Goal: Information Seeking & Learning: Learn about a topic

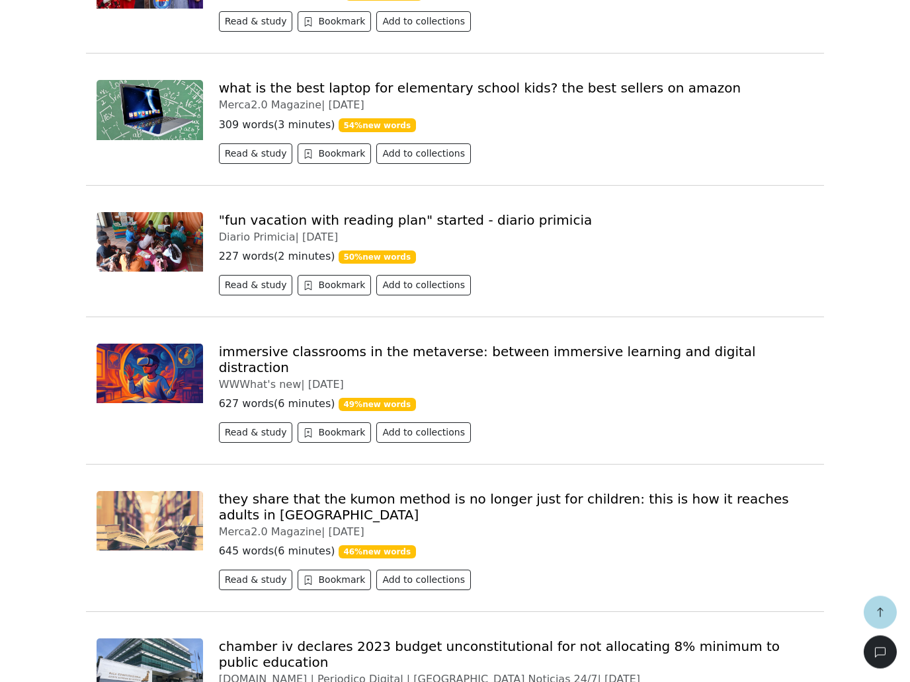
scroll to position [604, 0]
click at [734, 500] on link "Comparten que el método Kumon ya no es solo para niños: así llega a adultos en …" at bounding box center [488, 507] width 538 height 32
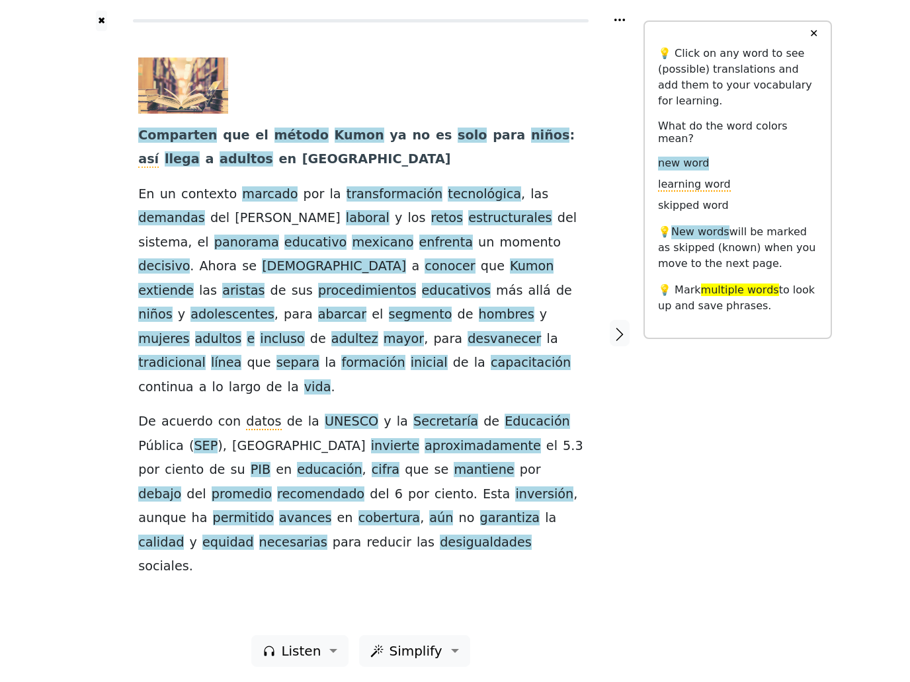
click at [803, 547] on div "✖ Comparten que el método Kumon ya no es solo para niños : así llega a adultos …" at bounding box center [455, 341] width 754 height 683
click at [895, 649] on div "✖ Comparten que el método Kumon ya no es solo para niños : así llega a adultos …" at bounding box center [455, 341] width 910 height 683
click at [859, 640] on div "✖ Comparten que el método Kumon ya no es solo para niños : así llega a adultos …" at bounding box center [455, 341] width 910 height 683
click at [905, 647] on div "✖ Comparten que el método Kumon ya no es solo para niños : así llega a adultos …" at bounding box center [455, 341] width 910 height 683
click at [194, 287] on span "extiende" at bounding box center [166, 291] width 56 height 17
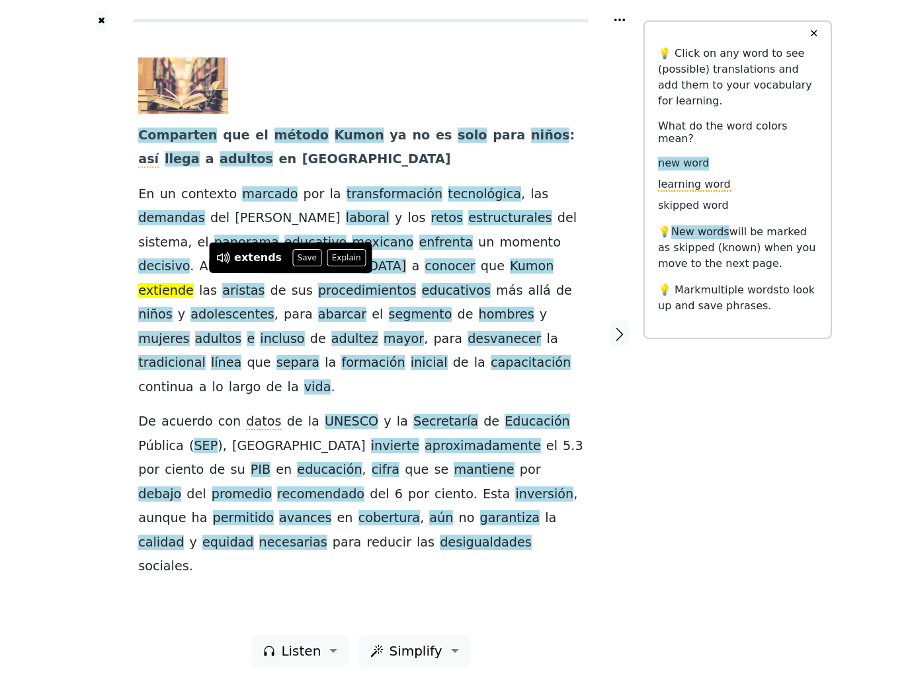
click at [295, 251] on button "Save" at bounding box center [306, 257] width 29 height 17
click at [265, 288] on span "aristas" at bounding box center [243, 291] width 42 height 17
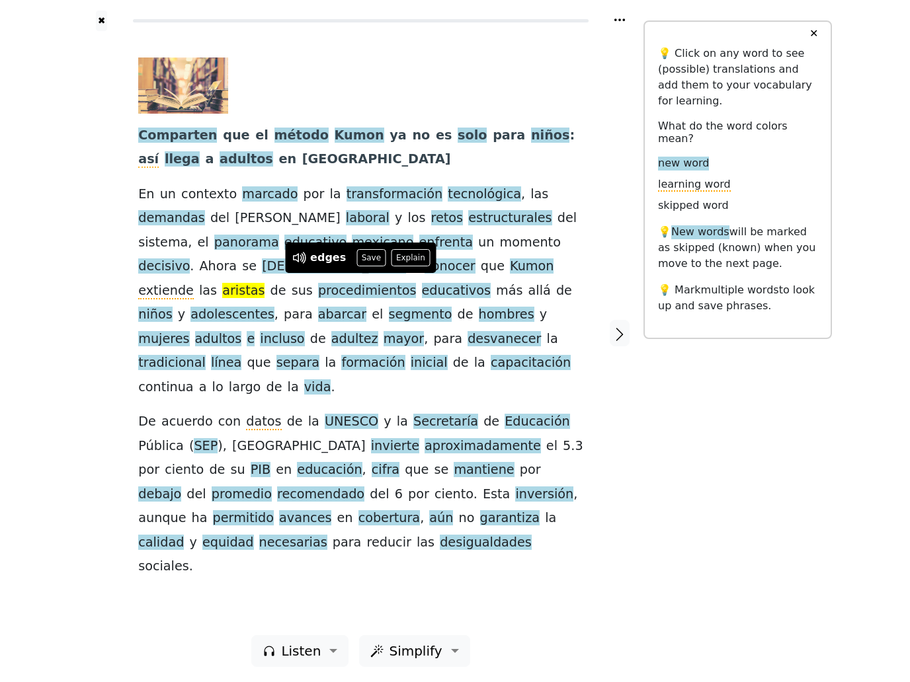
click at [366, 257] on button "Save" at bounding box center [370, 257] width 29 height 17
click at [417, 283] on span "procedimientos" at bounding box center [367, 291] width 99 height 17
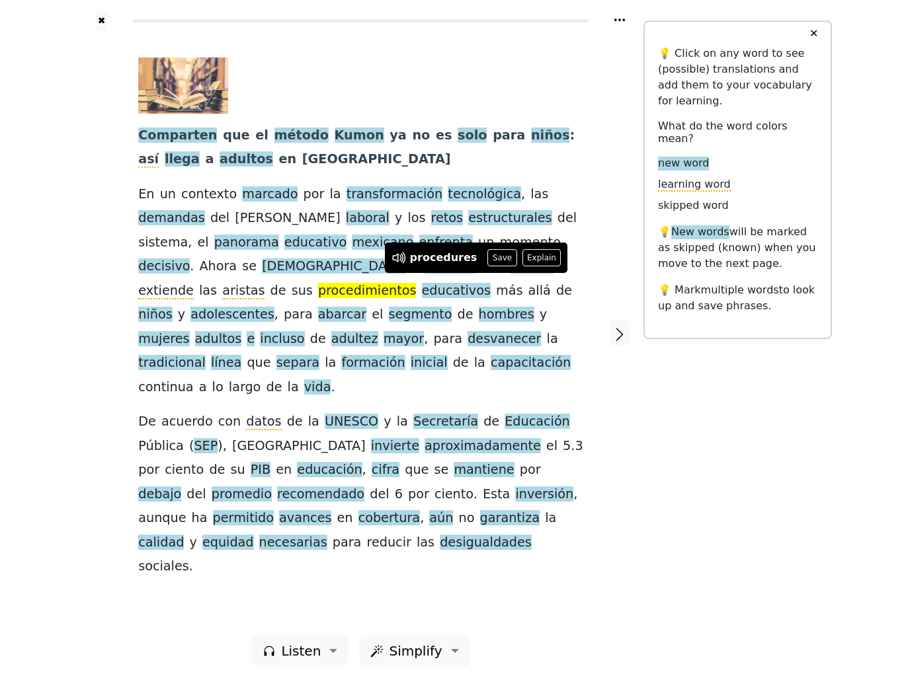
click at [499, 256] on button "Save" at bounding box center [501, 257] width 29 height 17
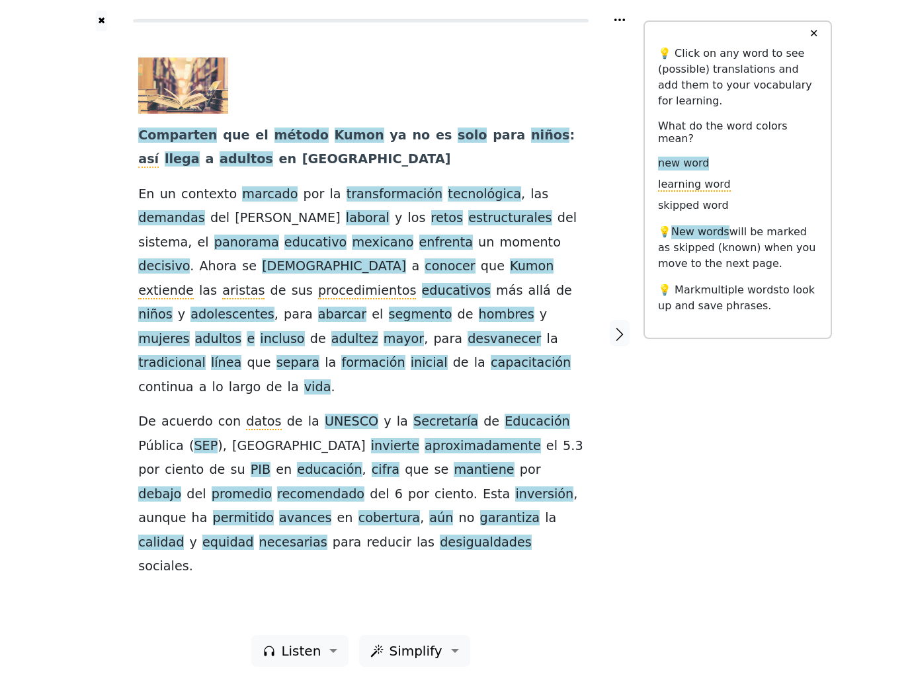
click at [366, 307] on span "abarcar" at bounding box center [342, 315] width 48 height 17
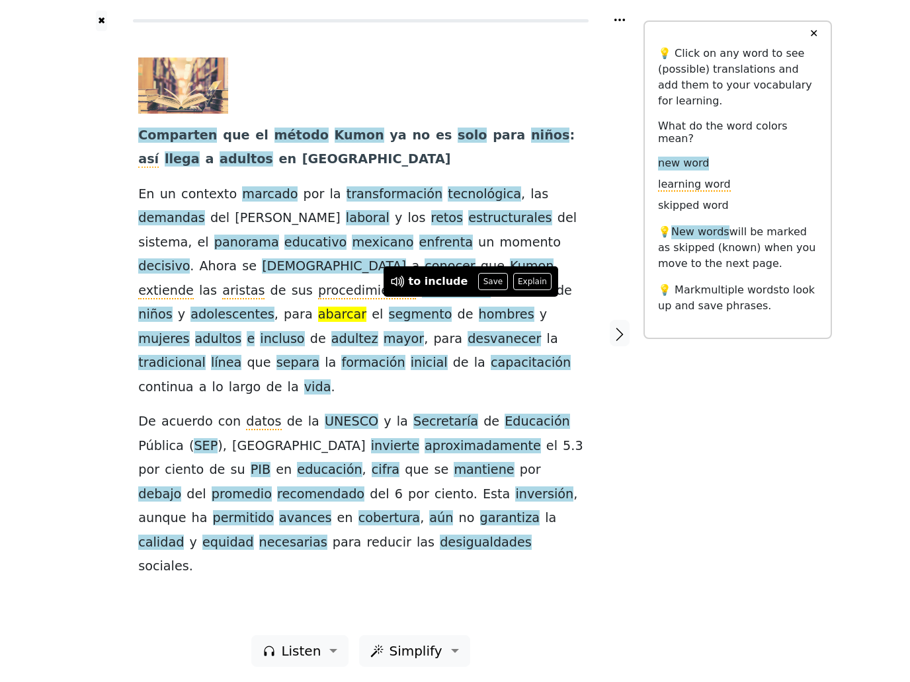
click at [491, 285] on button "Save" at bounding box center [492, 281] width 29 height 17
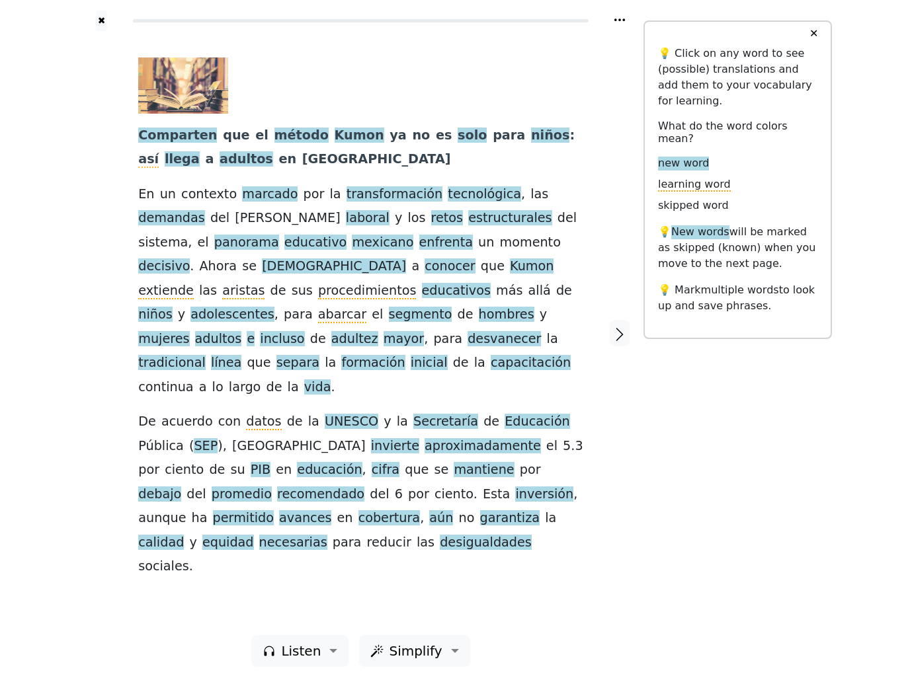
click at [378, 331] on span "adultez" at bounding box center [354, 339] width 47 height 17
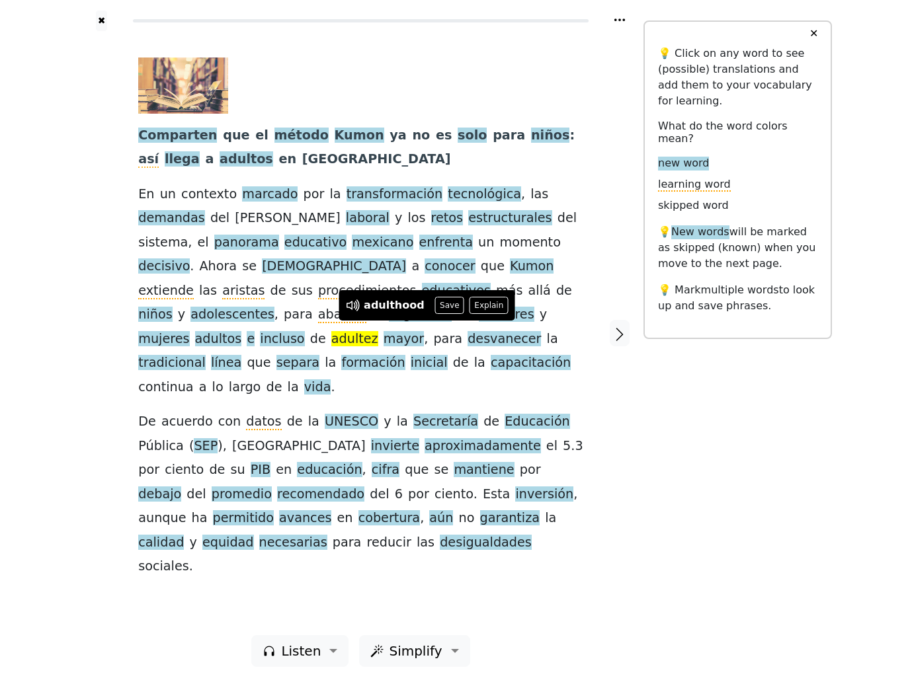
click at [446, 309] on button "Save" at bounding box center [449, 305] width 29 height 17
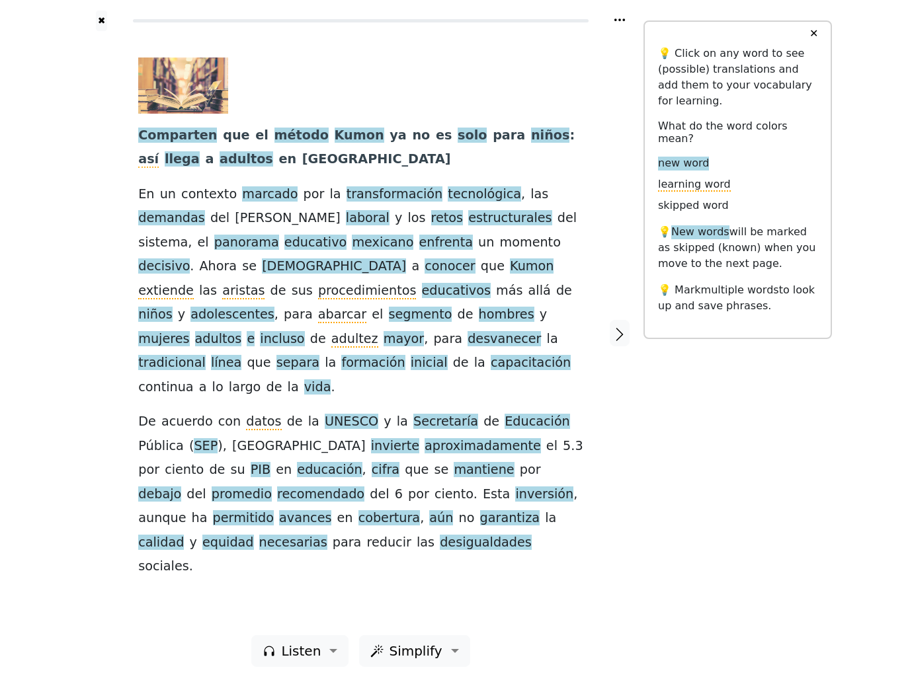
click at [468, 348] on span "desvanecer" at bounding box center [504, 339] width 73 height 17
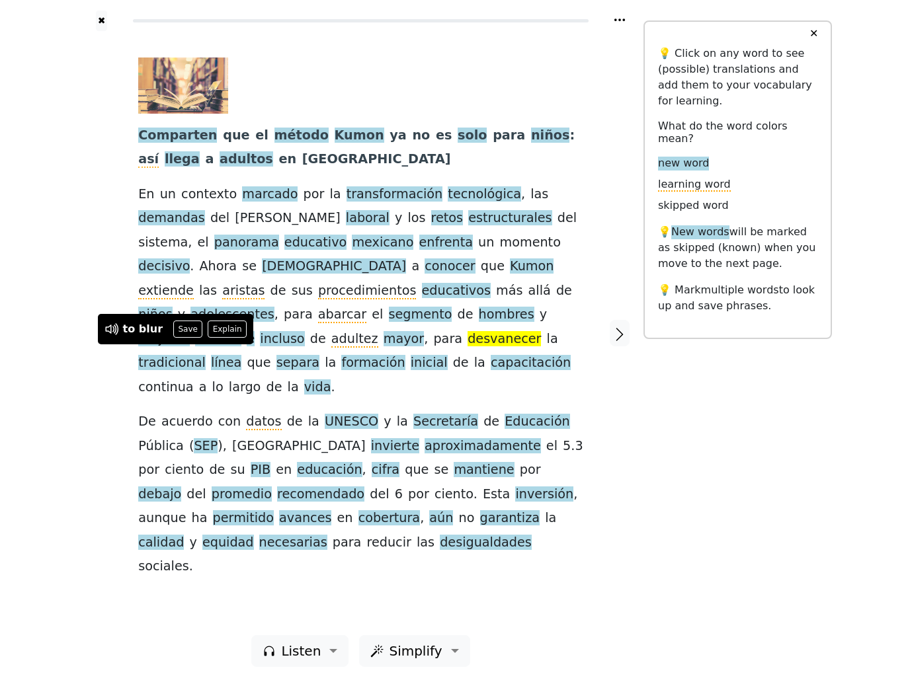
click at [187, 333] on button "Save" at bounding box center [187, 329] width 29 height 17
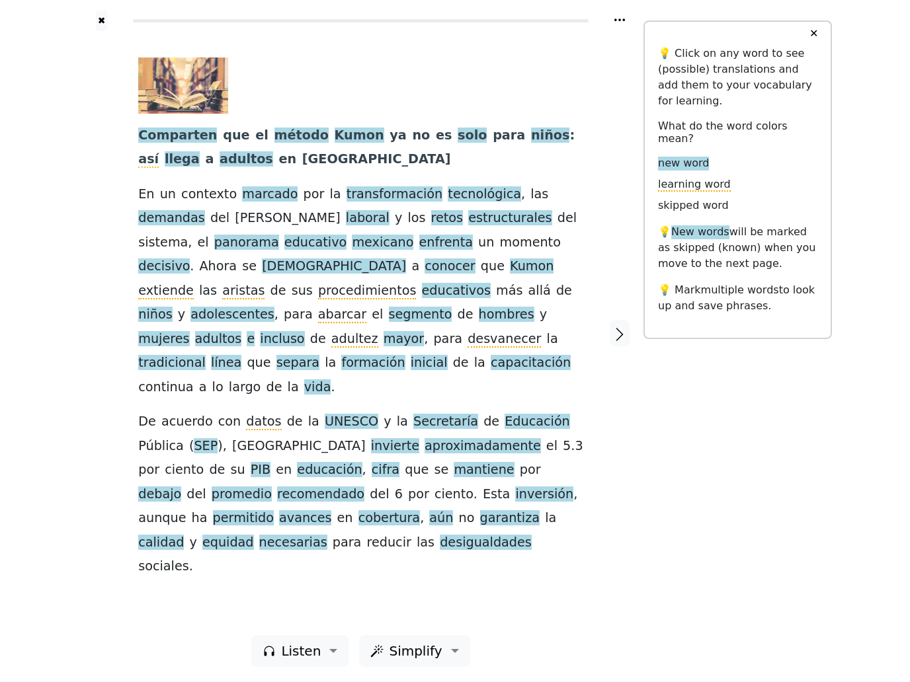
click at [371, 442] on span "invierte" at bounding box center [395, 446] width 48 height 17
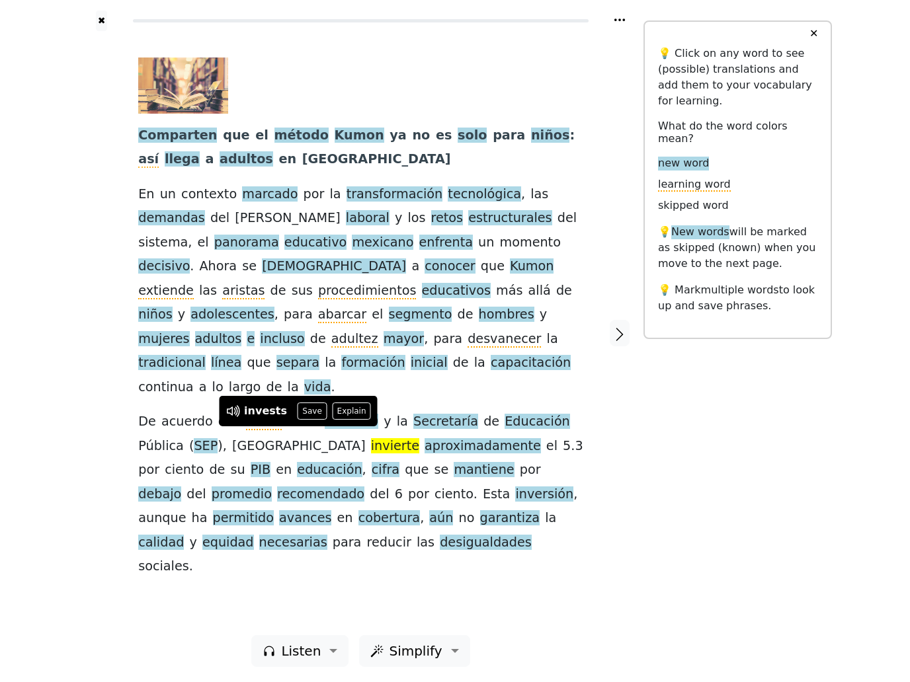
click at [309, 413] on button "Save" at bounding box center [312, 411] width 29 height 17
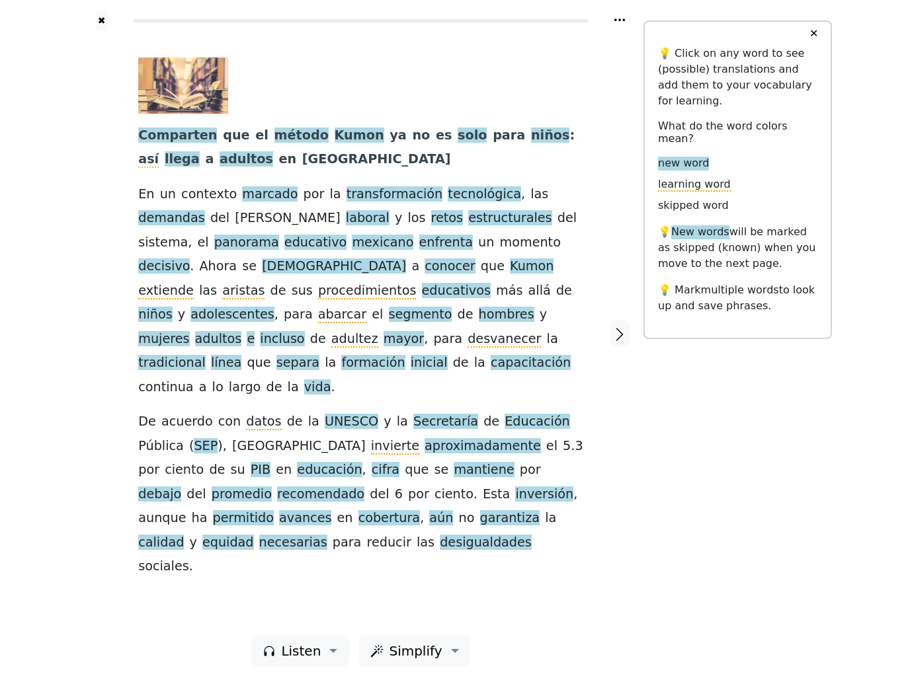
click at [372, 462] on span "cifra" at bounding box center [386, 470] width 28 height 17
click at [276, 437] on button "Save" at bounding box center [275, 435] width 29 height 17
click at [272, 487] on span "promedio" at bounding box center [242, 495] width 60 height 17
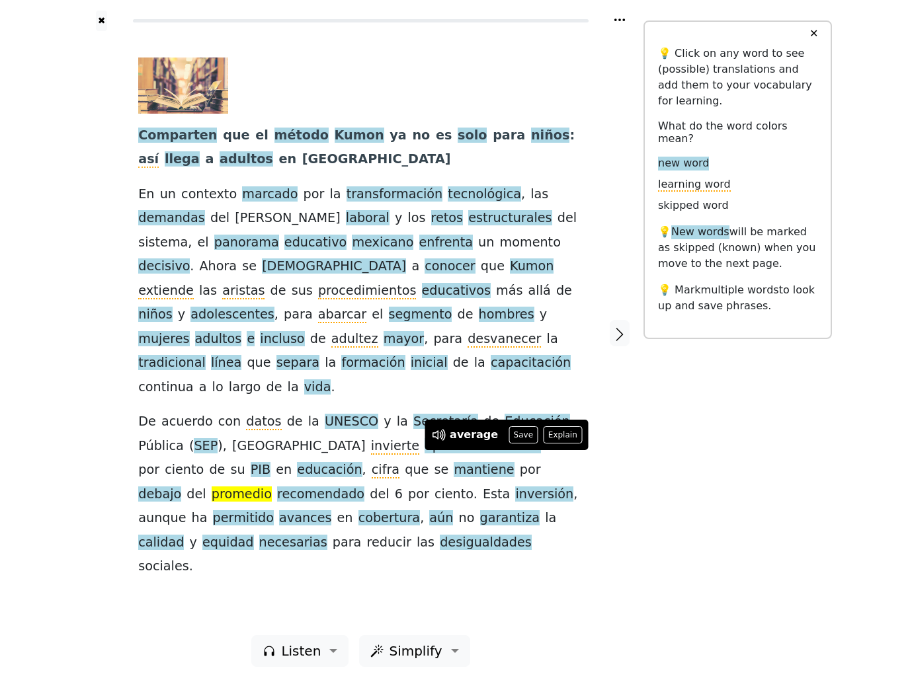
click at [518, 431] on button "Save" at bounding box center [523, 435] width 29 height 17
click at [358, 511] on span "cobertura" at bounding box center [389, 519] width 62 height 17
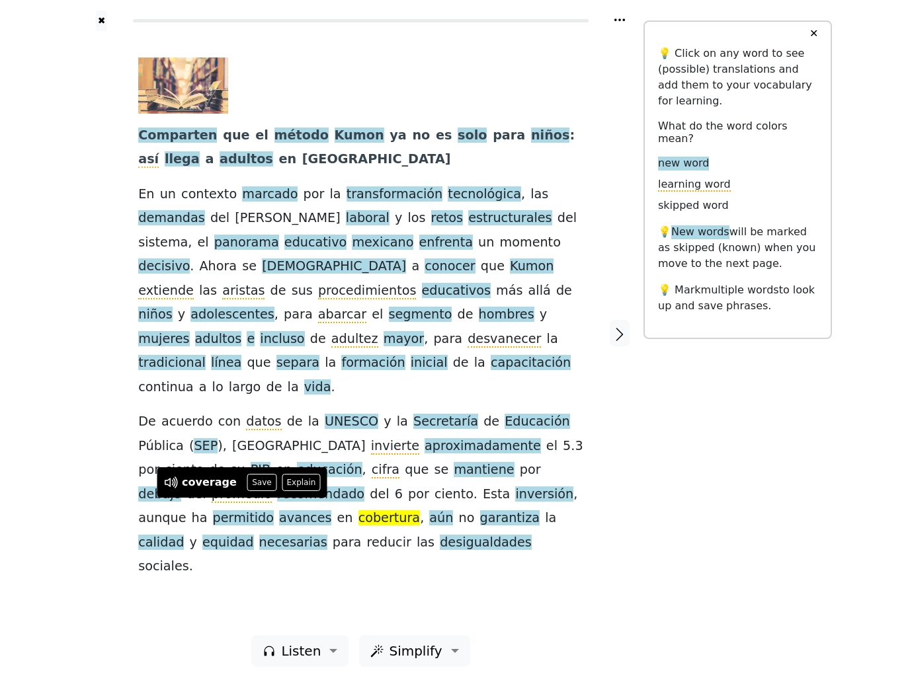
click at [267, 487] on button "Save" at bounding box center [261, 482] width 29 height 17
click at [440, 535] on span "desigualdades" at bounding box center [486, 543] width 92 height 17
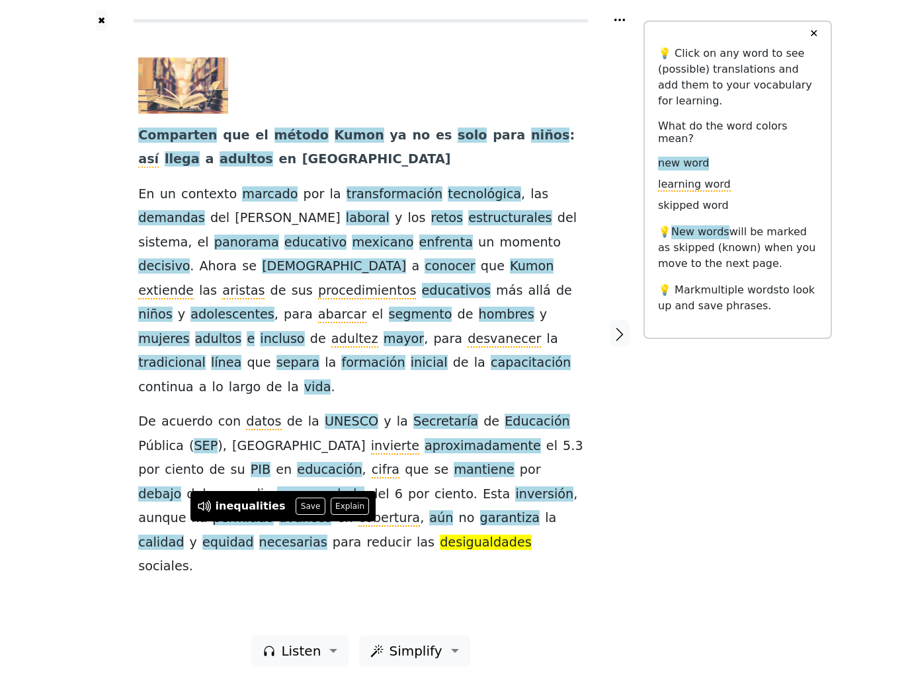
click at [306, 506] on button "Save" at bounding box center [310, 506] width 29 height 17
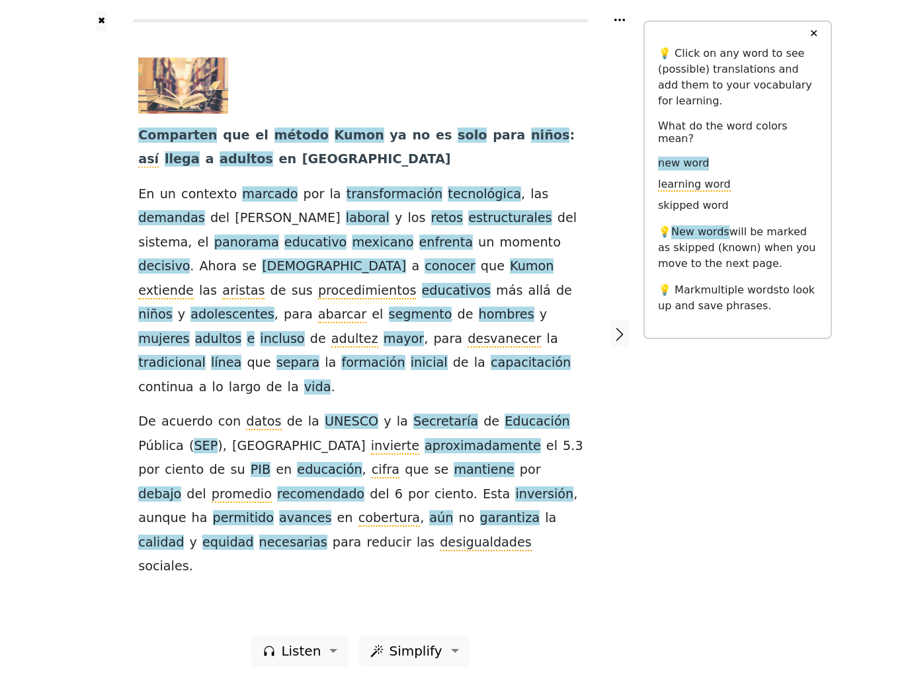
click at [616, 327] on icon "button" at bounding box center [620, 335] width 16 height 16
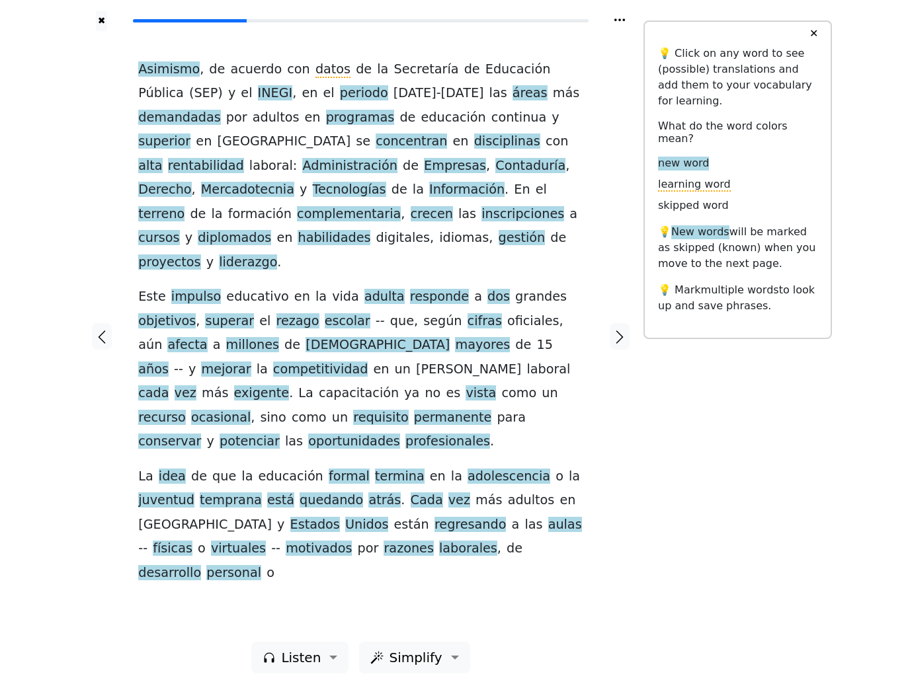
click at [182, 78] on span "Asimismo" at bounding box center [169, 70] width 62 height 17
click at [179, 67] on button "Save" at bounding box center [187, 62] width 29 height 17
click at [244, 158] on span "rentabilidad" at bounding box center [206, 166] width 76 height 17
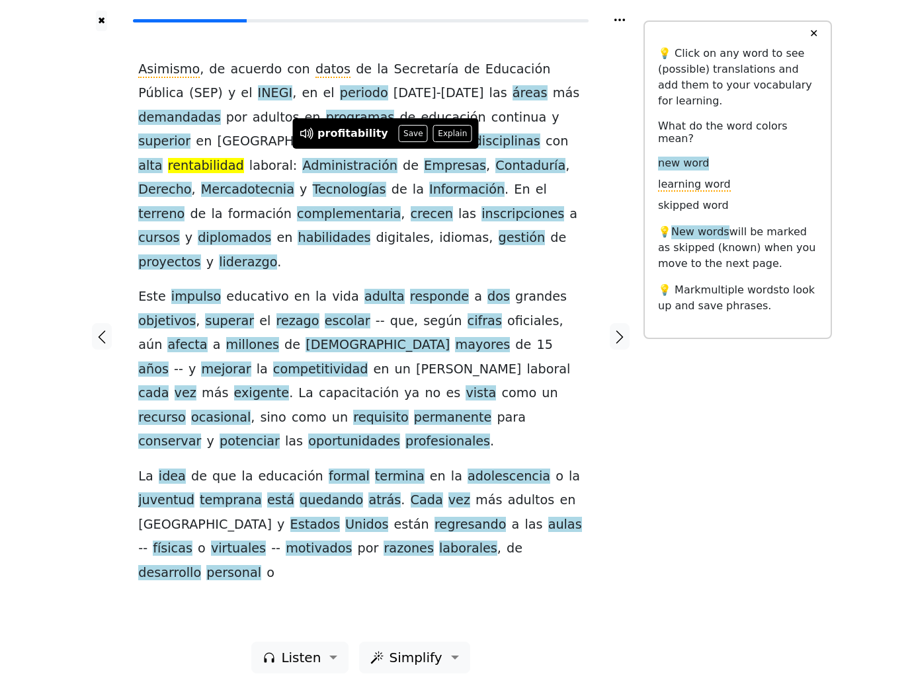
click at [414, 137] on button "Save" at bounding box center [413, 133] width 29 height 17
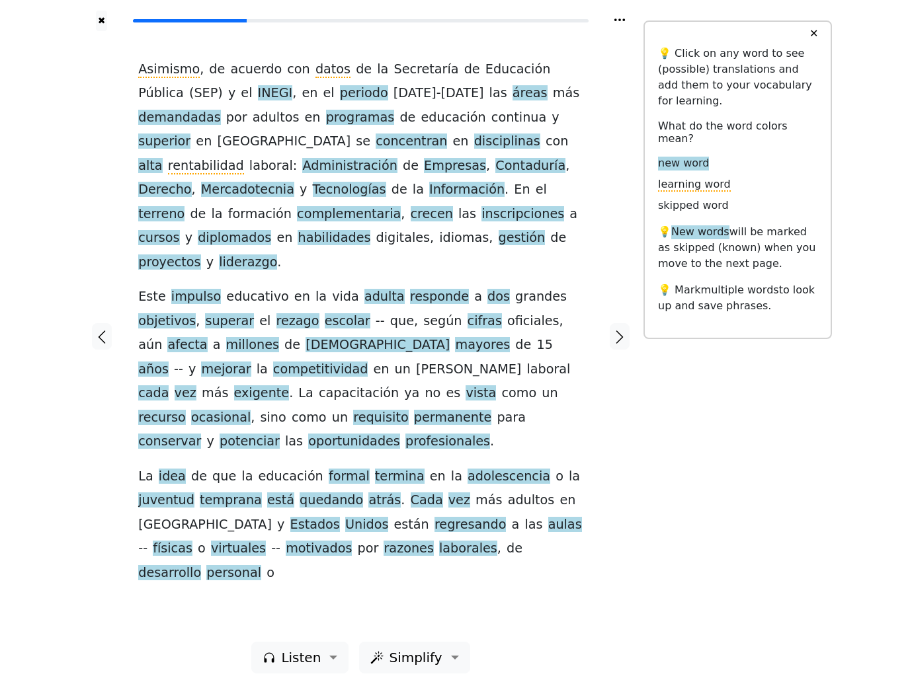
click at [495, 175] on span "Contaduría" at bounding box center [530, 166] width 70 height 17
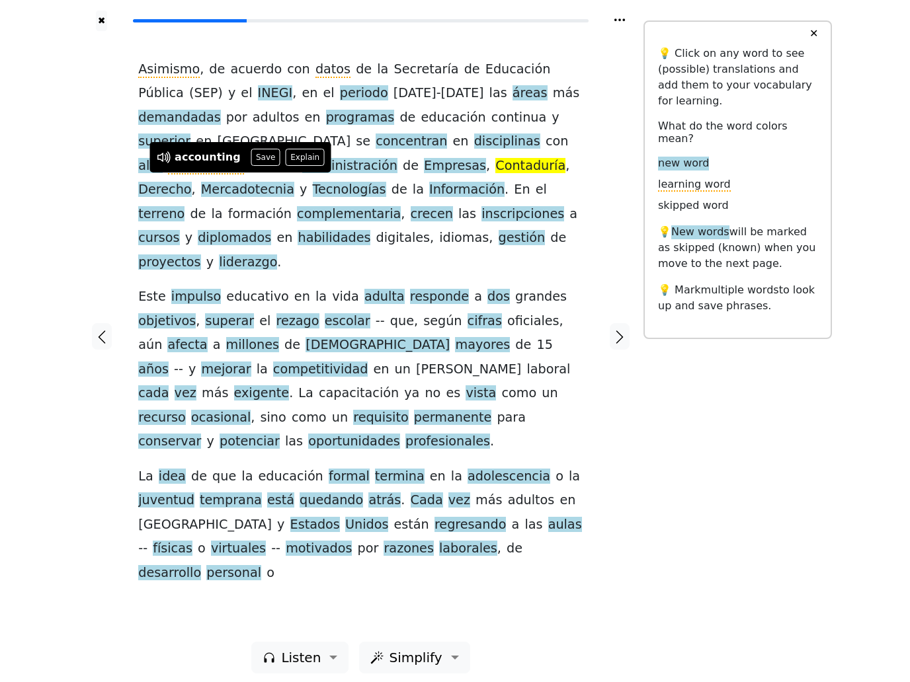
click at [268, 157] on button "Save" at bounding box center [265, 157] width 29 height 17
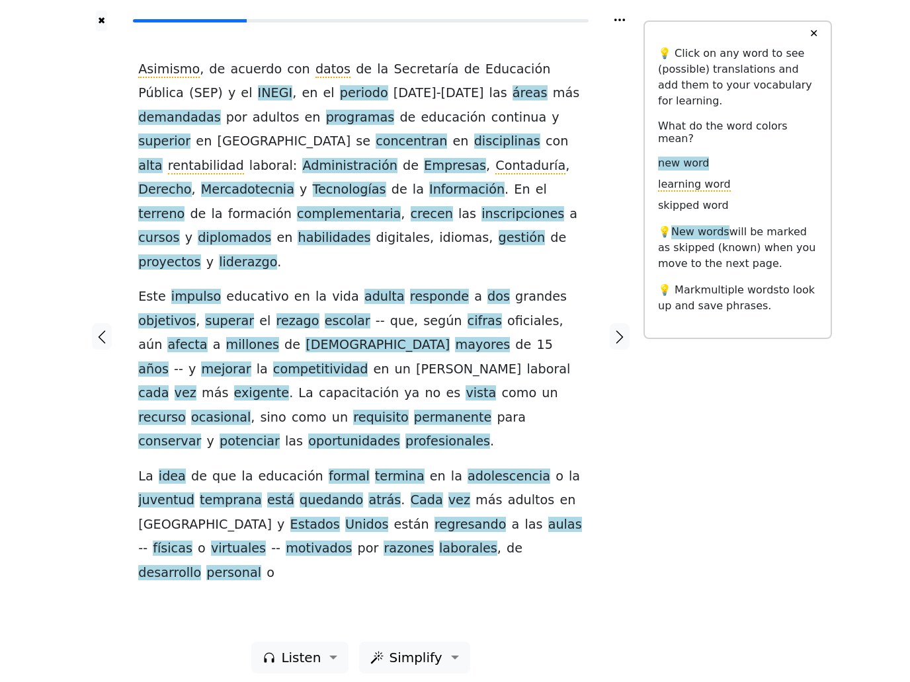
click at [294, 182] on span "Mercadotecnia" at bounding box center [247, 190] width 93 height 17
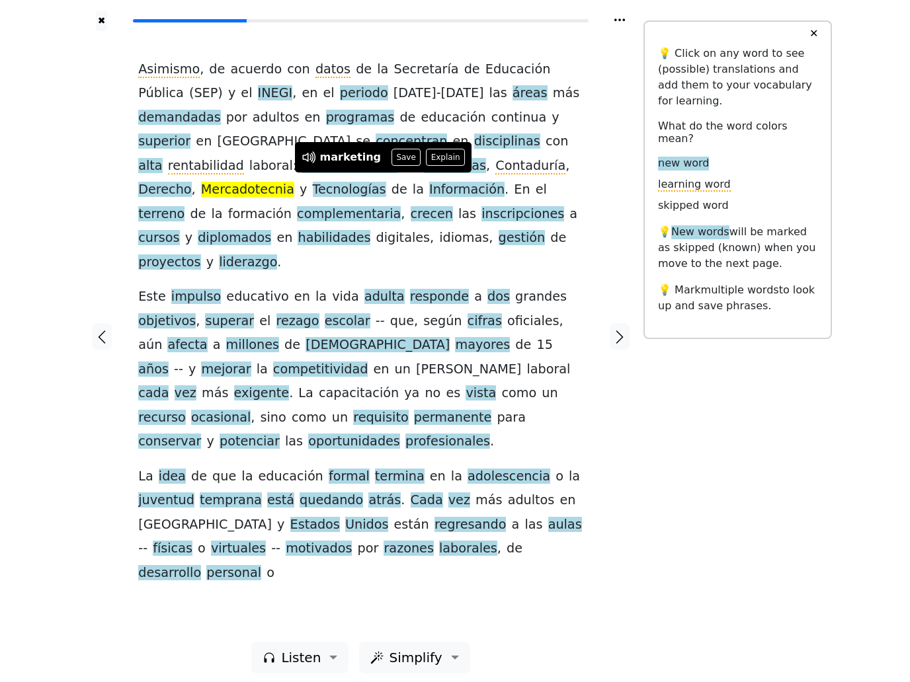
click at [407, 163] on button "Save" at bounding box center [405, 157] width 29 height 17
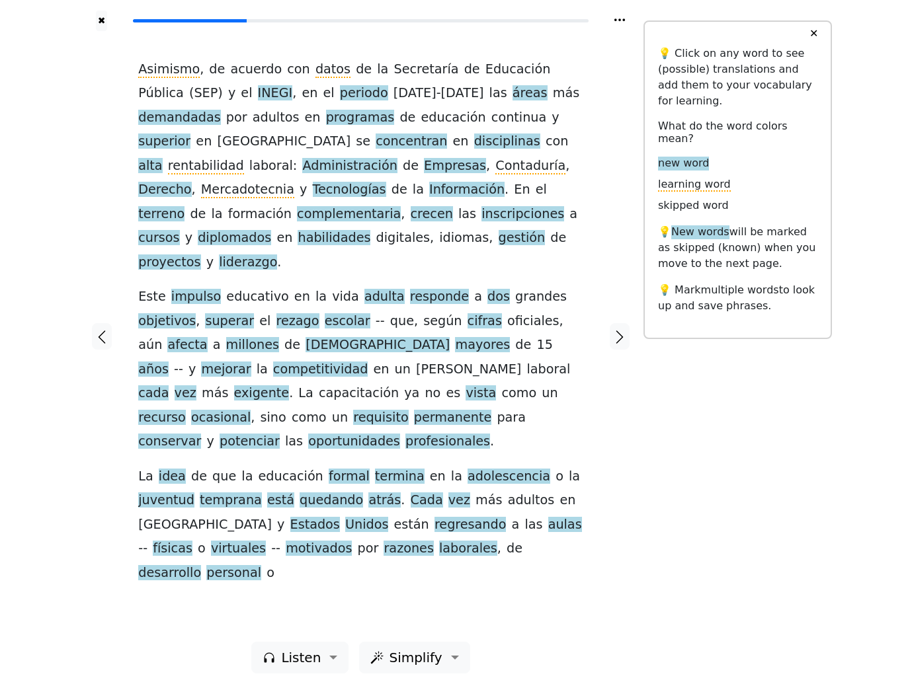
click at [185, 206] on span "terreno" at bounding box center [161, 214] width 46 height 17
click at [279, 180] on button "Save" at bounding box center [279, 181] width 29 height 17
click at [499, 247] on span "gestión" at bounding box center [522, 238] width 47 height 17
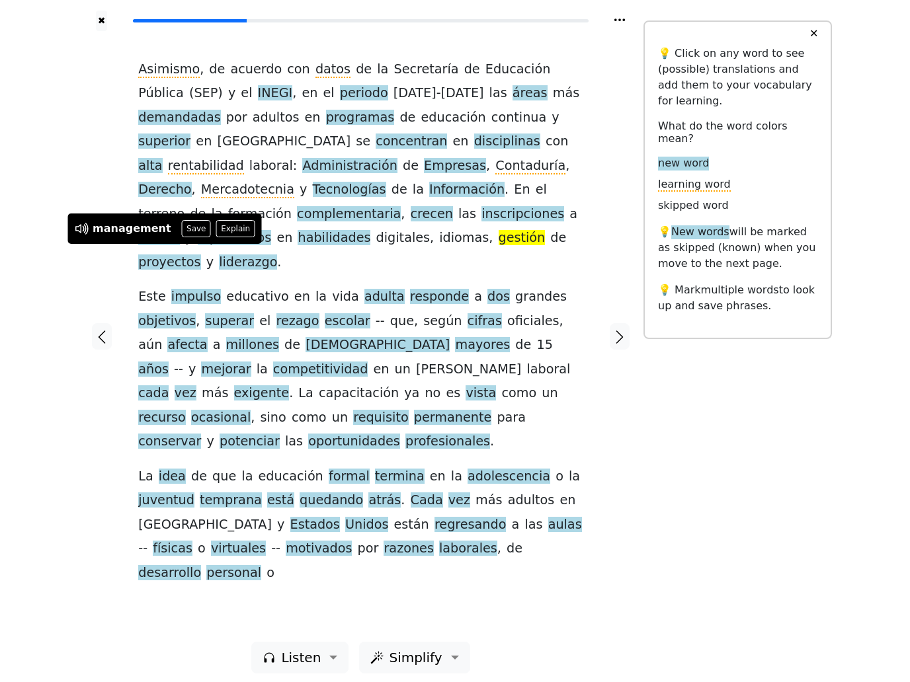
click at [191, 228] on button "Save" at bounding box center [196, 228] width 29 height 17
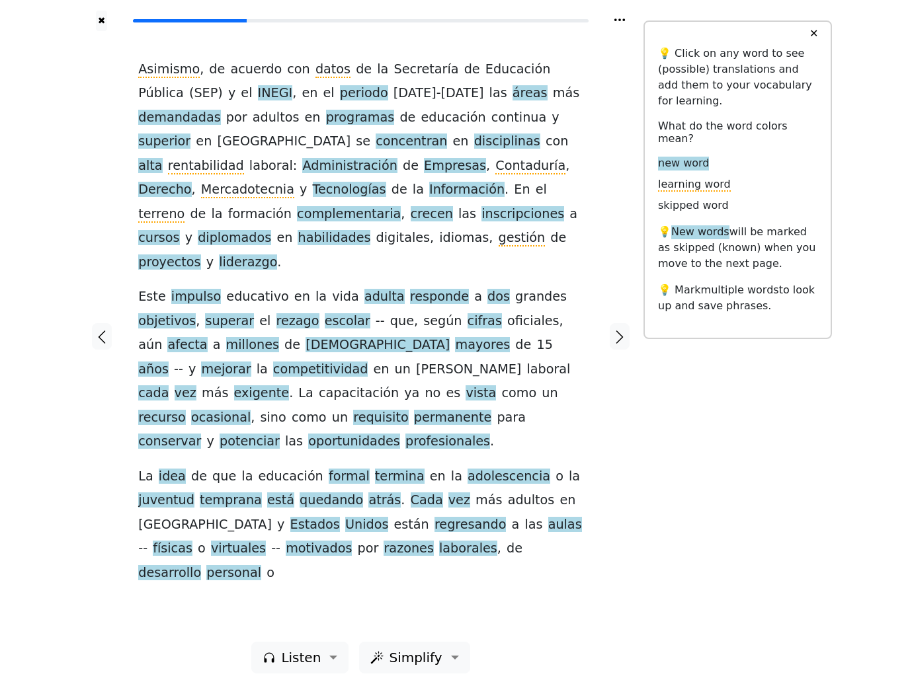
click at [277, 255] on span "liderazgo" at bounding box center [248, 263] width 58 height 17
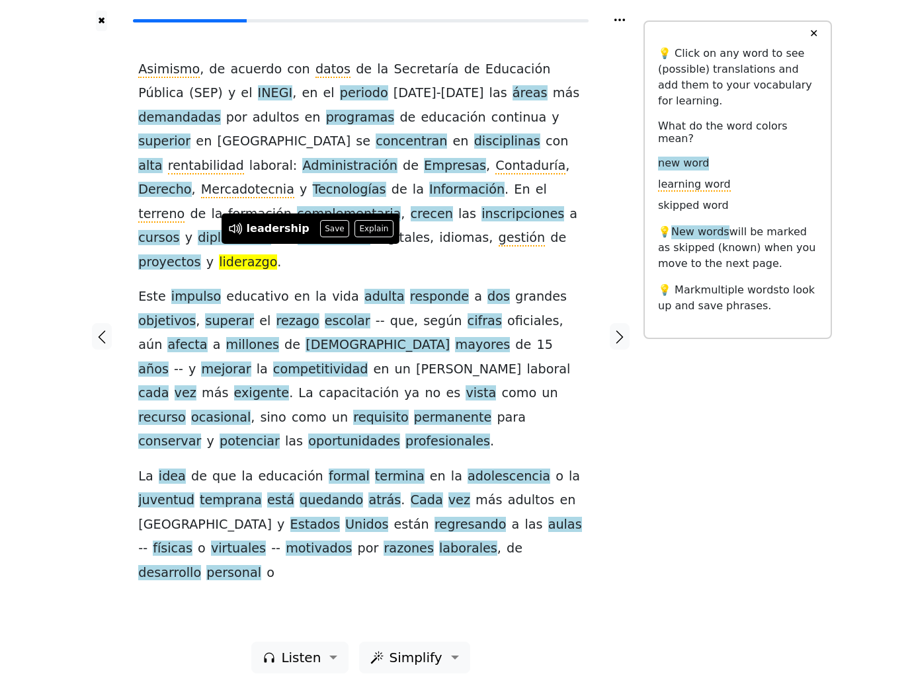
click at [329, 230] on button "Save" at bounding box center [334, 228] width 29 height 17
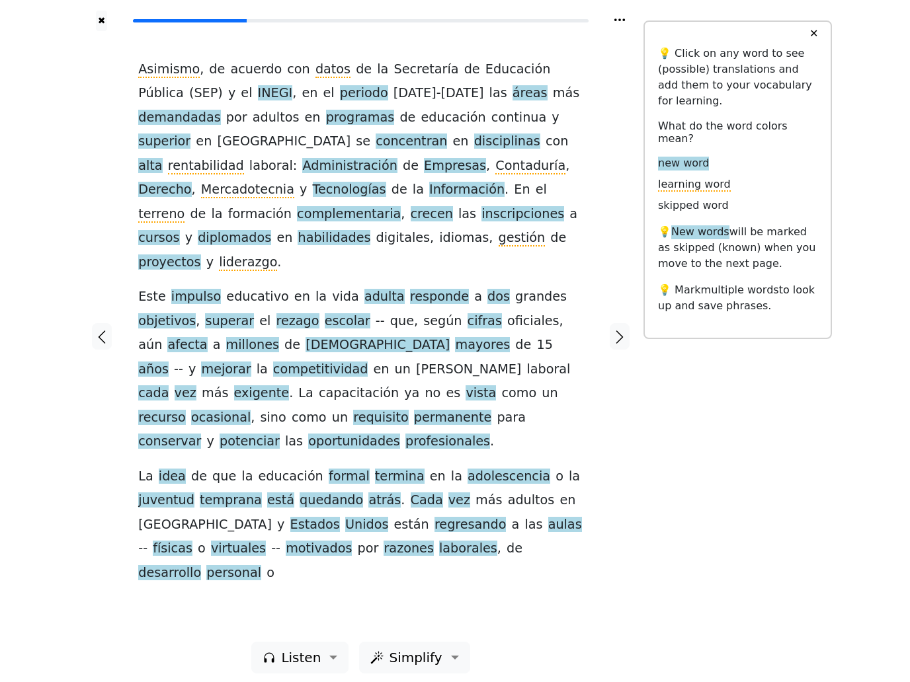
click at [294, 316] on span "rezago" at bounding box center [297, 321] width 43 height 17
click at [301, 286] on button "Save" at bounding box center [302, 286] width 29 height 17
click at [335, 313] on span "escolar" at bounding box center [348, 321] width 46 height 17
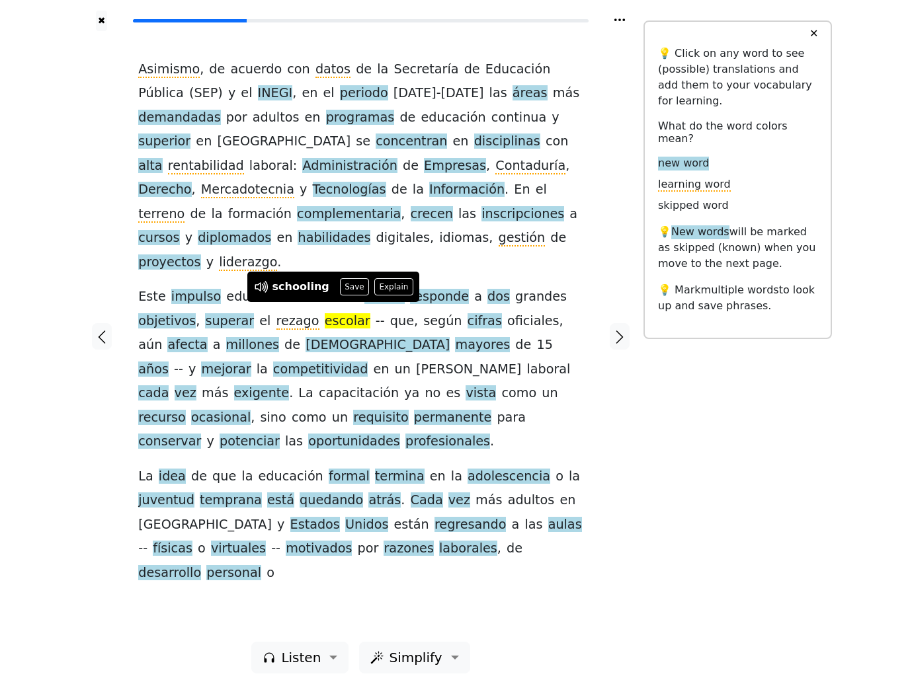
click at [352, 284] on button "Save" at bounding box center [354, 286] width 29 height 17
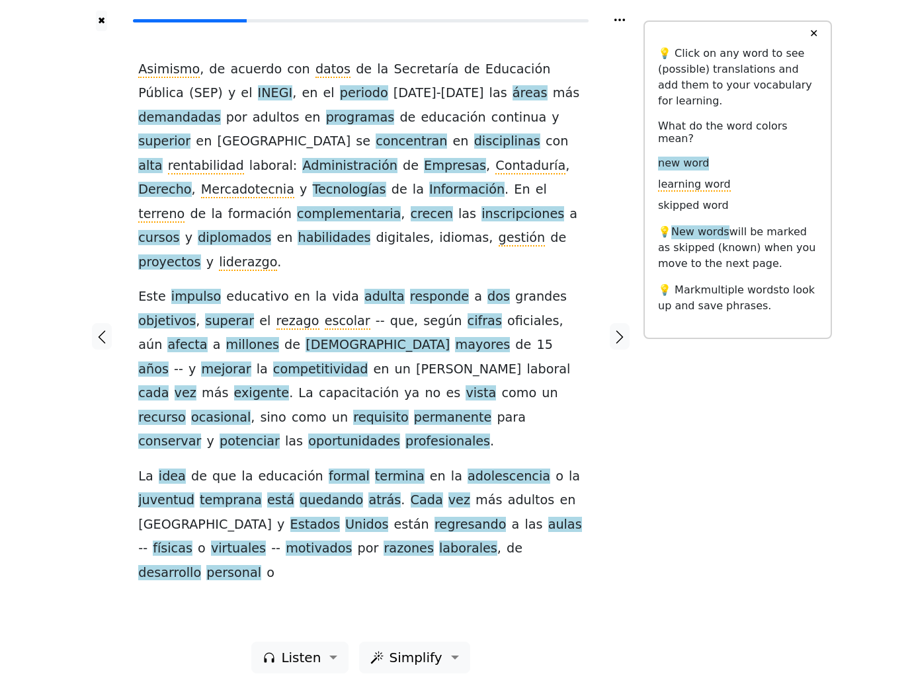
click at [471, 317] on span "cifras" at bounding box center [485, 321] width 34 height 17
click at [475, 285] on button "Save" at bounding box center [474, 286] width 29 height 17
click at [227, 313] on span "superar" at bounding box center [229, 321] width 49 height 17
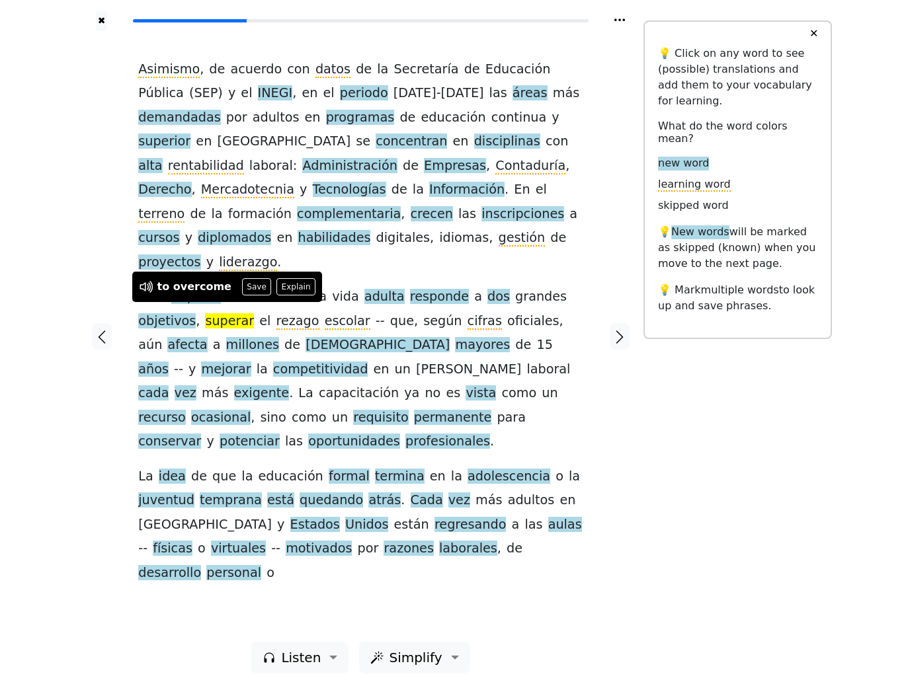
click at [245, 284] on button "Save" at bounding box center [256, 286] width 29 height 17
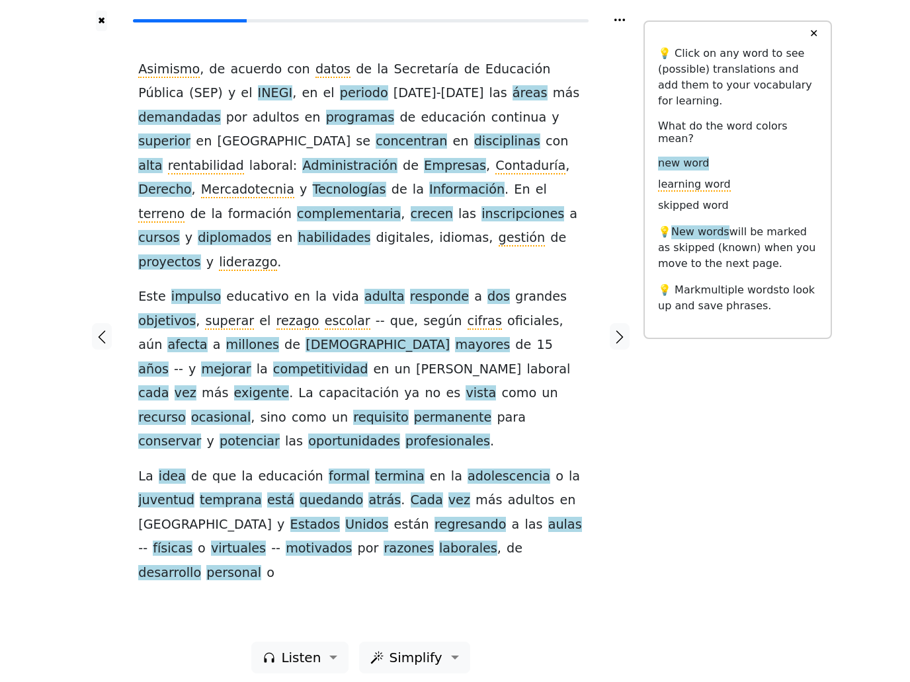
click at [304, 313] on span "rezago" at bounding box center [297, 321] width 43 height 17
click at [330, 317] on span "escolar" at bounding box center [348, 321] width 46 height 17
click at [295, 313] on span "rezago" at bounding box center [297, 321] width 43 height 17
click at [468, 318] on span "cifras" at bounding box center [485, 321] width 34 height 17
click at [173, 337] on span "afecta" at bounding box center [187, 345] width 40 height 17
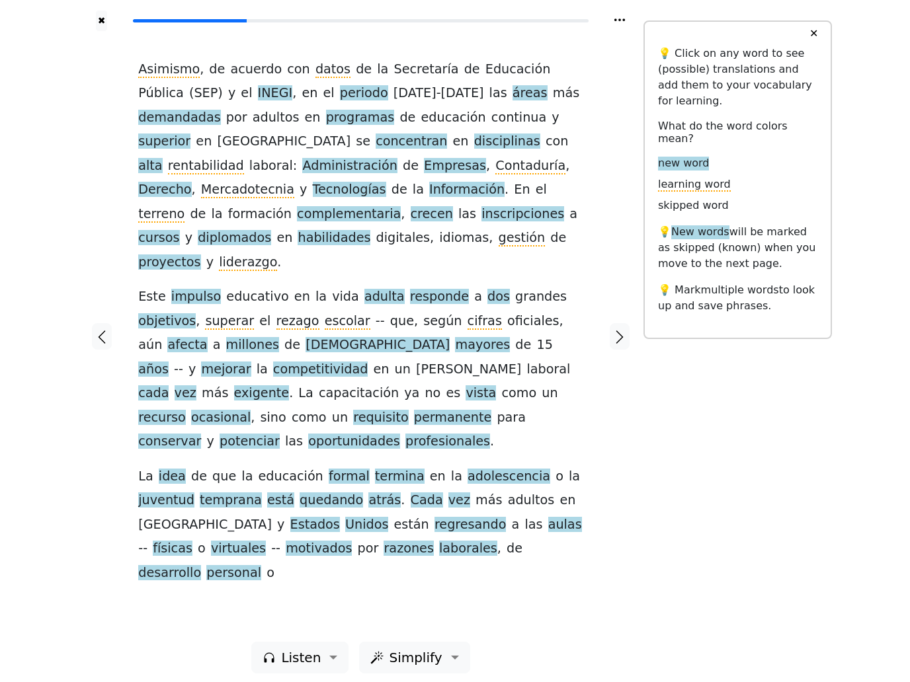
click at [273, 362] on span "competitividad" at bounding box center [320, 370] width 95 height 17
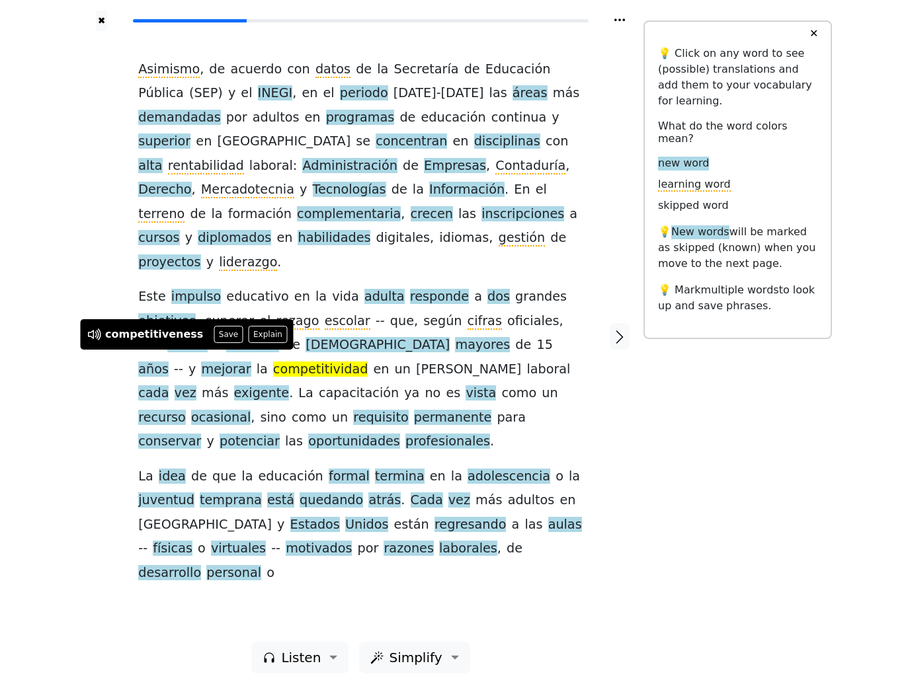
click at [224, 335] on button "Save" at bounding box center [228, 334] width 29 height 17
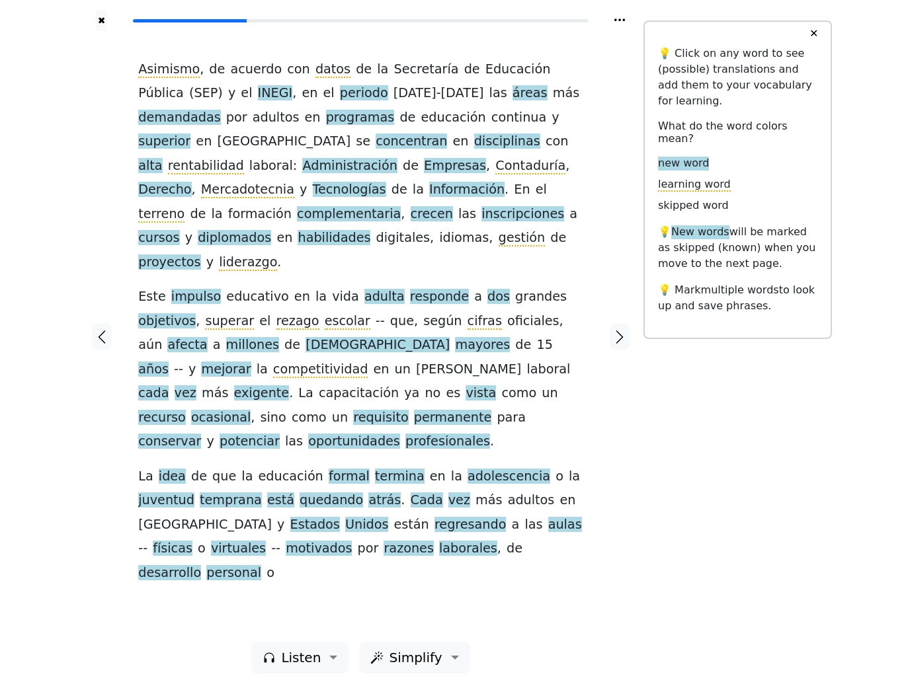
click at [273, 362] on span "competitividad" at bounding box center [320, 370] width 95 height 17
click at [273, 366] on span "competitividad" at bounding box center [320, 370] width 95 height 17
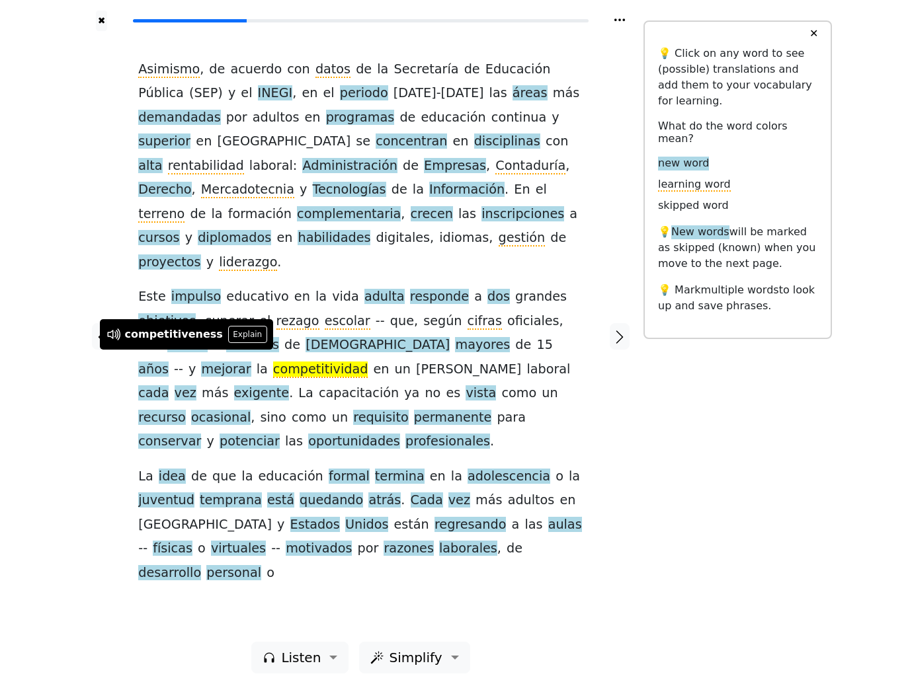
click at [118, 334] on icon at bounding box center [117, 334] width 3 height 9
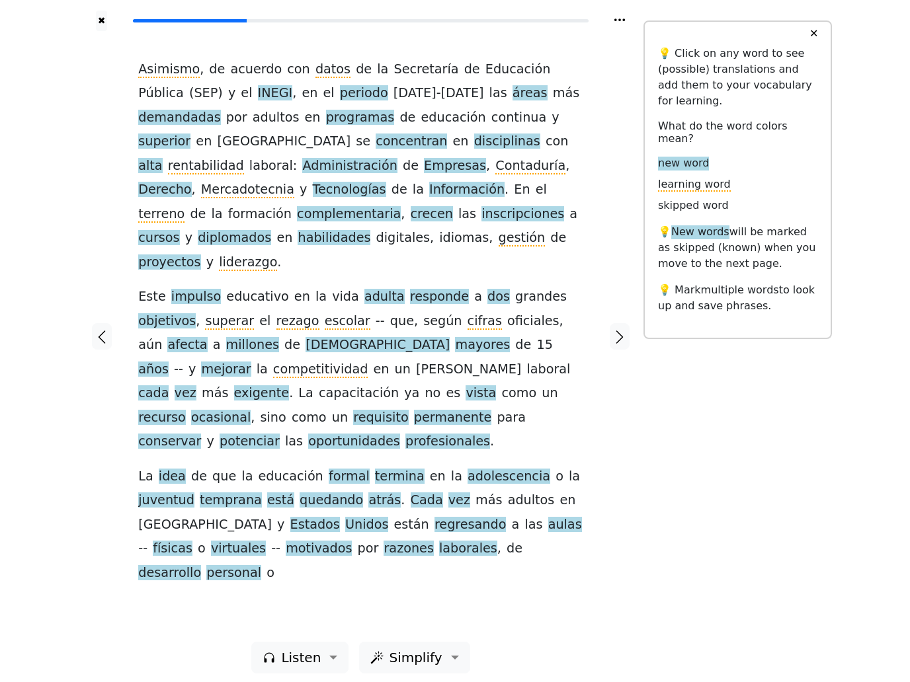
click at [101, 308] on div at bounding box center [101, 336] width 47 height 611
click at [290, 386] on span "exigente" at bounding box center [262, 394] width 56 height 17
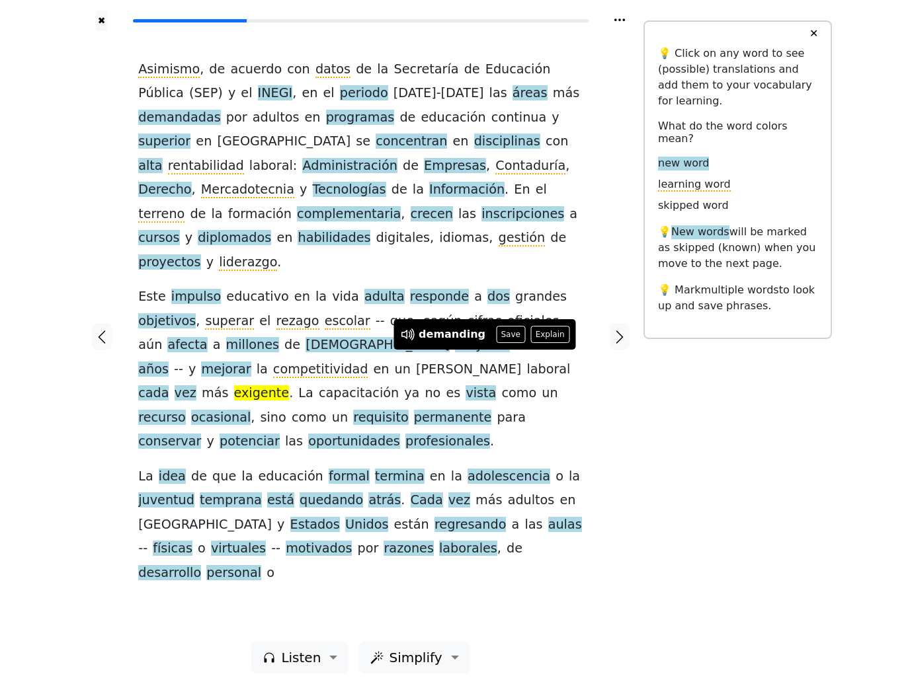
click at [504, 337] on button "Save" at bounding box center [510, 334] width 29 height 17
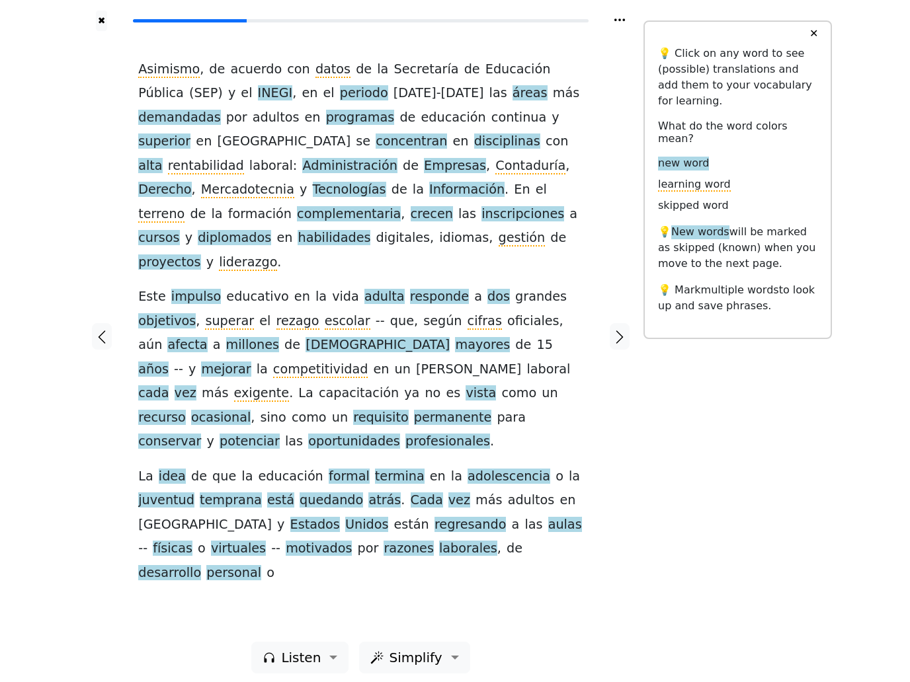
click at [186, 410] on span "recurso" at bounding box center [162, 418] width 48 height 17
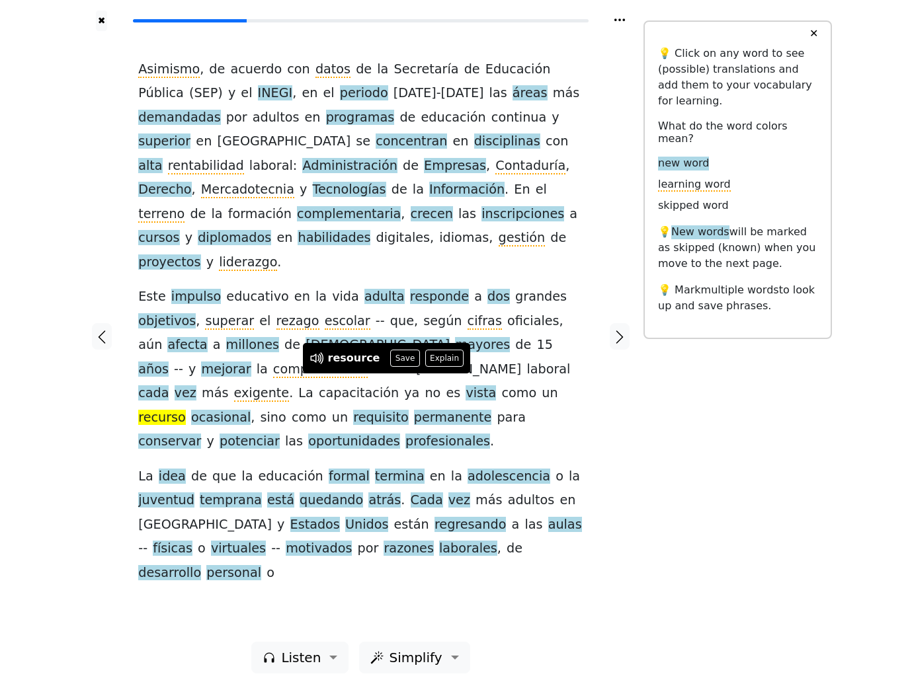
click at [400, 361] on button "Save" at bounding box center [404, 358] width 29 height 17
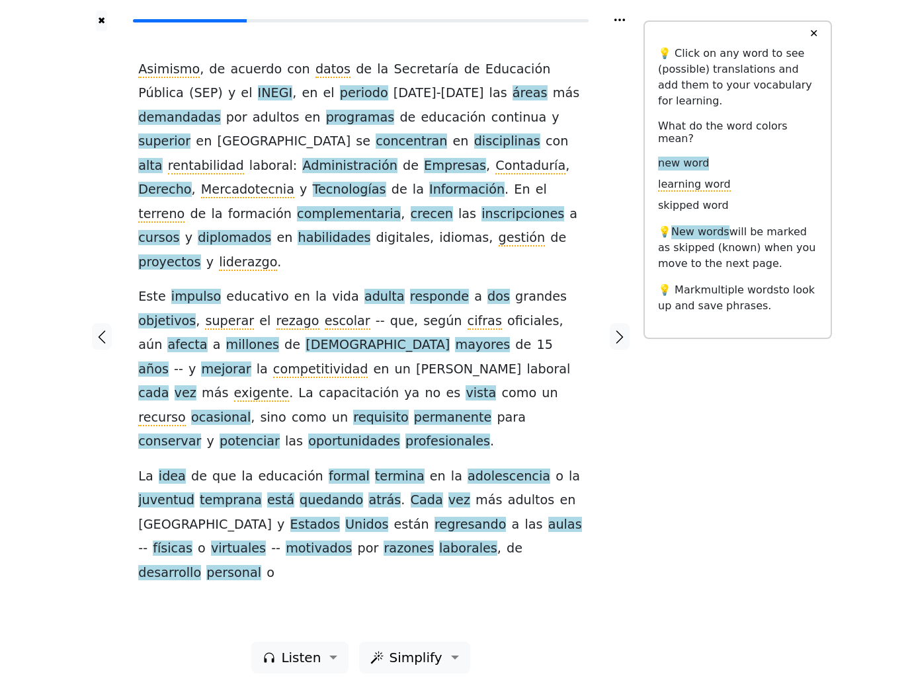
click at [353, 410] on span "requisito" at bounding box center [381, 418] width 56 height 17
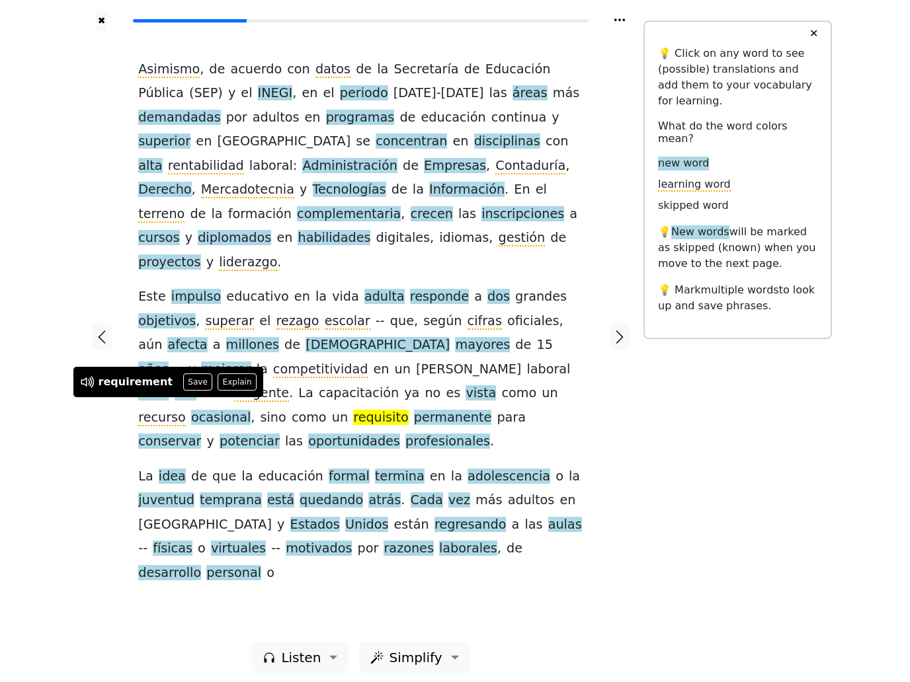
click at [188, 381] on button "Save" at bounding box center [197, 382] width 29 height 17
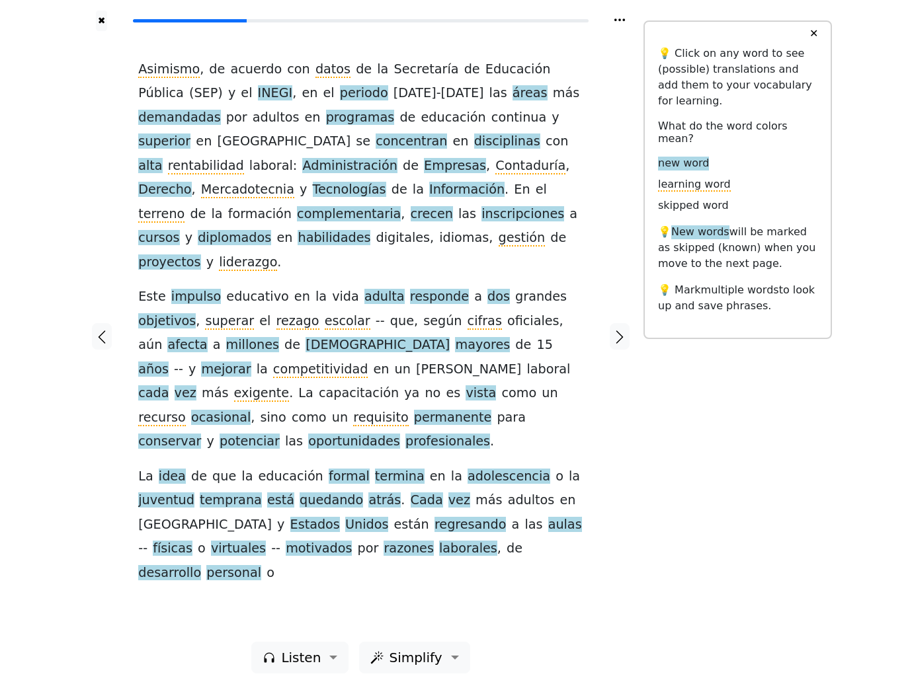
click at [280, 434] on span "potenciar" at bounding box center [250, 442] width 60 height 17
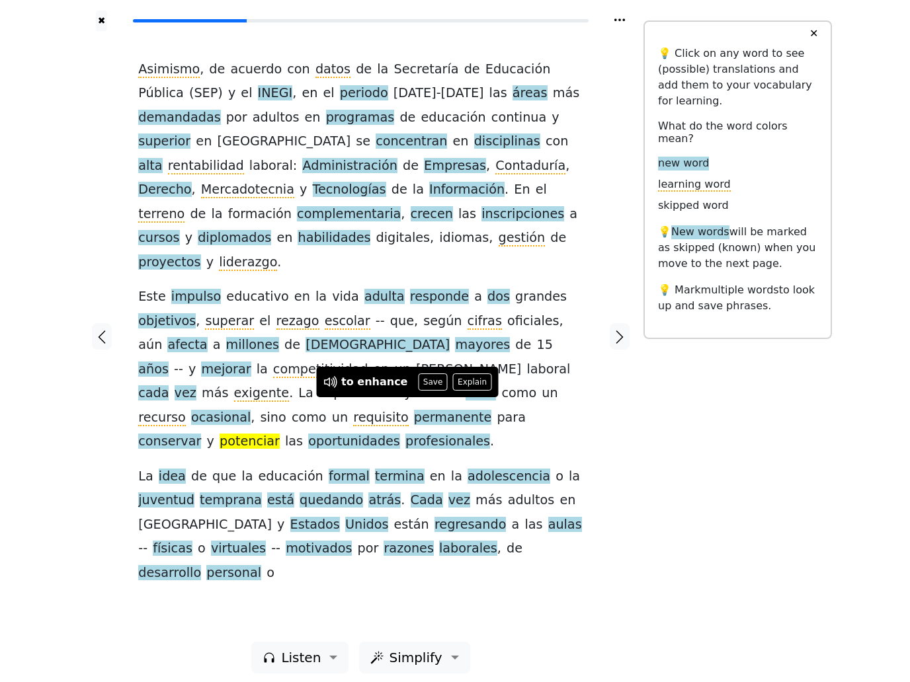
click at [428, 384] on button "Save" at bounding box center [432, 382] width 29 height 17
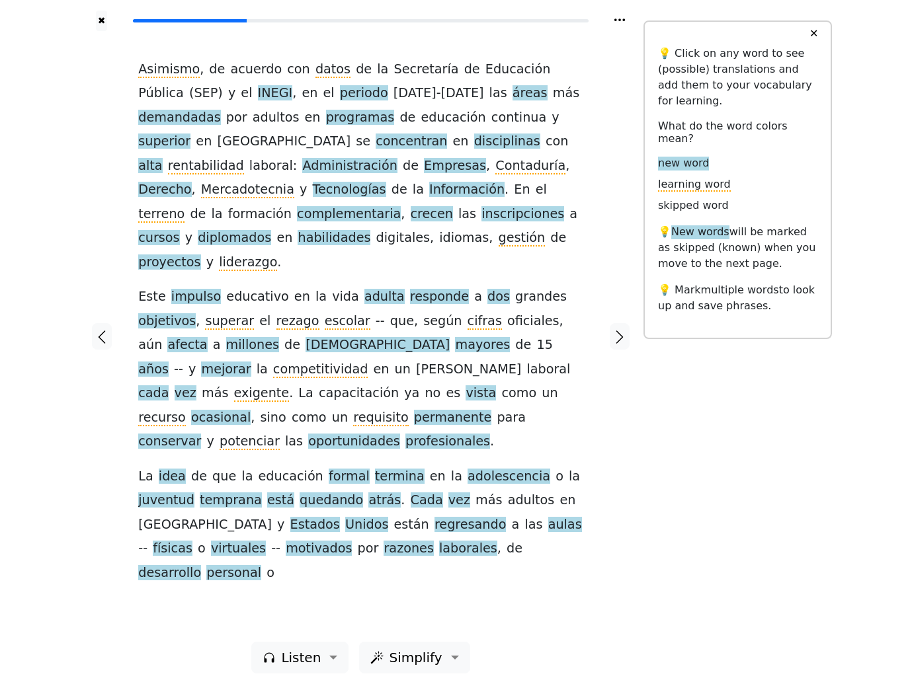
click at [201, 565] on span "desarrollo" at bounding box center [169, 573] width 63 height 17
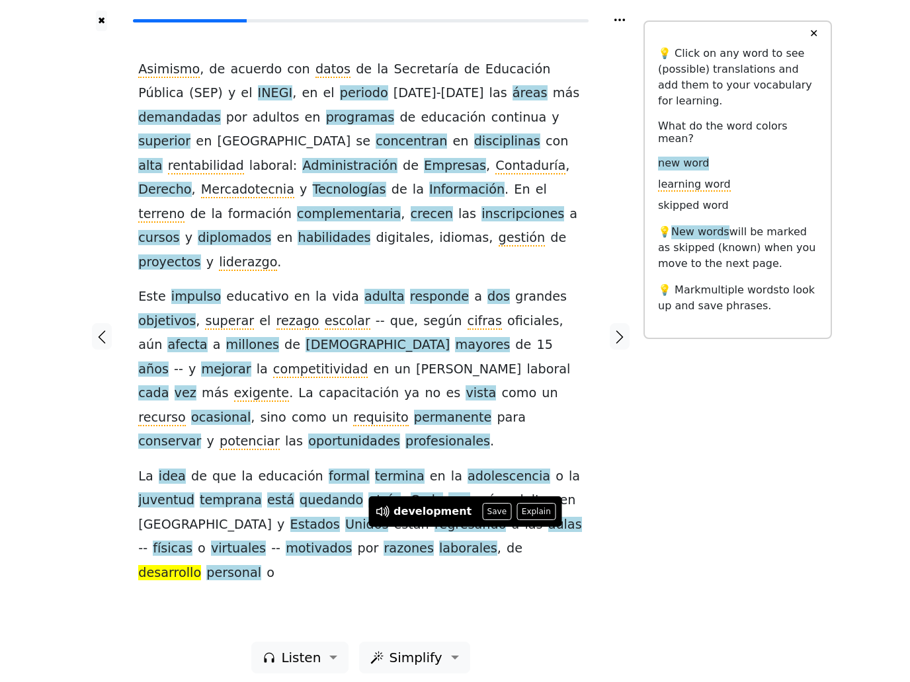
click at [486, 509] on button "Save" at bounding box center [496, 511] width 29 height 17
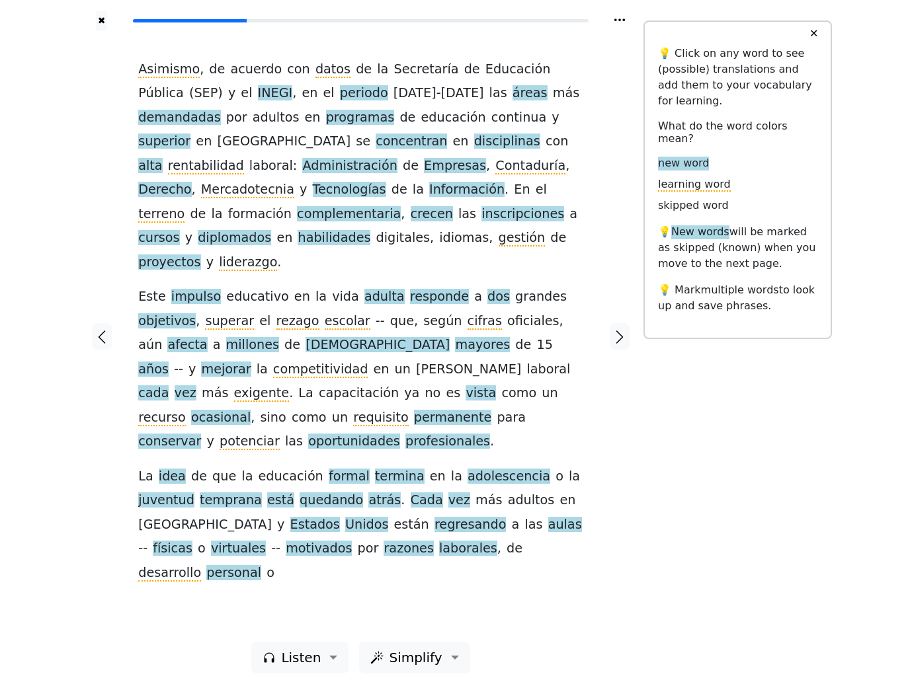
click at [627, 333] on icon "button" at bounding box center [620, 337] width 16 height 16
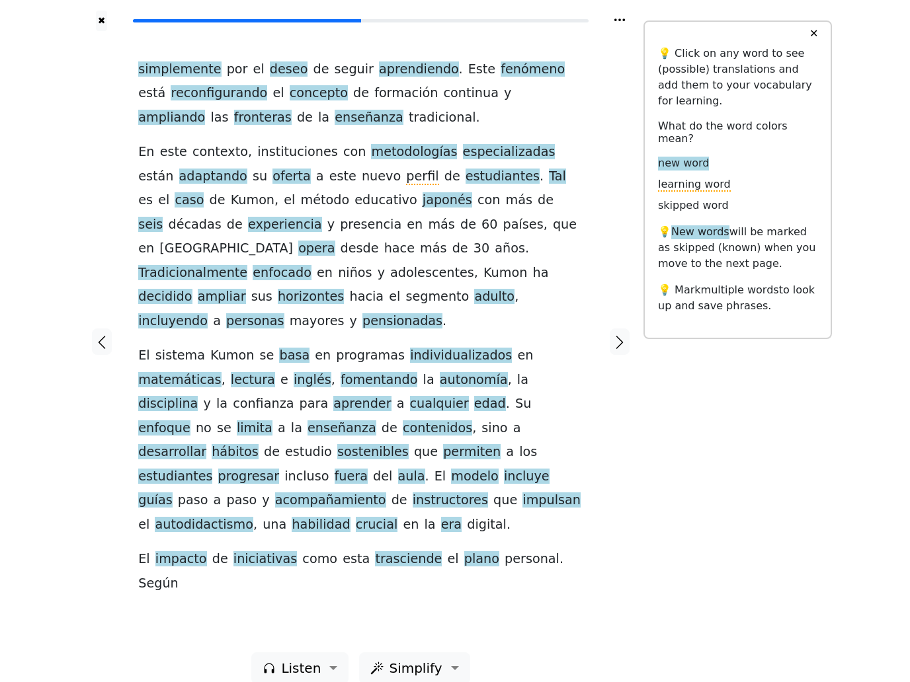
click at [505, 78] on span "fenómeno" at bounding box center [533, 70] width 64 height 17
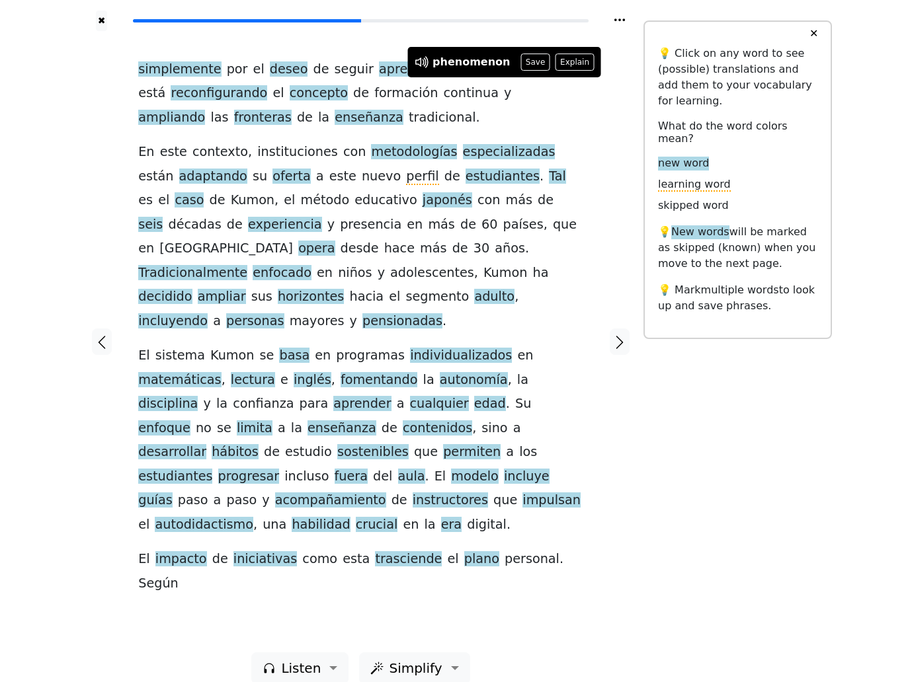
click at [525, 69] on button "Save" at bounding box center [534, 62] width 29 height 17
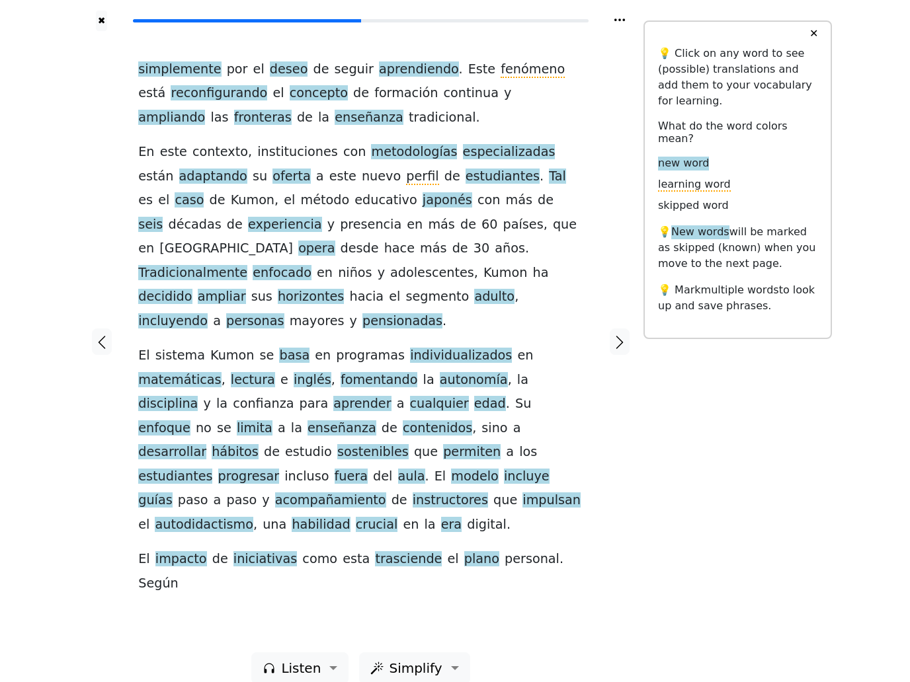
click at [185, 102] on span "reconfigurando" at bounding box center [219, 93] width 97 height 17
click at [205, 91] on button "Save" at bounding box center [219, 85] width 29 height 17
click at [205, 114] on span "ampliando" at bounding box center [171, 118] width 67 height 17
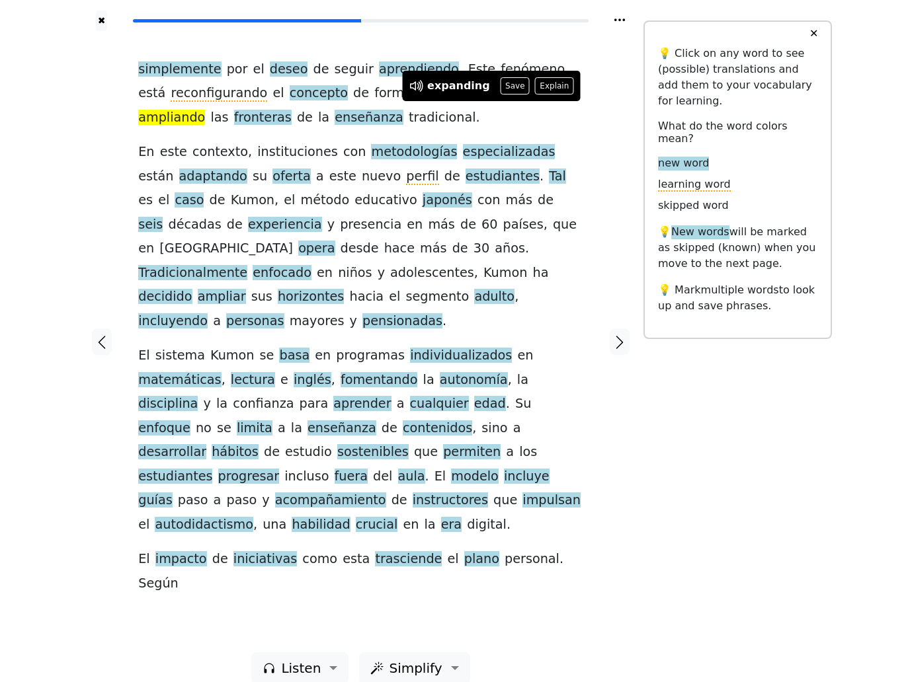
click at [515, 89] on button "Save" at bounding box center [515, 85] width 29 height 17
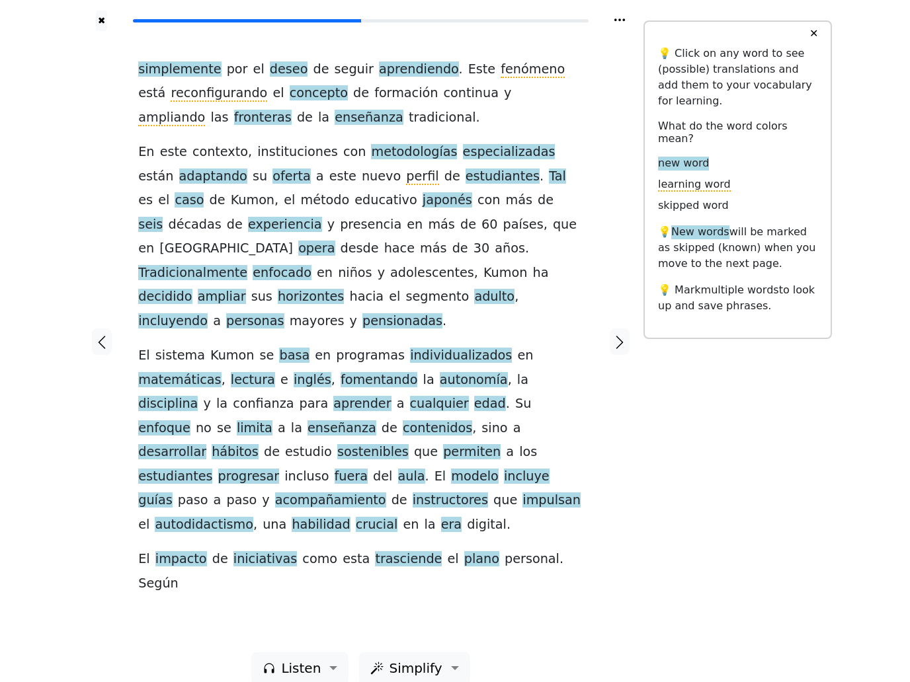
click at [234, 126] on span "fronteras" at bounding box center [263, 118] width 58 height 17
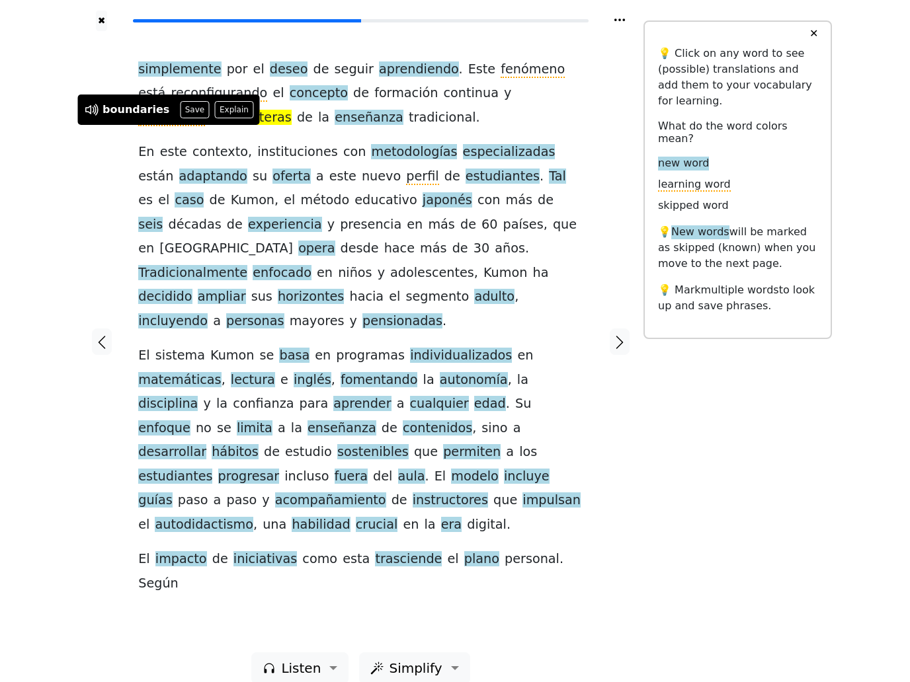
click at [193, 118] on button "Save" at bounding box center [194, 109] width 29 height 17
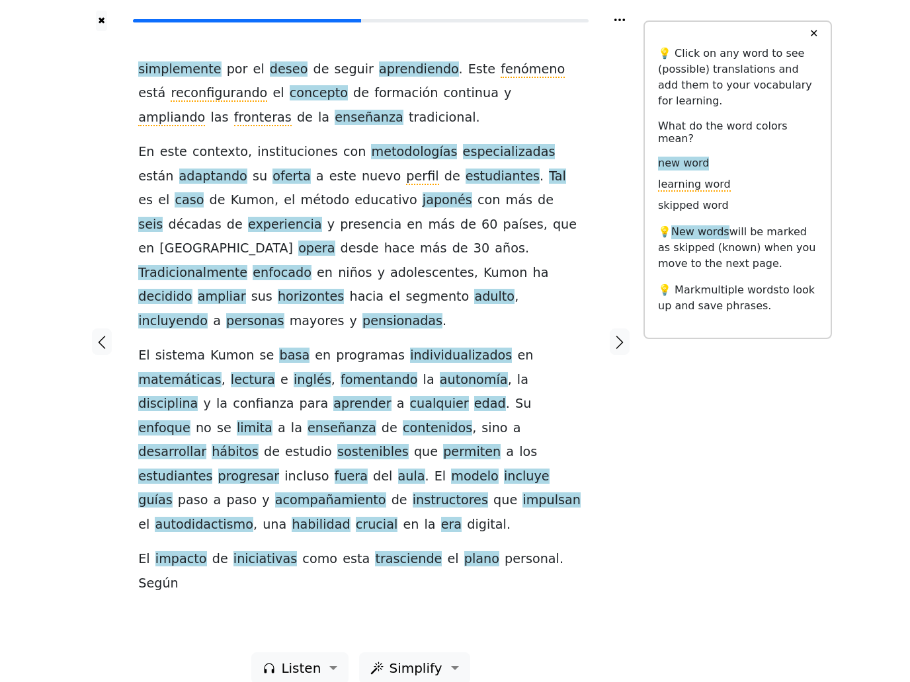
click at [335, 126] on span "enseñanza" at bounding box center [369, 118] width 69 height 17
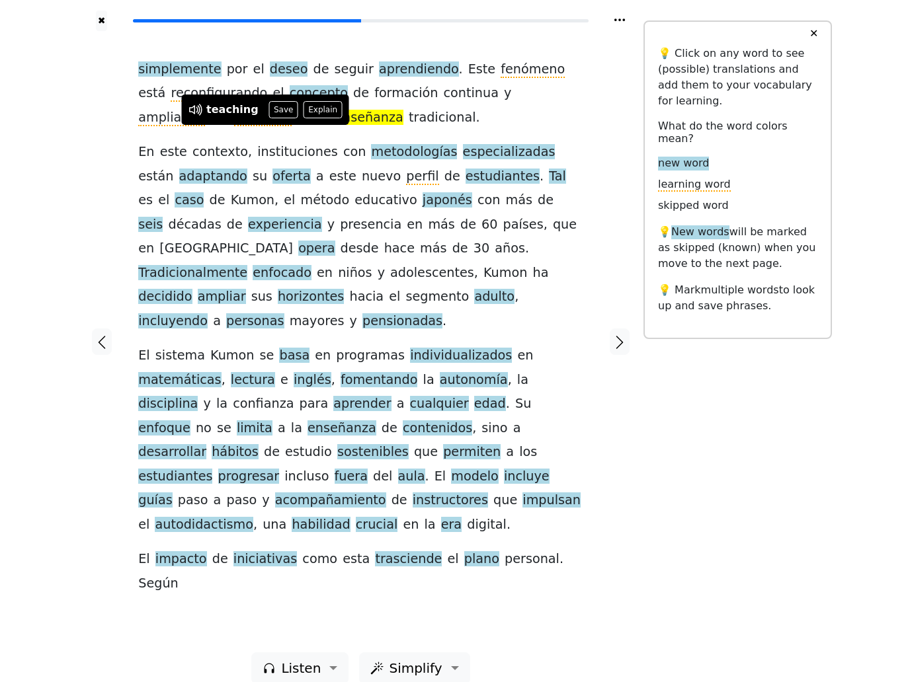
click at [281, 116] on button "Save" at bounding box center [283, 109] width 29 height 17
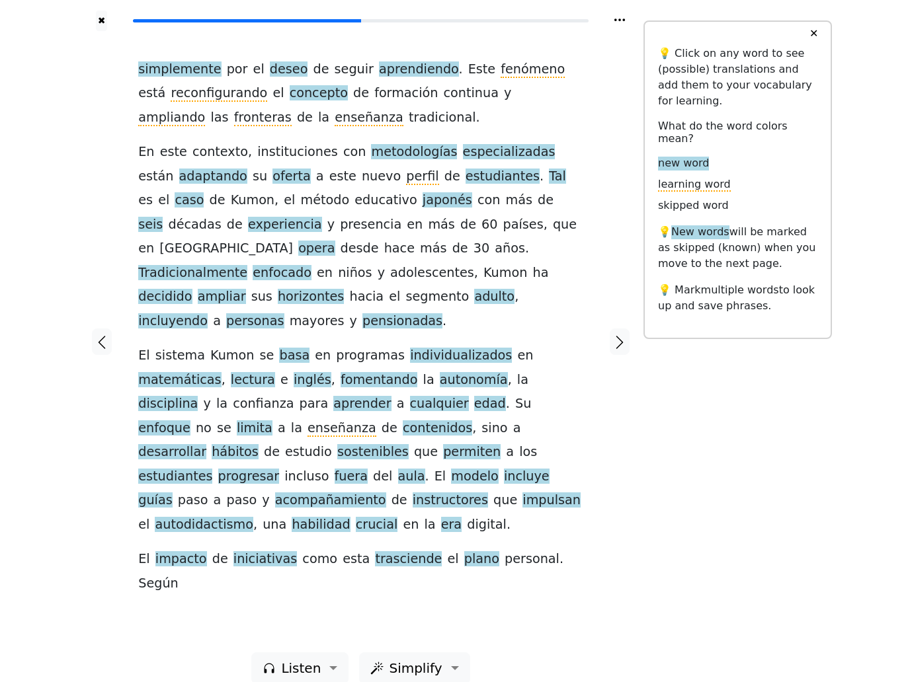
click at [272, 185] on span "oferta" at bounding box center [291, 177] width 38 height 17
click at [256, 169] on button "Save" at bounding box center [259, 167] width 29 height 17
click at [406, 185] on span "perfil" at bounding box center [422, 177] width 32 height 17
click at [59, 193] on div "✖ simplemente por el deseo de seguir aprendiendo . Este fenómeno está reconfigu…" at bounding box center [455, 350] width 910 height 700
click at [49, 147] on div "✖ simplemente por el deseo de seguir aprendiendo . Este fenómeno está reconfigu…" at bounding box center [455, 350] width 910 height 700
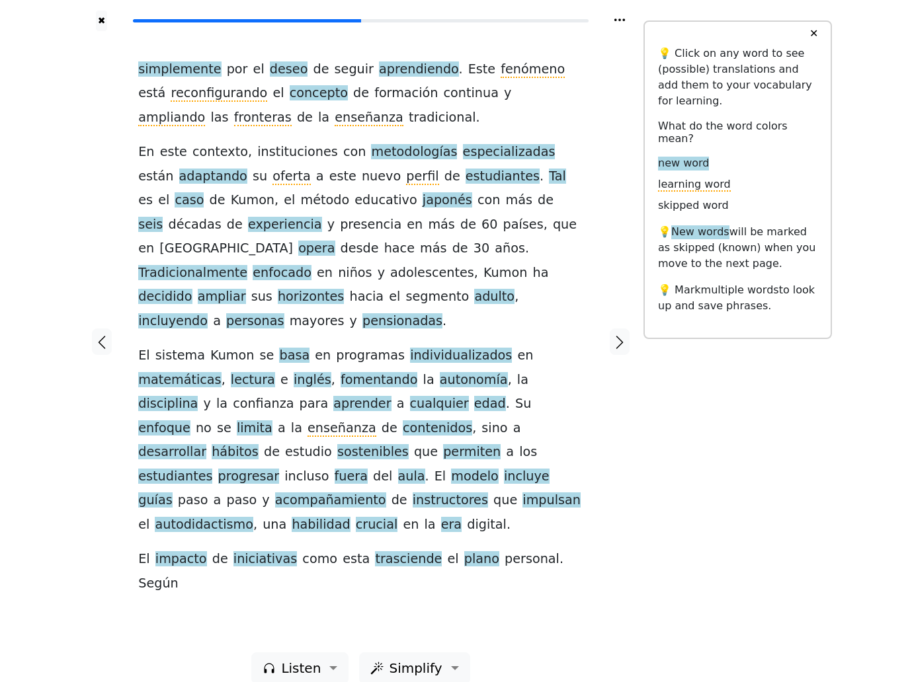
click at [549, 185] on span "Tal" at bounding box center [557, 177] width 17 height 17
click at [487, 171] on button "Save" at bounding box center [492, 167] width 29 height 17
click at [204, 194] on span "caso" at bounding box center [189, 200] width 29 height 17
click at [87, 202] on div at bounding box center [101, 342] width 47 height 622
click at [311, 269] on span "enfocado" at bounding box center [282, 273] width 59 height 17
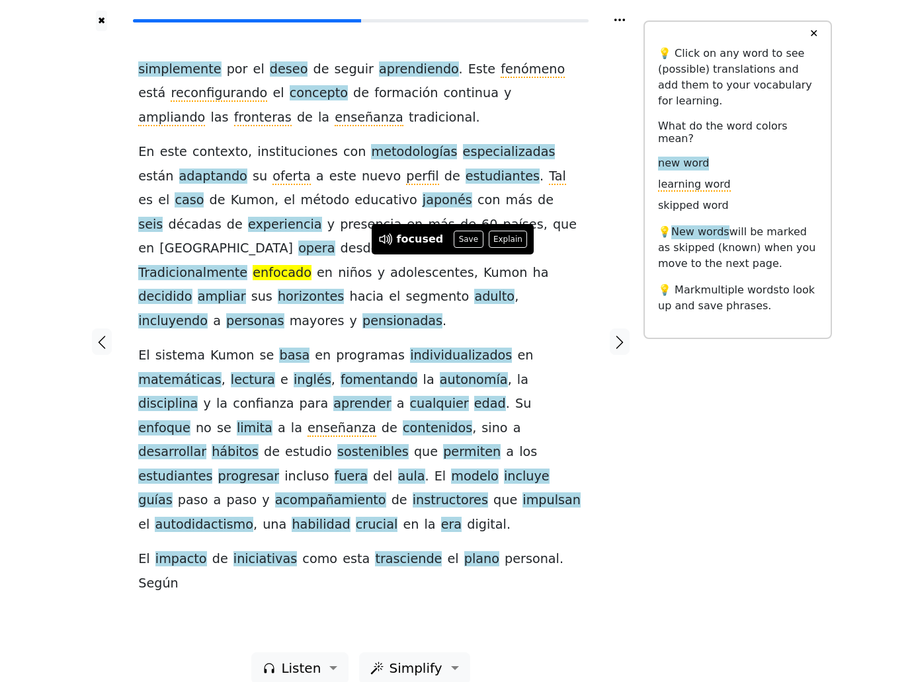
click at [466, 238] on button "Save" at bounding box center [468, 239] width 29 height 17
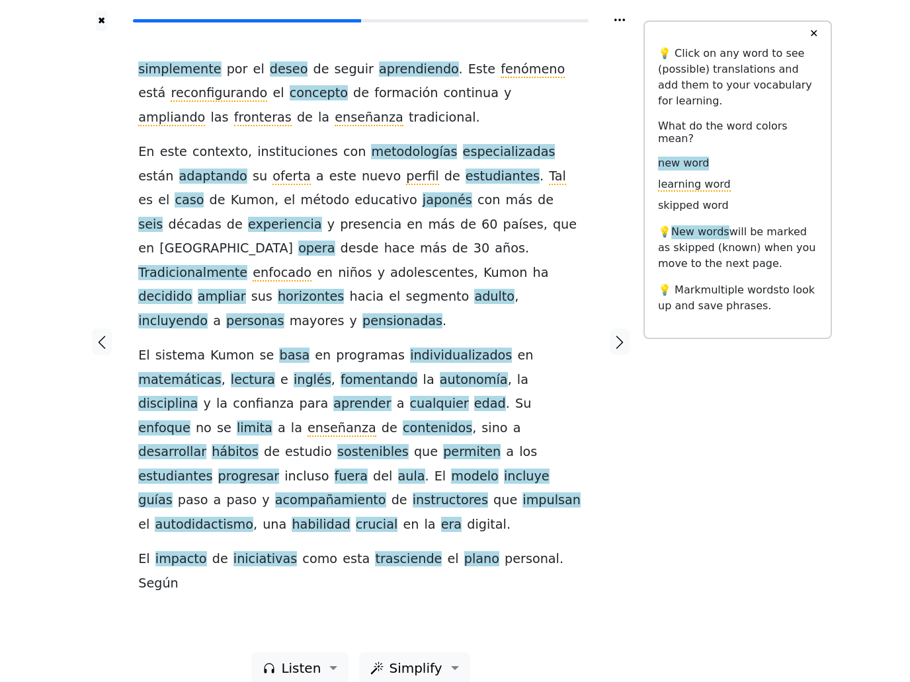
click at [246, 289] on span "ampliar" at bounding box center [222, 297] width 48 height 17
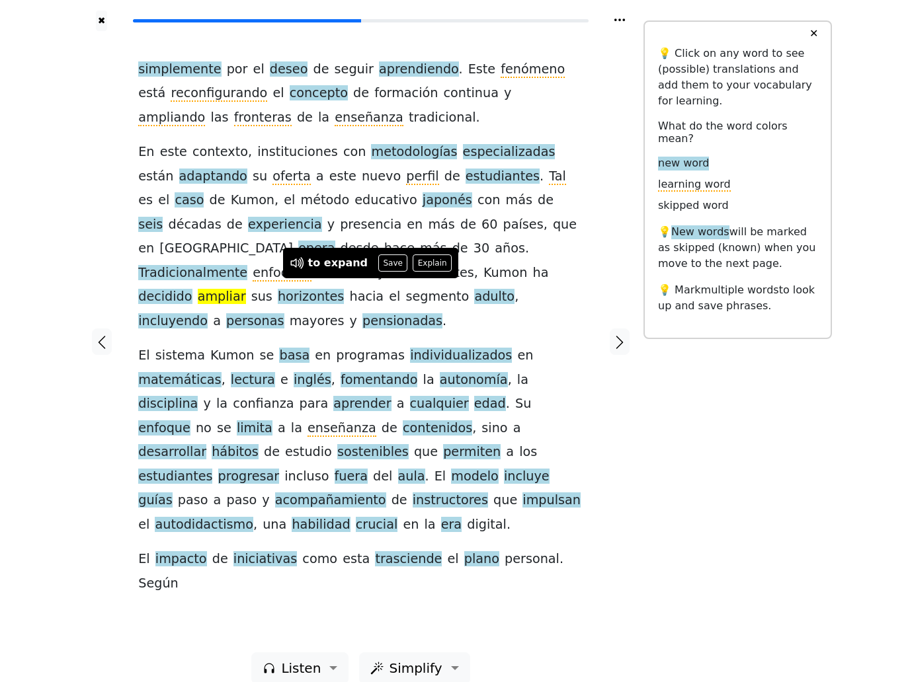
click at [388, 268] on button "Save" at bounding box center [392, 263] width 29 height 17
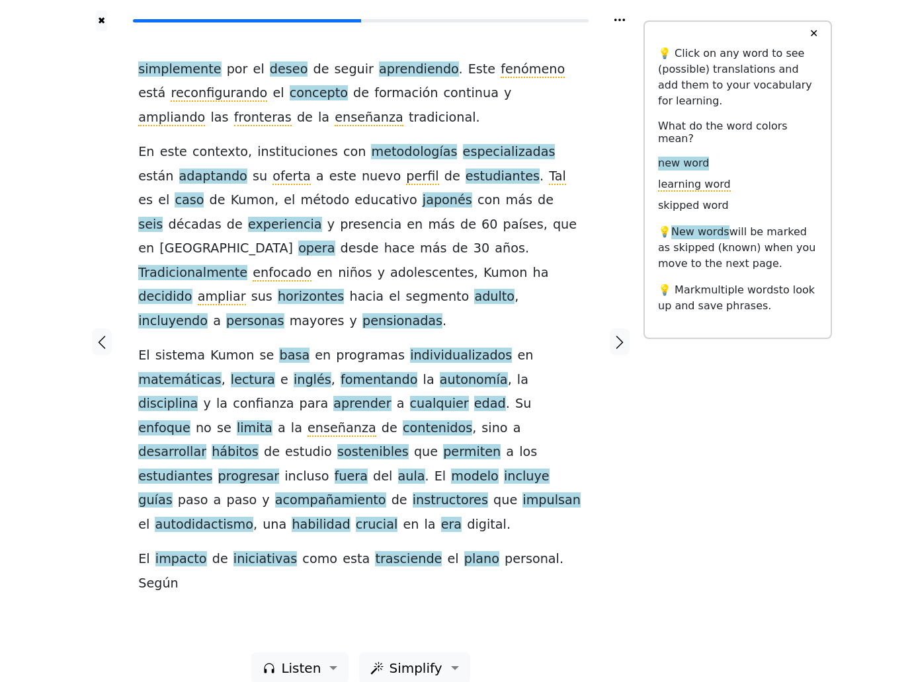
click at [344, 289] on span "horizontes" at bounding box center [311, 297] width 66 height 17
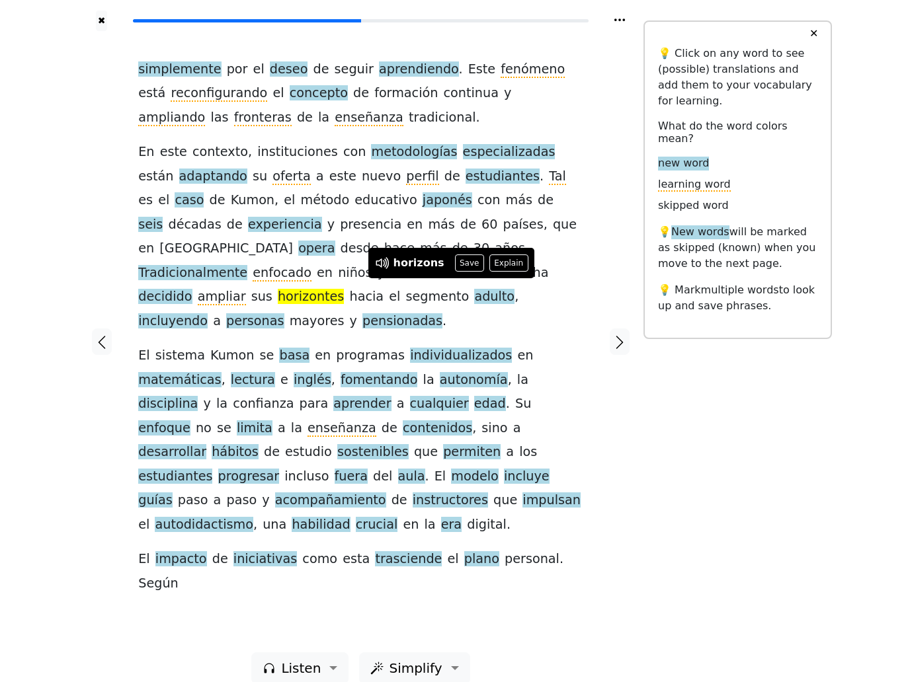
click at [468, 261] on button "Save" at bounding box center [469, 263] width 29 height 17
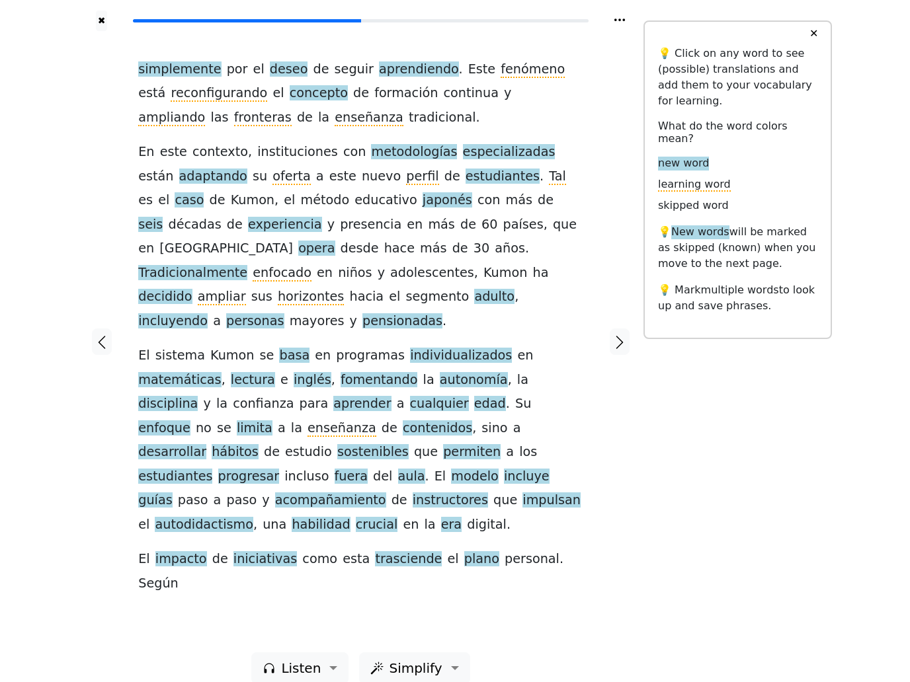
click at [442, 318] on span "pensionadas" at bounding box center [402, 321] width 80 height 17
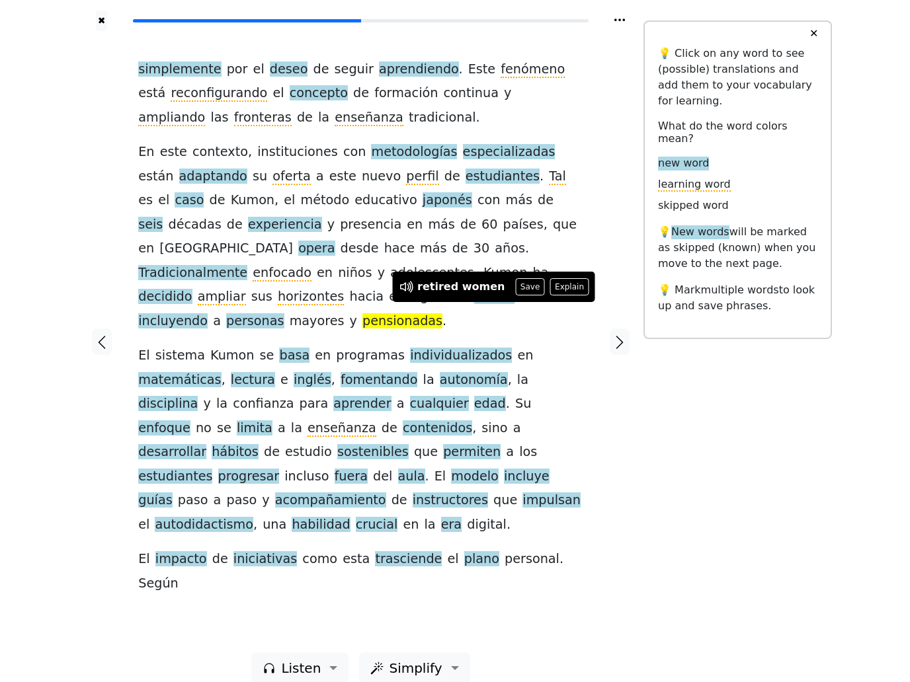
click at [526, 288] on button "Save" at bounding box center [529, 286] width 29 height 17
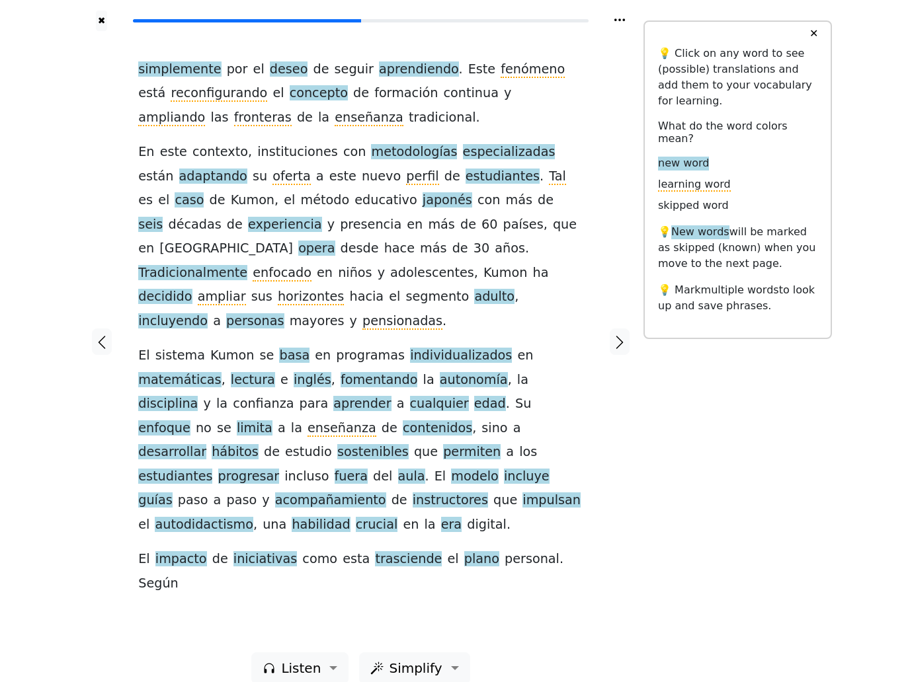
click at [292, 348] on span "basa" at bounding box center [294, 356] width 30 height 17
click at [306, 323] on button "Save" at bounding box center [301, 321] width 29 height 17
click at [365, 372] on span "fomentando" at bounding box center [379, 380] width 77 height 17
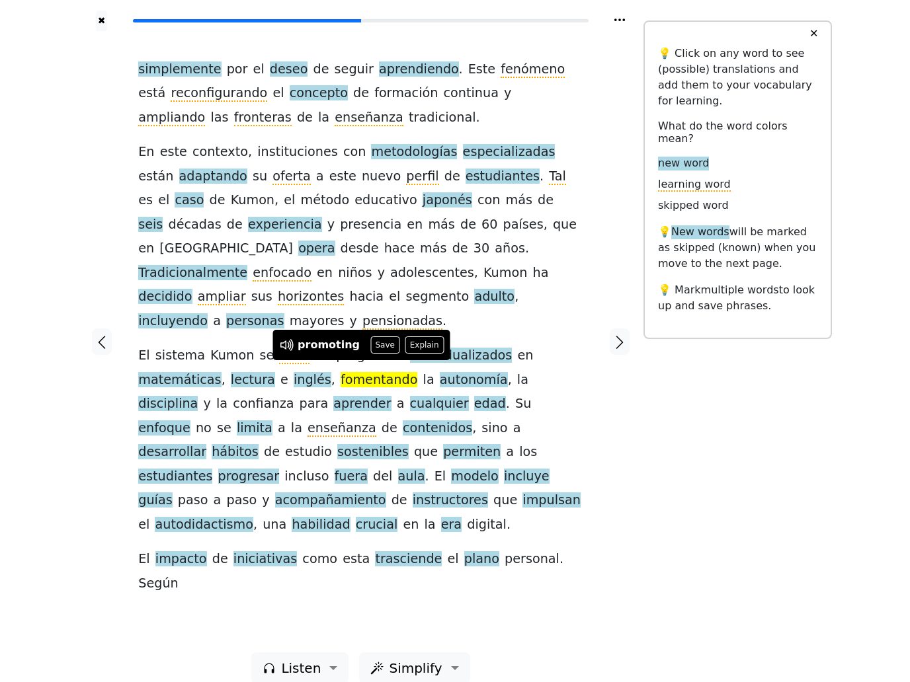
click at [384, 339] on button "Save" at bounding box center [384, 345] width 29 height 17
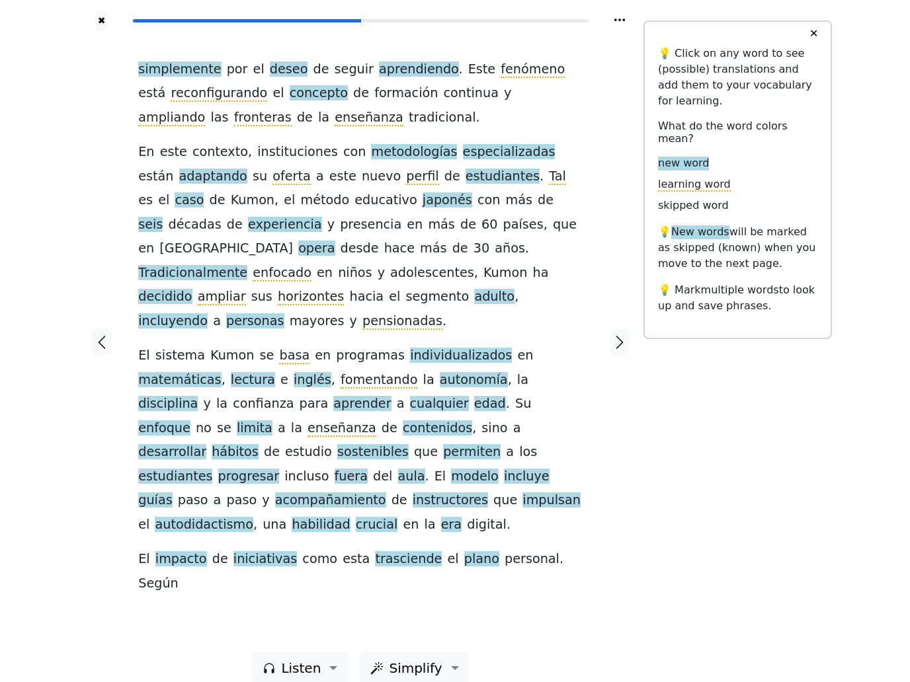
click at [442, 372] on span "autonomía" at bounding box center [474, 380] width 68 height 17
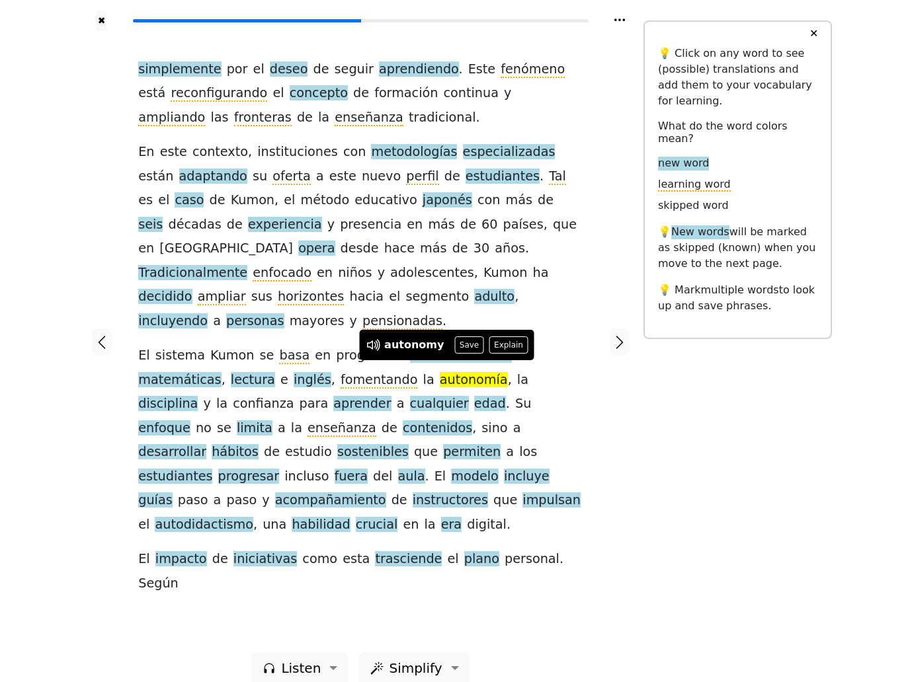
click at [467, 344] on button "Save" at bounding box center [468, 345] width 29 height 17
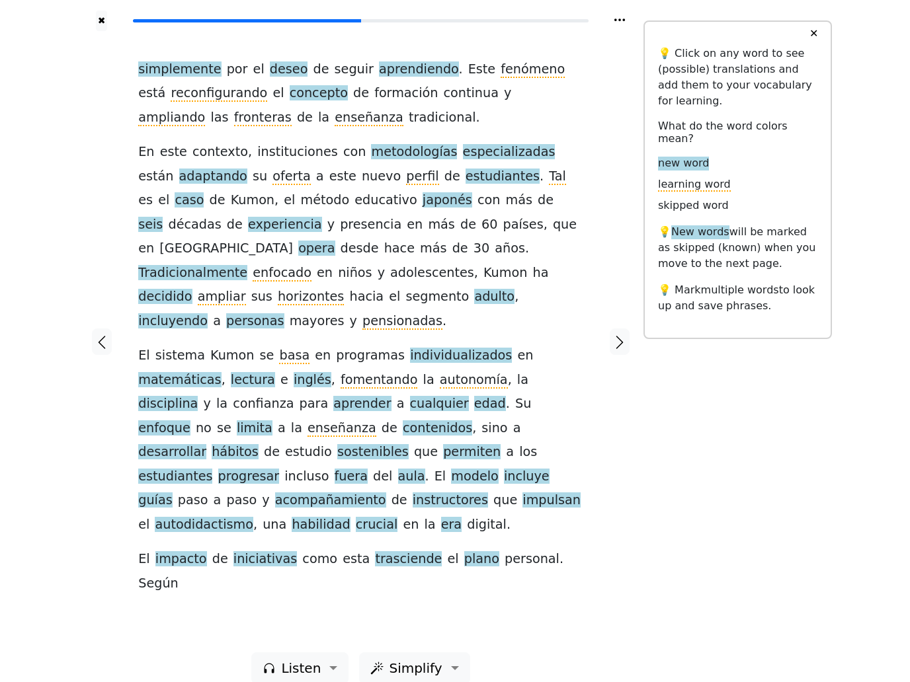
click at [190, 421] on span "enfoque" at bounding box center [164, 429] width 52 height 17
click at [468, 371] on button "Save" at bounding box center [463, 368] width 29 height 17
click at [308, 421] on span "enseñanza" at bounding box center [342, 429] width 69 height 17
click at [403, 421] on span "contenidos" at bounding box center [437, 429] width 69 height 17
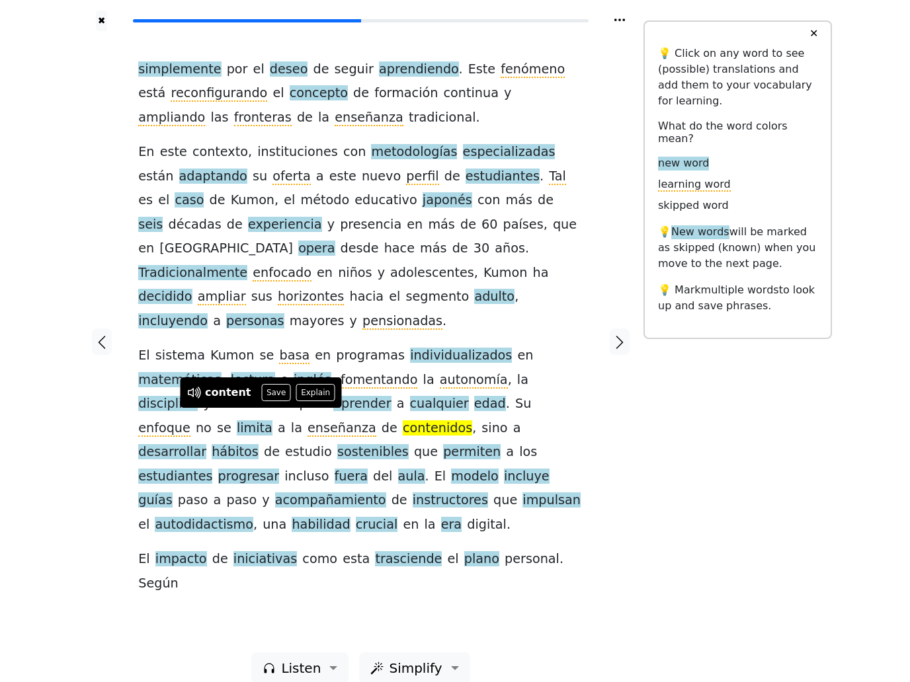
click at [276, 393] on button "Save" at bounding box center [276, 392] width 29 height 17
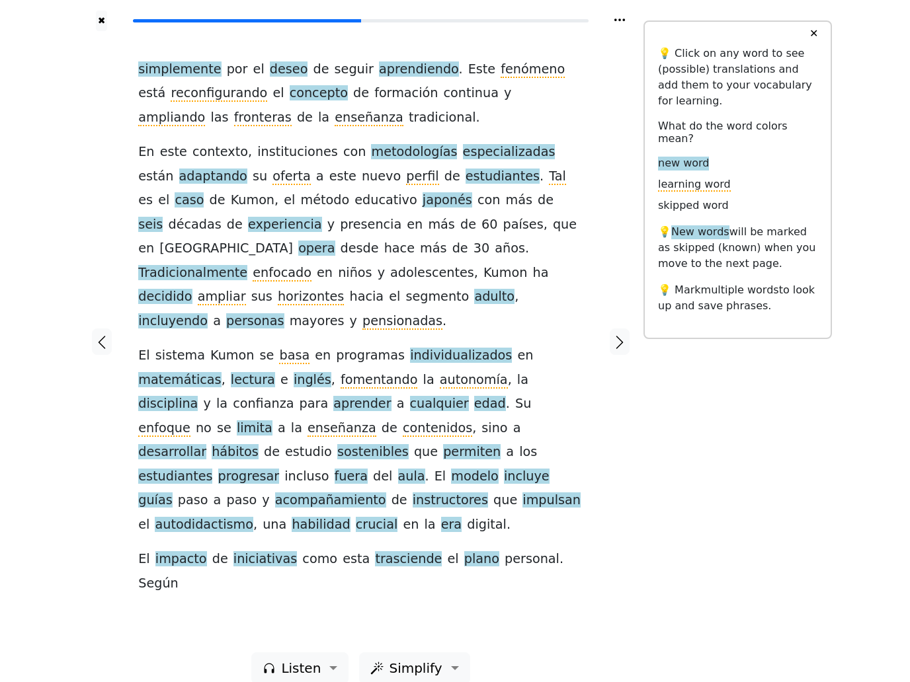
click at [308, 421] on span "enseñanza" at bounding box center [342, 429] width 69 height 17
click at [403, 423] on span "contenidos" at bounding box center [437, 429] width 69 height 17
click at [631, 444] on div at bounding box center [619, 342] width 47 height 622
click at [206, 444] on span "desarrollar" at bounding box center [172, 452] width 68 height 17
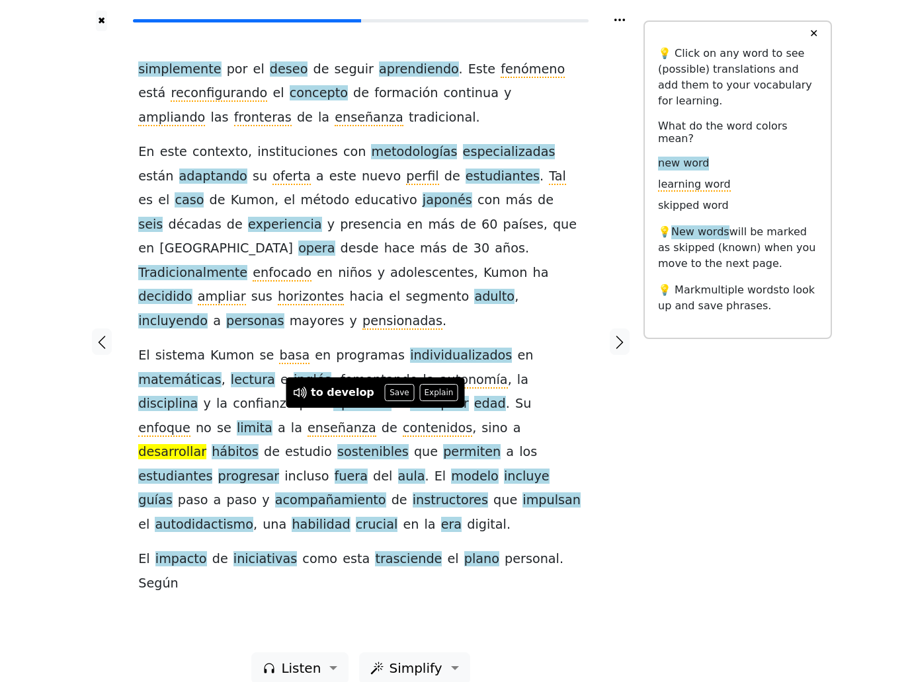
click at [395, 395] on button "Save" at bounding box center [399, 392] width 29 height 17
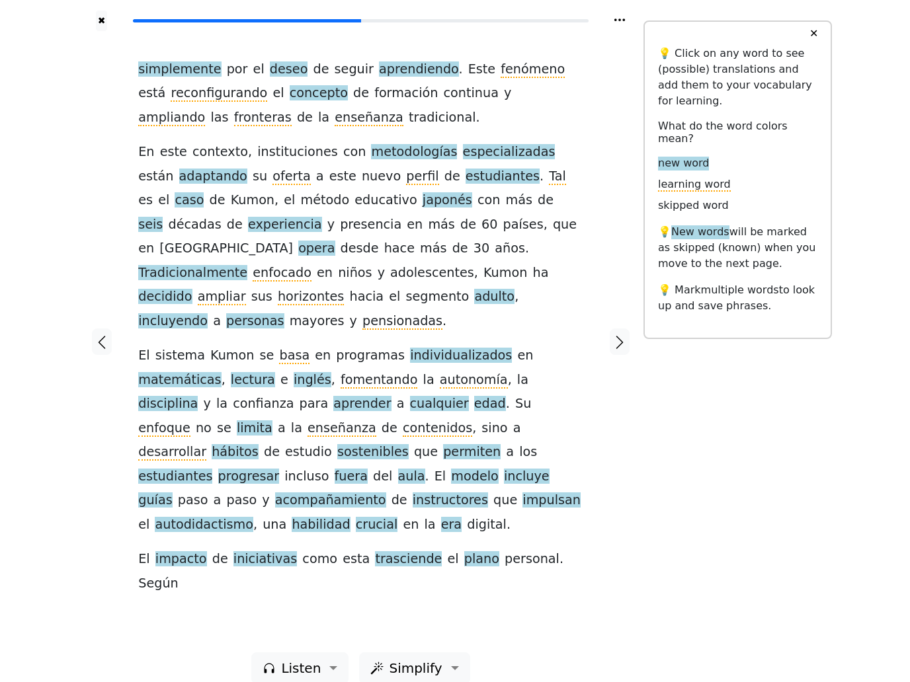
click at [259, 444] on span "hábitos" at bounding box center [235, 452] width 47 height 17
click at [444, 399] on button "Save" at bounding box center [441, 392] width 29 height 17
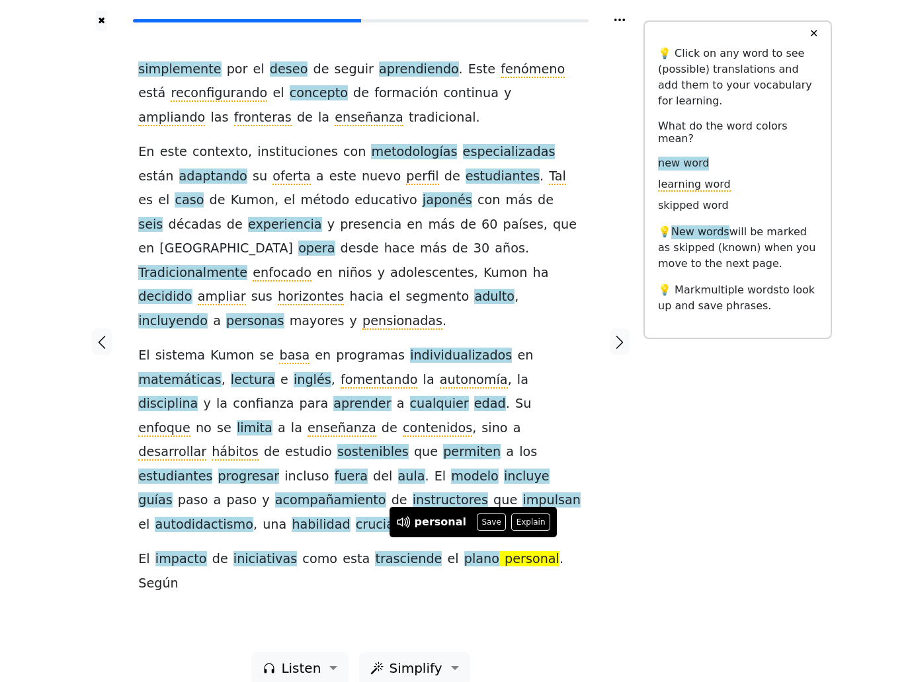
click at [658, 433] on div "✖ simplemente por el deseo de seguir aprendiendo . Este fenómeno está reconfigu…" at bounding box center [455, 350] width 754 height 700
click at [368, 469] on span "fuera" at bounding box center [351, 477] width 33 height 17
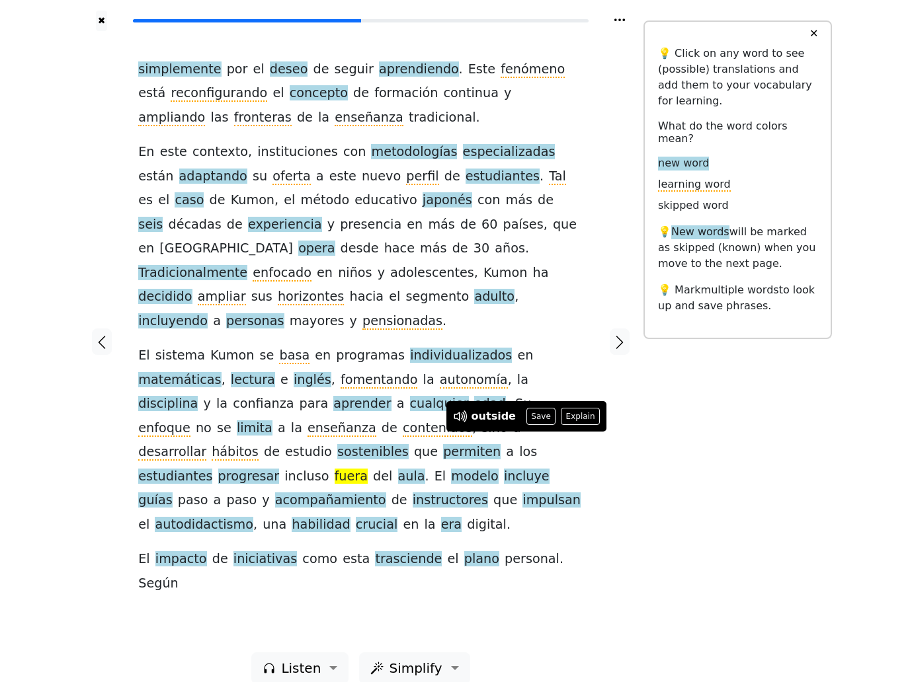
click at [669, 460] on div "✖ simplemente por el deseo de seguir aprendiendo . Este fenómeno está reconfigu…" at bounding box center [455, 350] width 754 height 700
click at [398, 469] on span "aula" at bounding box center [411, 477] width 27 height 17
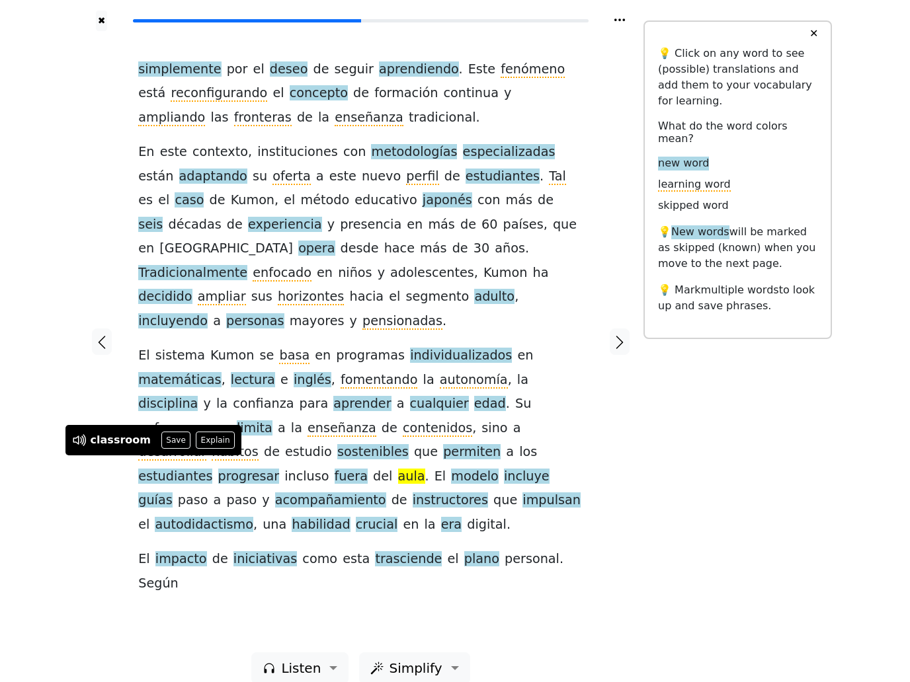
click at [172, 493] on span "guías" at bounding box center [155, 501] width 34 height 17
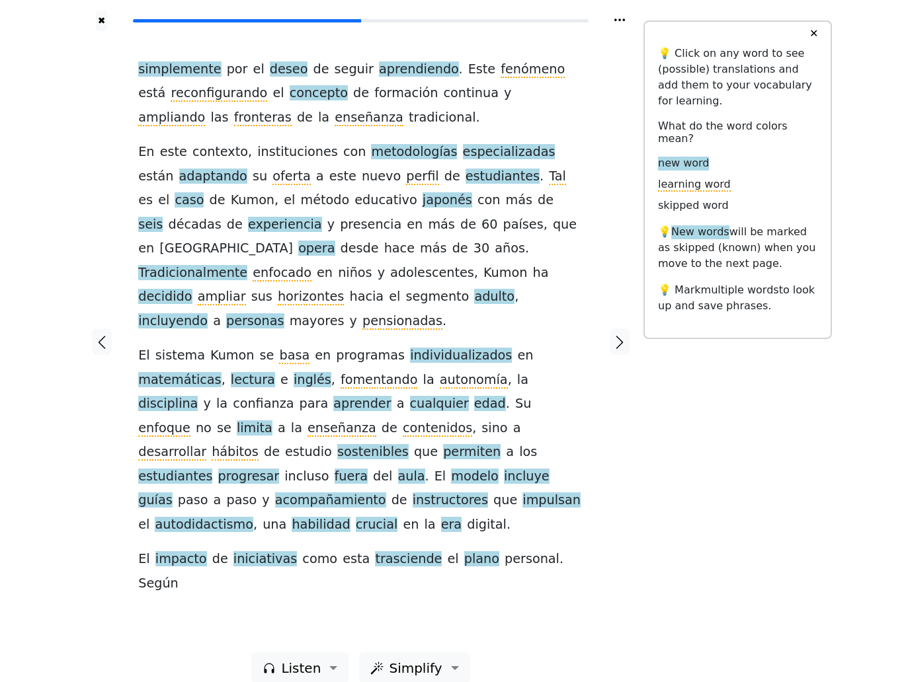
click at [522, 493] on span "impulsan" at bounding box center [551, 501] width 58 height 17
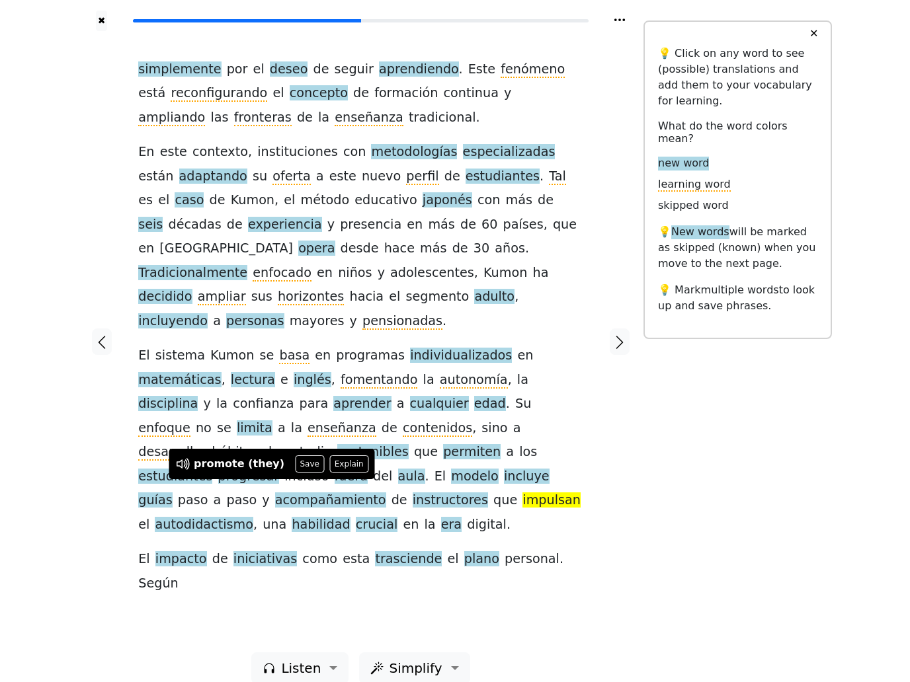
click at [302, 459] on button "Save" at bounding box center [309, 464] width 29 height 17
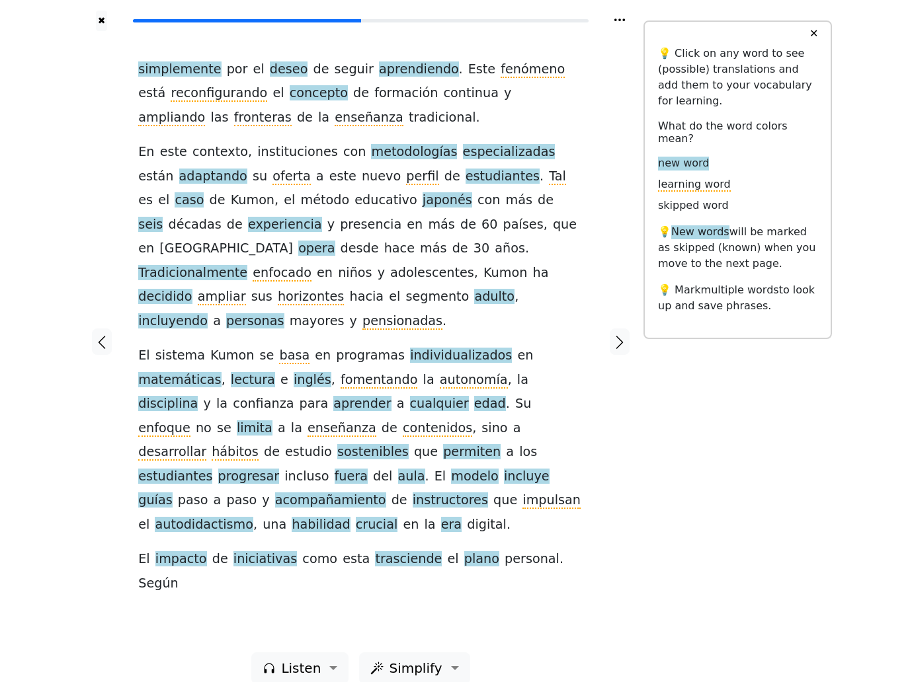
click at [253, 517] on span "autodidactismo" at bounding box center [204, 525] width 98 height 17
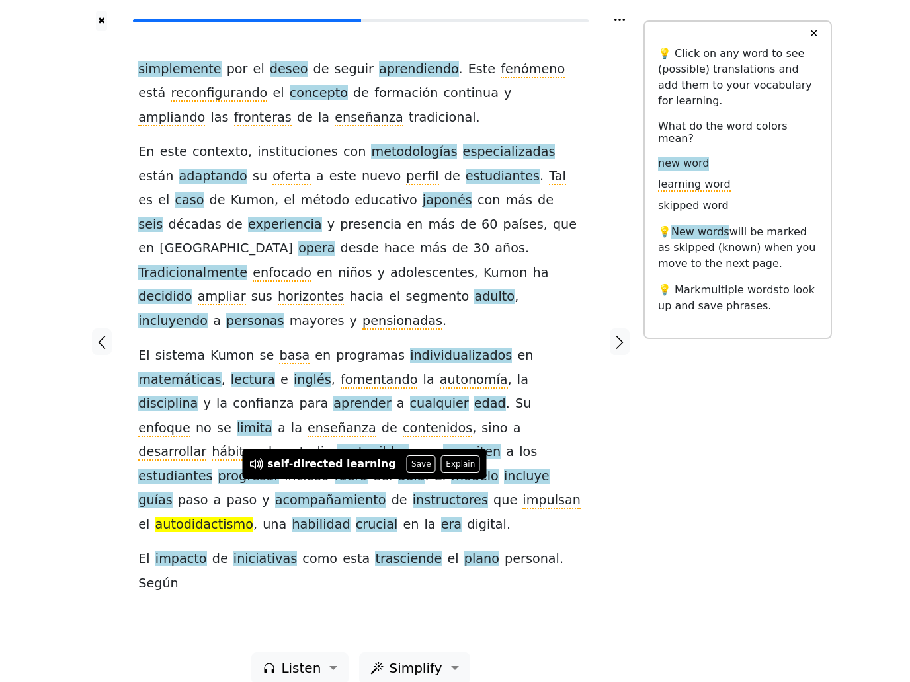
click at [414, 466] on button "Save" at bounding box center [421, 464] width 29 height 17
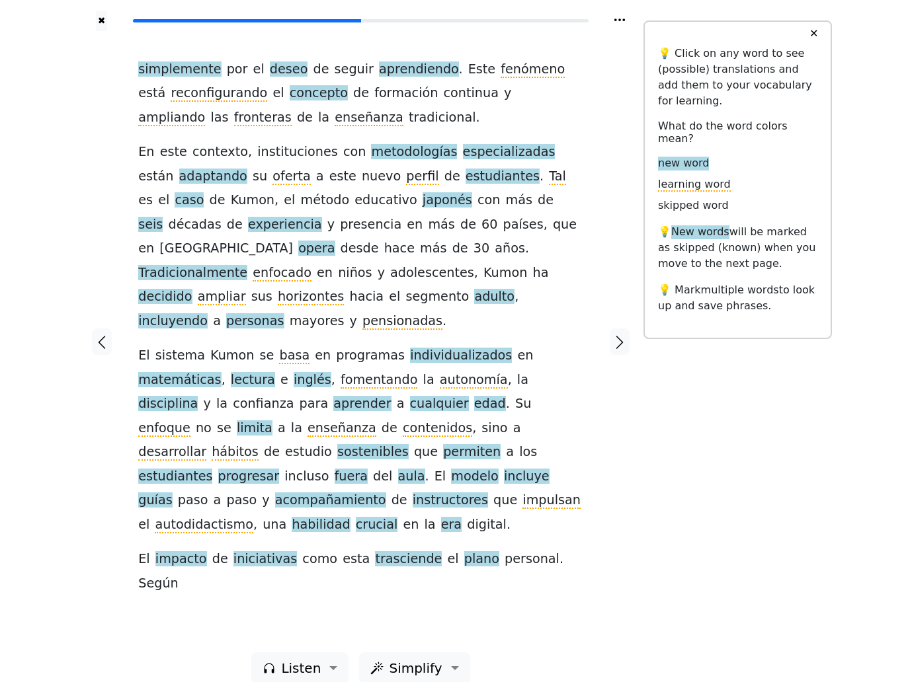
click at [350, 517] on span "habilidad" at bounding box center [321, 525] width 58 height 17
click at [464, 468] on button "Save" at bounding box center [471, 464] width 29 height 17
click at [388, 552] on span "trasciende" at bounding box center [408, 560] width 67 height 17
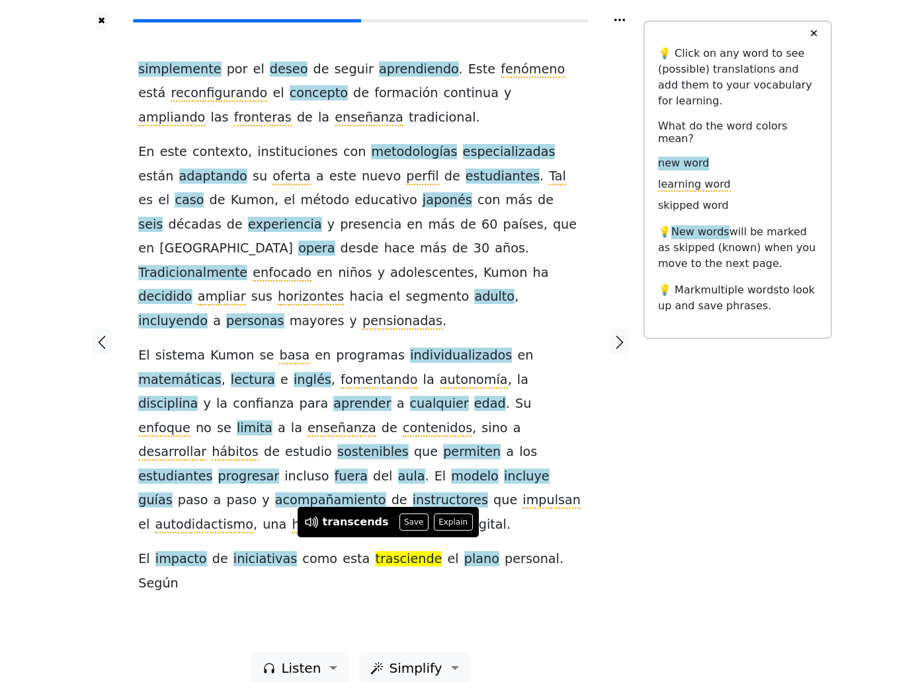
click at [415, 507] on div "simplemente por el deseo de seguir aprendiendo . Este fenómeno está reconfigura…" at bounding box center [360, 327] width 445 height 538
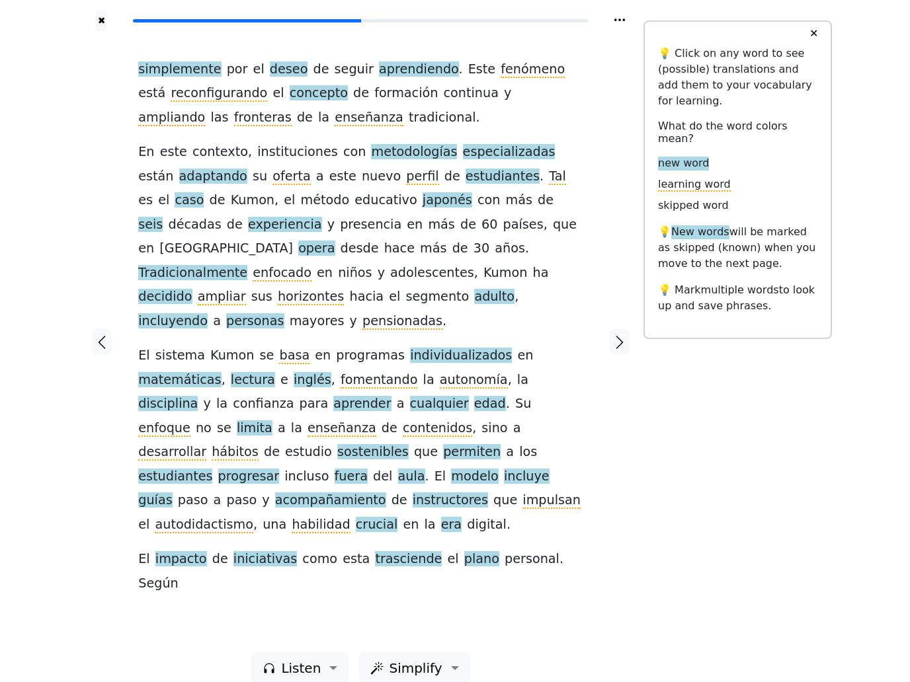
click at [464, 552] on span "plano" at bounding box center [481, 560] width 35 height 17
click at [455, 520] on button "Save" at bounding box center [462, 522] width 29 height 17
click at [390, 552] on span "trasciende" at bounding box center [408, 560] width 67 height 17
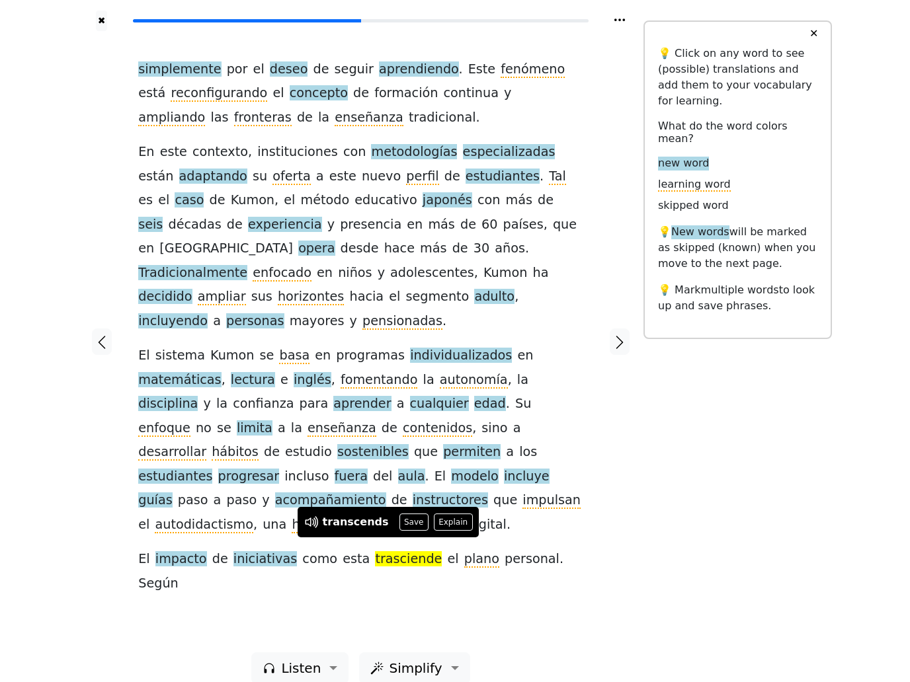
click at [413, 514] on button "Save" at bounding box center [413, 522] width 29 height 17
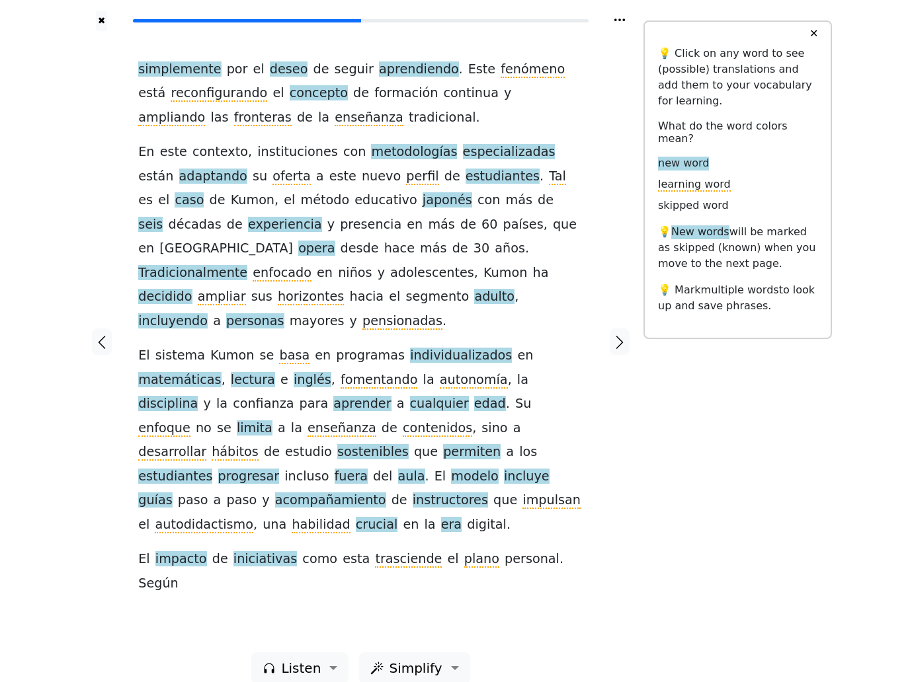
click at [617, 335] on icon "button" at bounding box center [620, 343] width 16 height 16
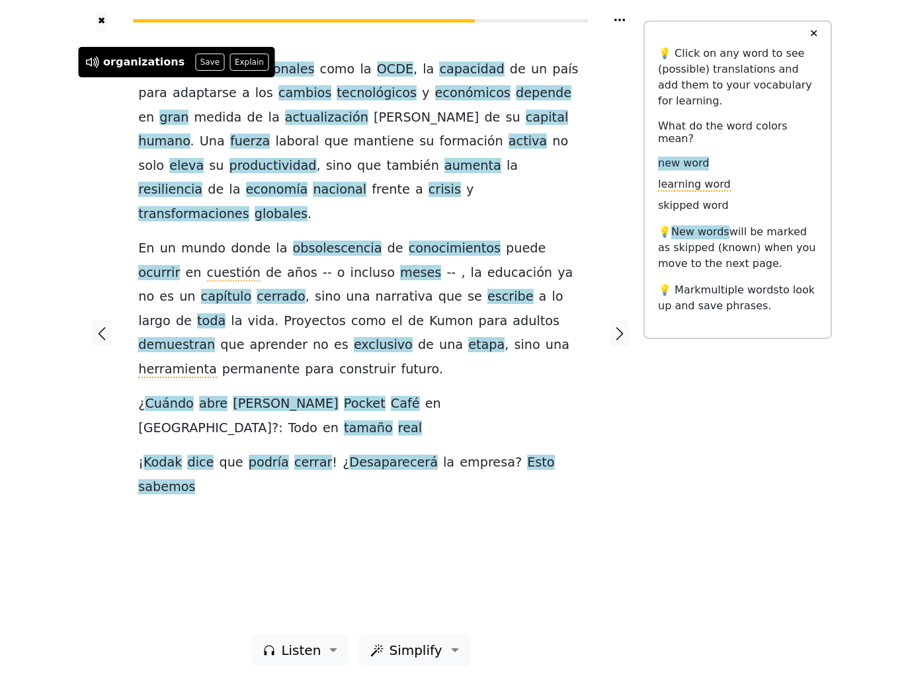
click at [190, 137] on span "humano" at bounding box center [164, 142] width 52 height 17
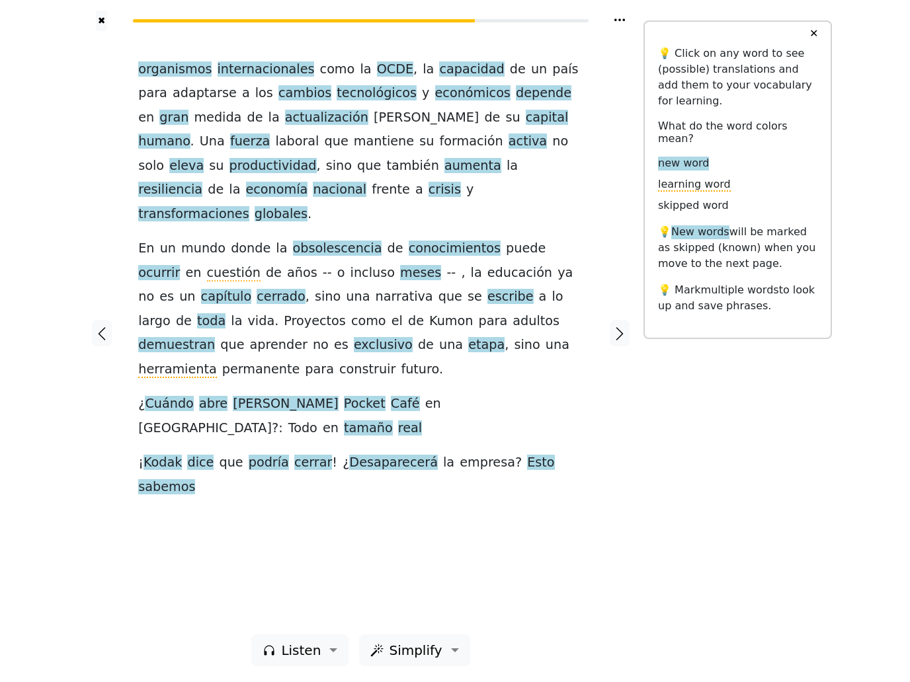
click at [526, 126] on span "capital" at bounding box center [547, 118] width 42 height 17
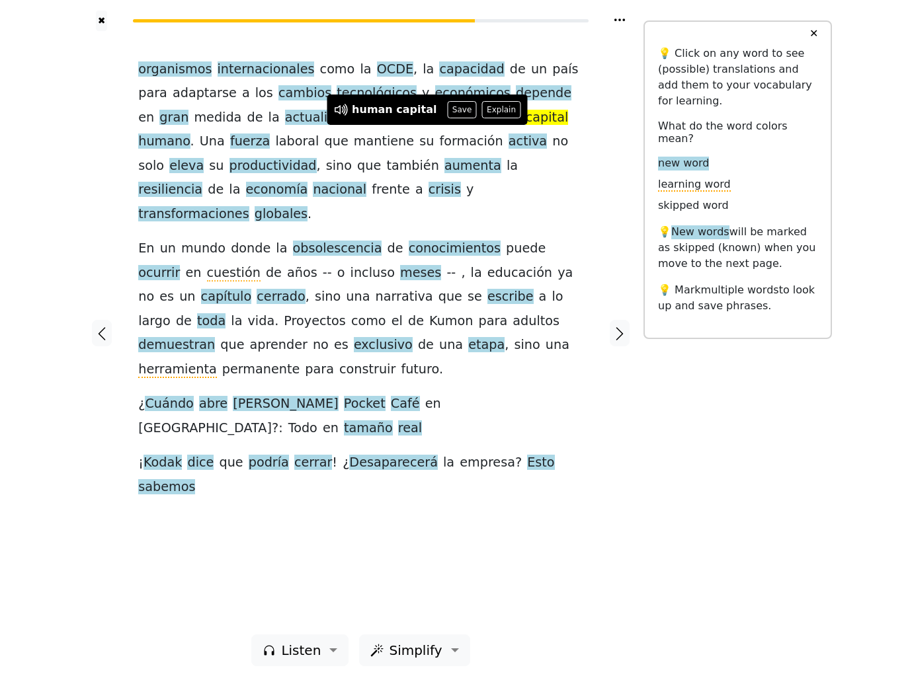
click at [526, 126] on span "capital" at bounding box center [547, 118] width 42 height 17
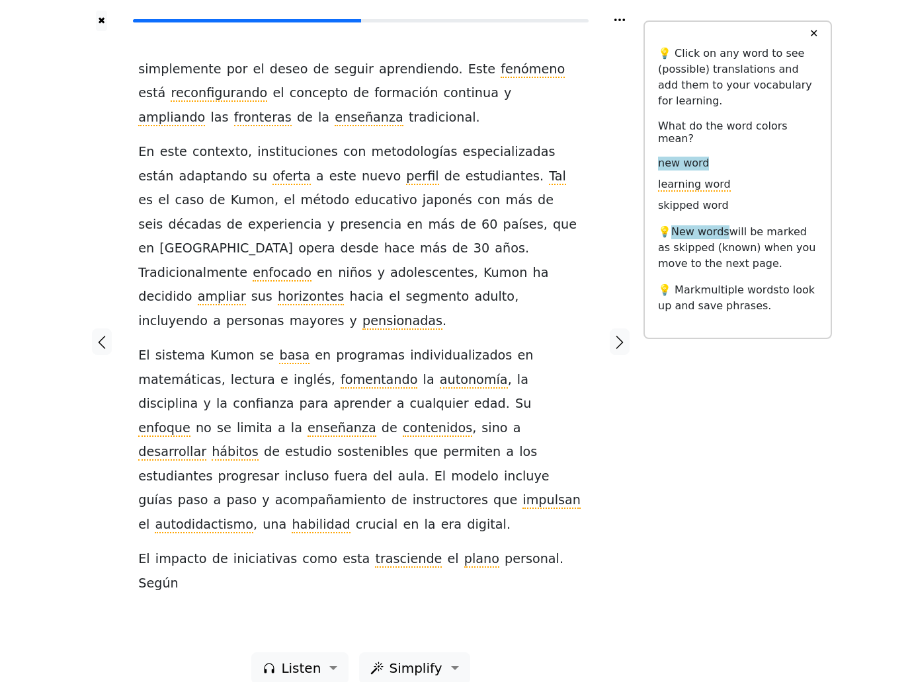
click at [109, 335] on icon "button" at bounding box center [102, 343] width 16 height 16
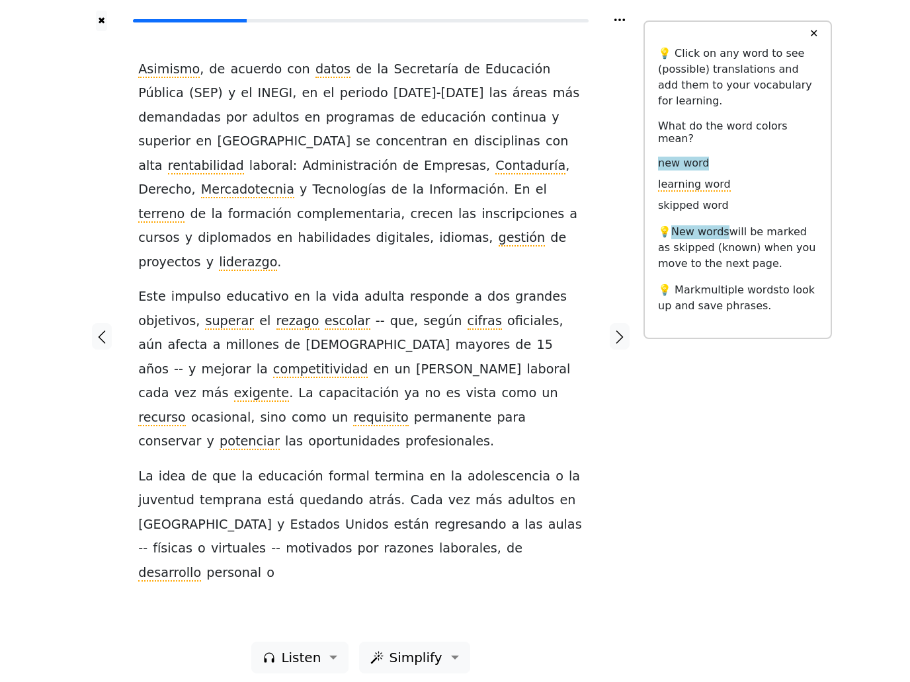
click at [610, 331] on button "button" at bounding box center [620, 336] width 20 height 26
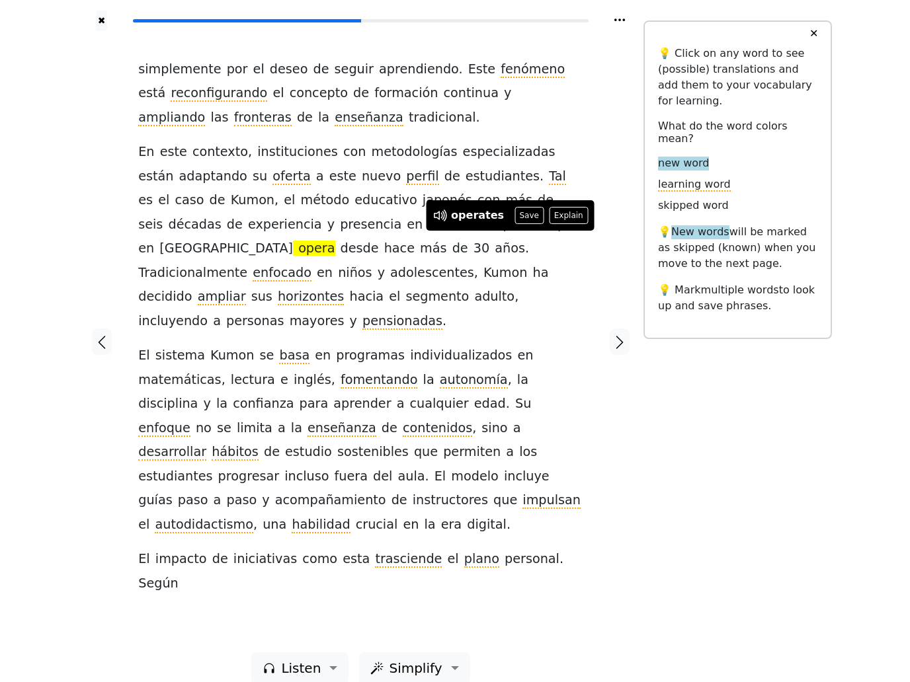
click at [104, 31] on button "✖" at bounding box center [101, 21] width 11 height 21
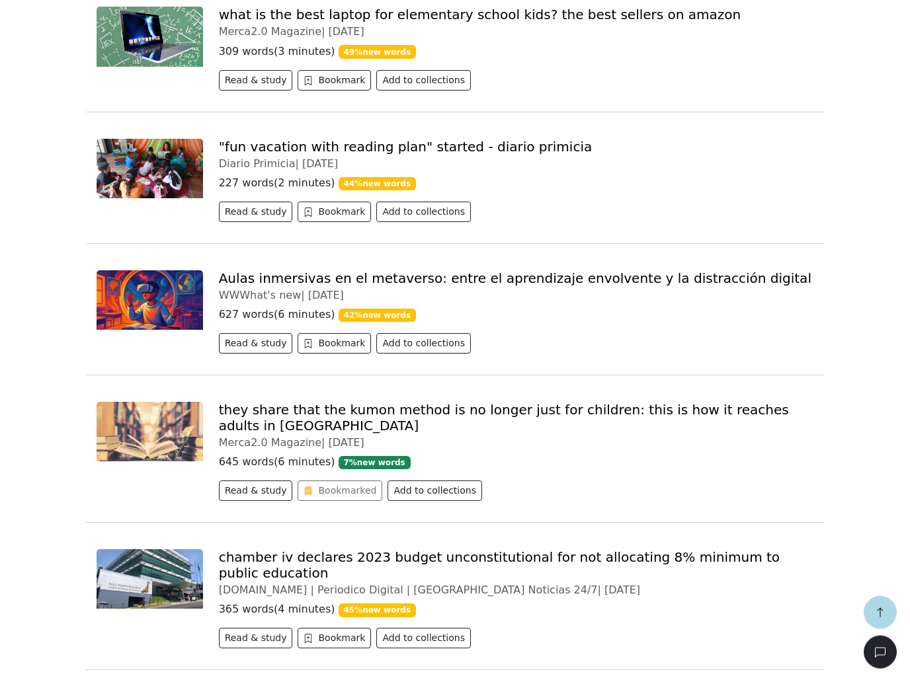
scroll to position [677, 0]
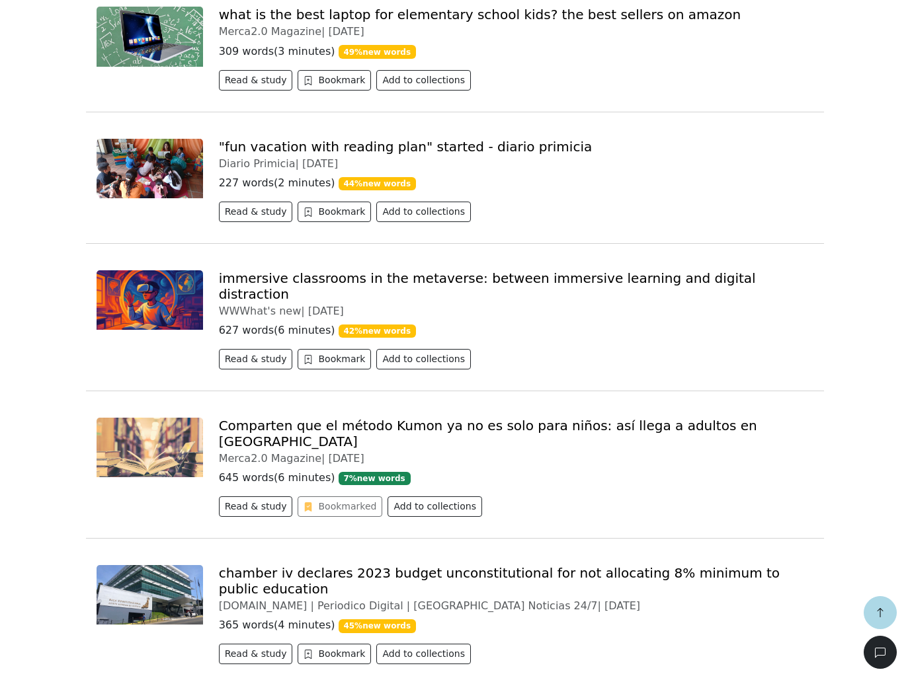
click at [643, 423] on link "Comparten que el método Kumon ya no es solo para niños: así llega a adultos en …" at bounding box center [488, 434] width 538 height 32
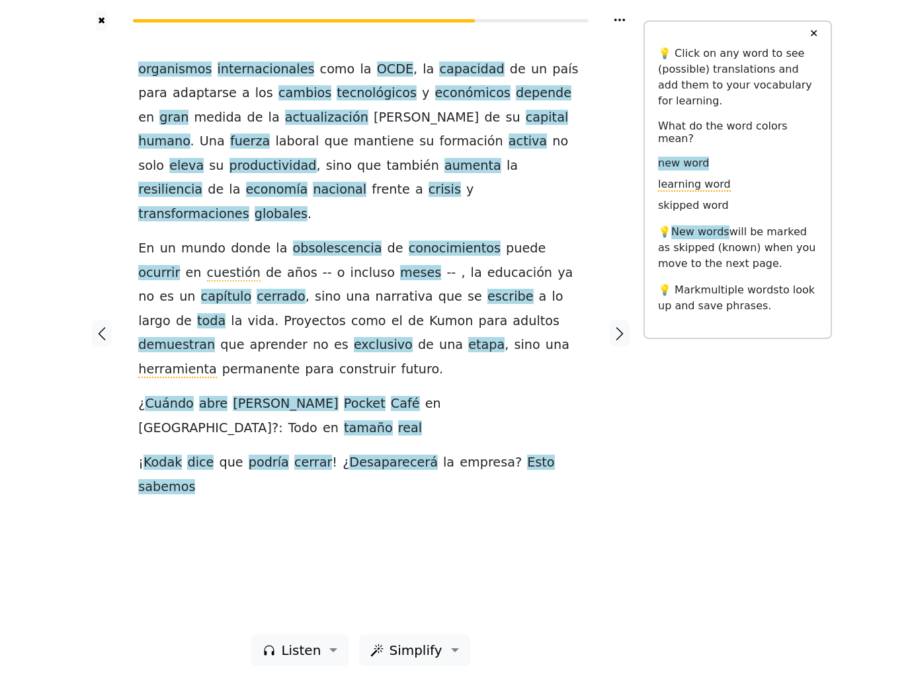
click at [190, 142] on span "humano" at bounding box center [164, 142] width 52 height 17
click at [204, 158] on span "eleva" at bounding box center [186, 166] width 34 height 17
click at [458, 140] on button "Save" at bounding box center [466, 133] width 29 height 17
click at [419, 150] on span "su" at bounding box center [426, 142] width 15 height 17
click at [444, 175] on span "aumenta" at bounding box center [472, 166] width 57 height 17
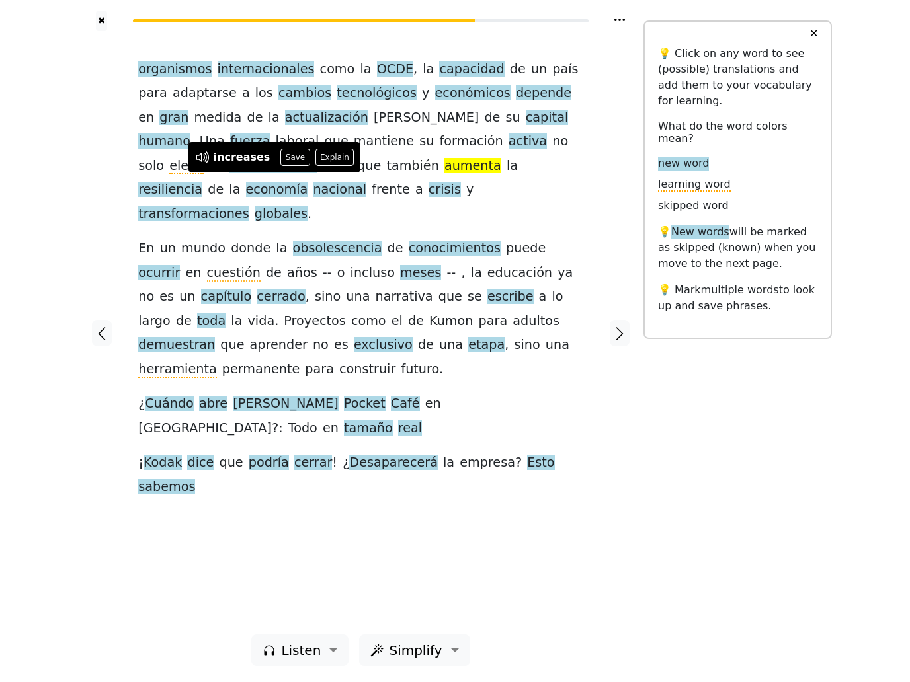
click at [294, 160] on button "Save" at bounding box center [294, 157] width 29 height 17
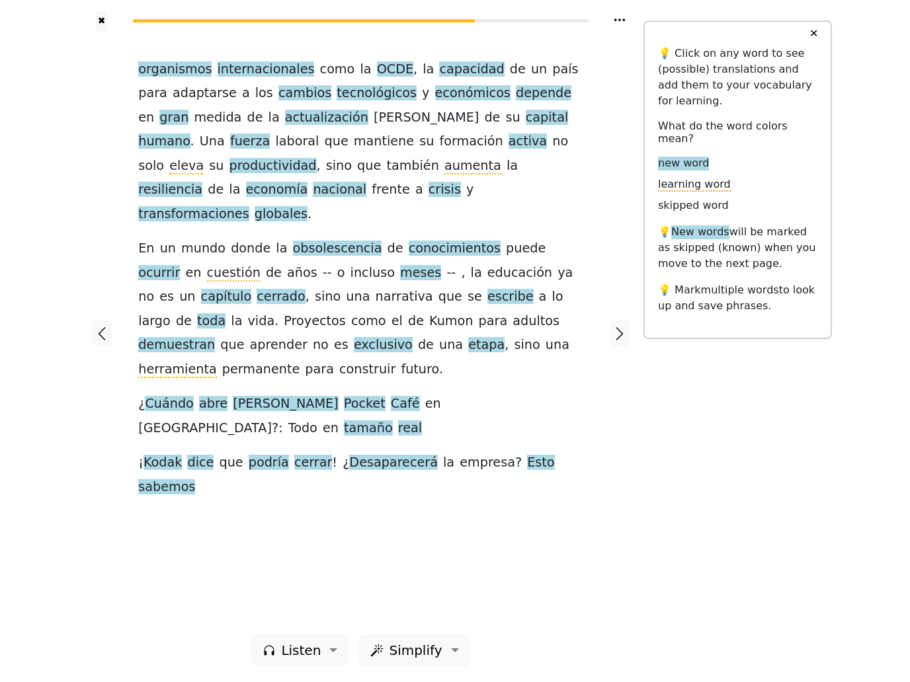
click at [202, 182] on span "resiliencia" at bounding box center [170, 190] width 64 height 17
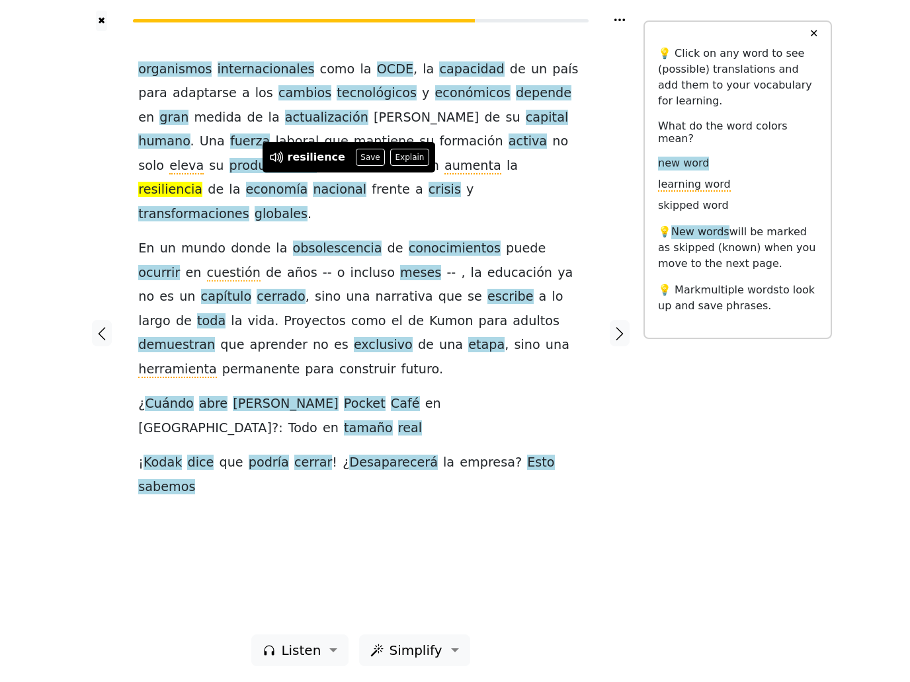
click at [361, 159] on button "Save" at bounding box center [370, 157] width 29 height 17
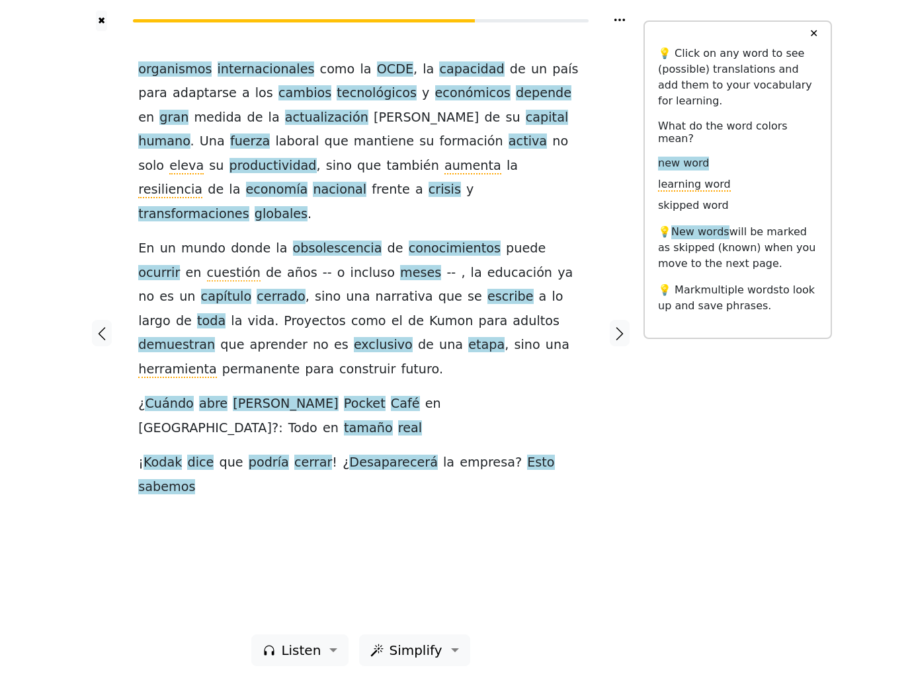
click at [309, 241] on span "obsolescencia" at bounding box center [337, 249] width 89 height 17
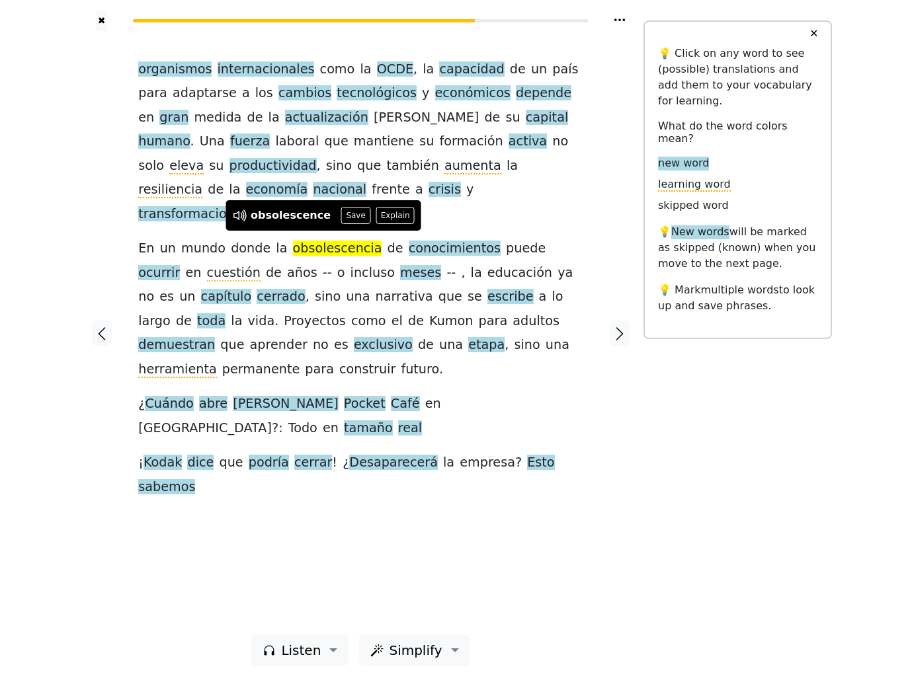
click at [349, 216] on button "Save" at bounding box center [355, 215] width 29 height 17
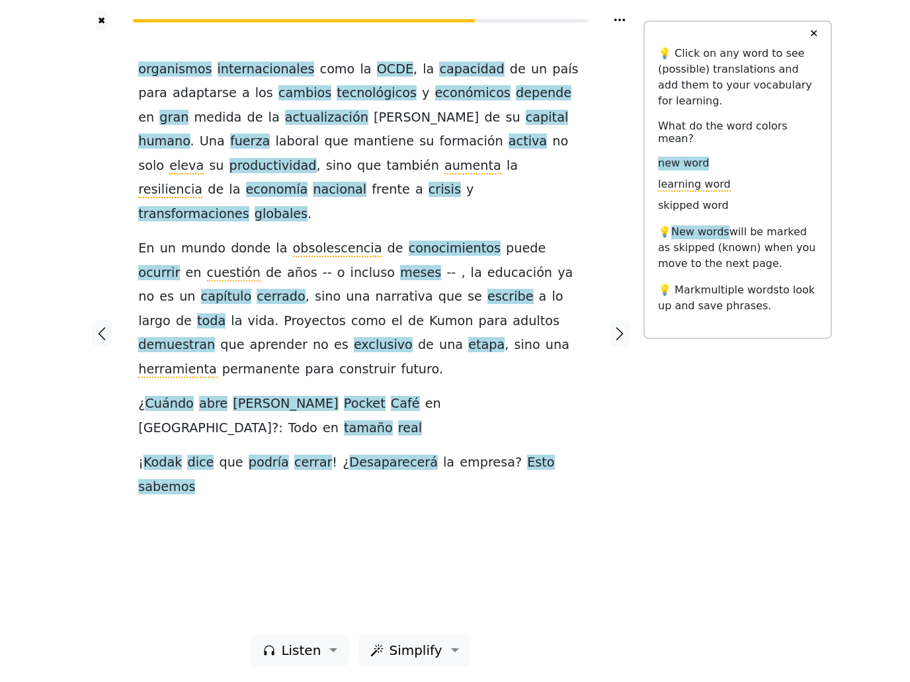
click at [317, 242] on span "obsolescencia" at bounding box center [337, 249] width 89 height 17
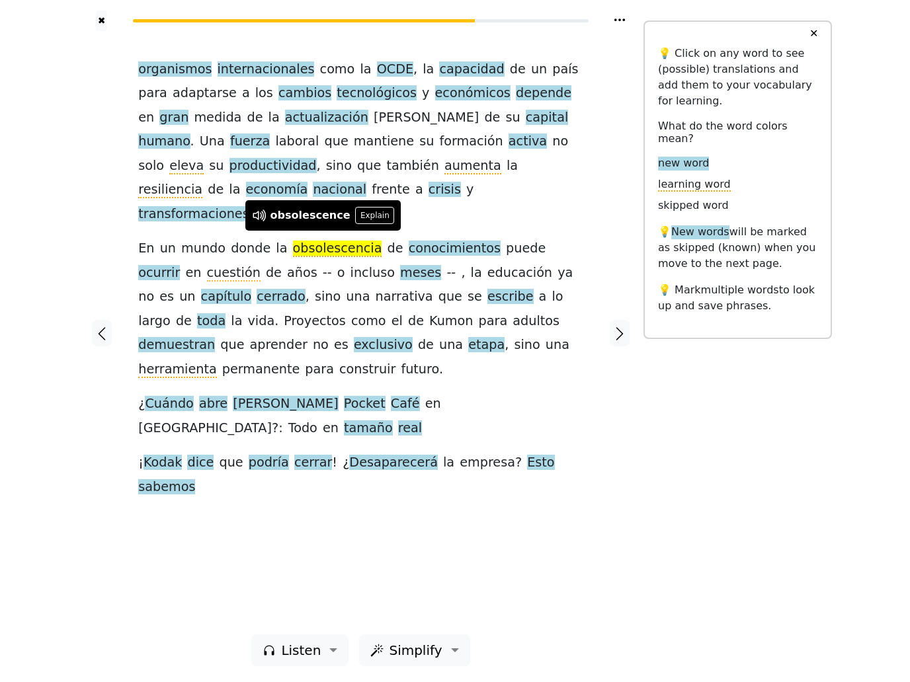
click at [370, 214] on button "Explain" at bounding box center [374, 215] width 39 height 17
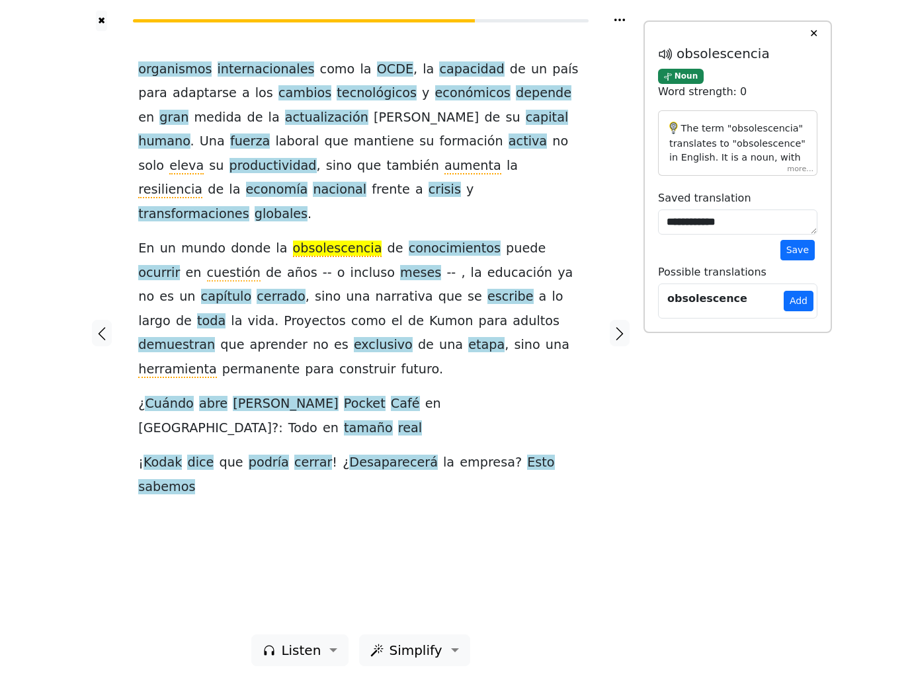
click at [786, 178] on p "The term "obsolescencia" translates to "obsolescence" in English. It is a noun,…" at bounding box center [737, 272] width 137 height 301
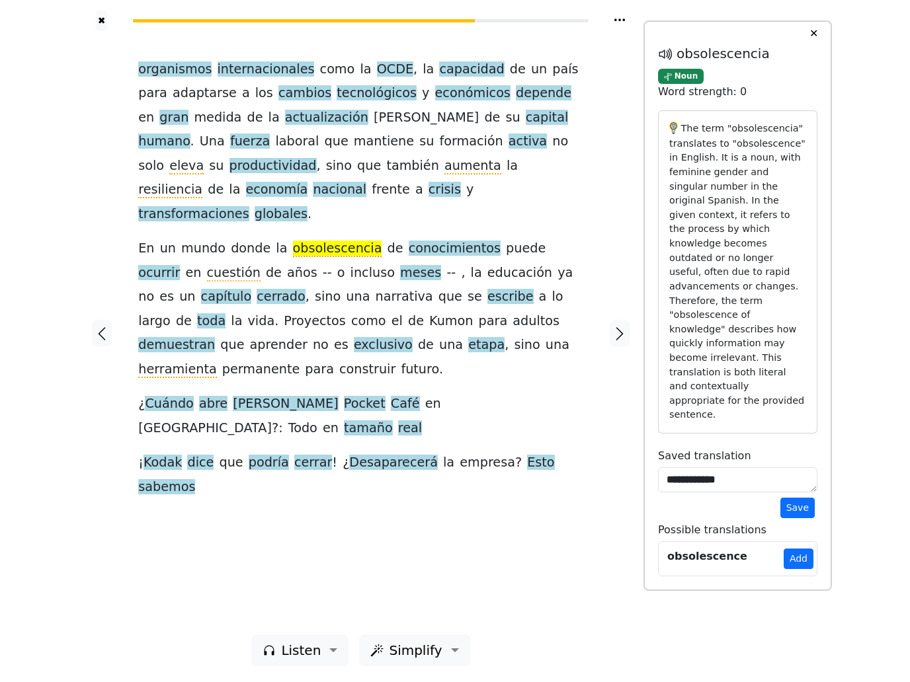
click at [215, 337] on span "demuestran" at bounding box center [176, 345] width 77 height 17
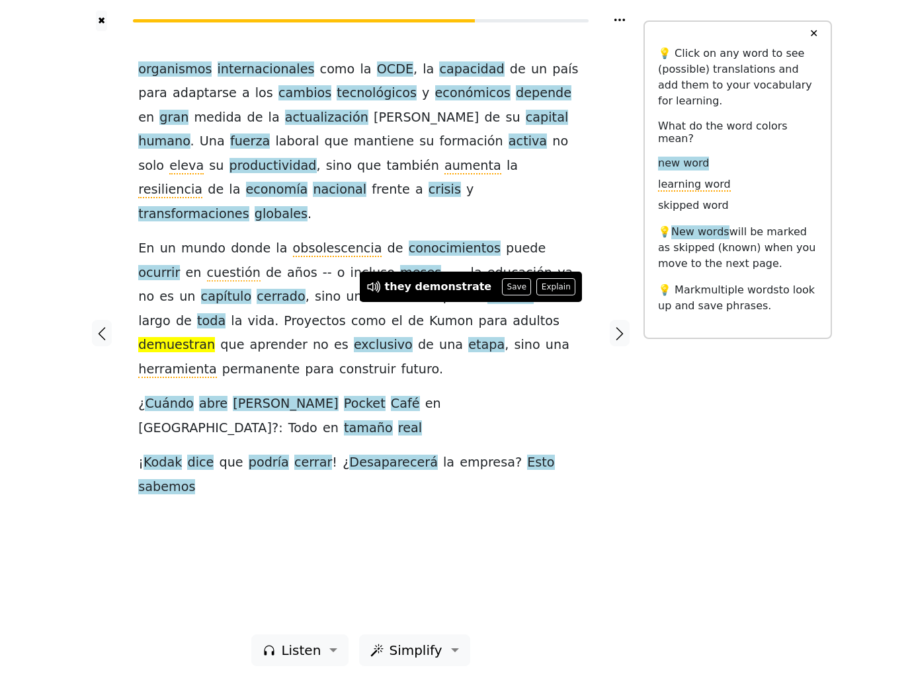
click at [511, 291] on button "Save" at bounding box center [516, 286] width 29 height 17
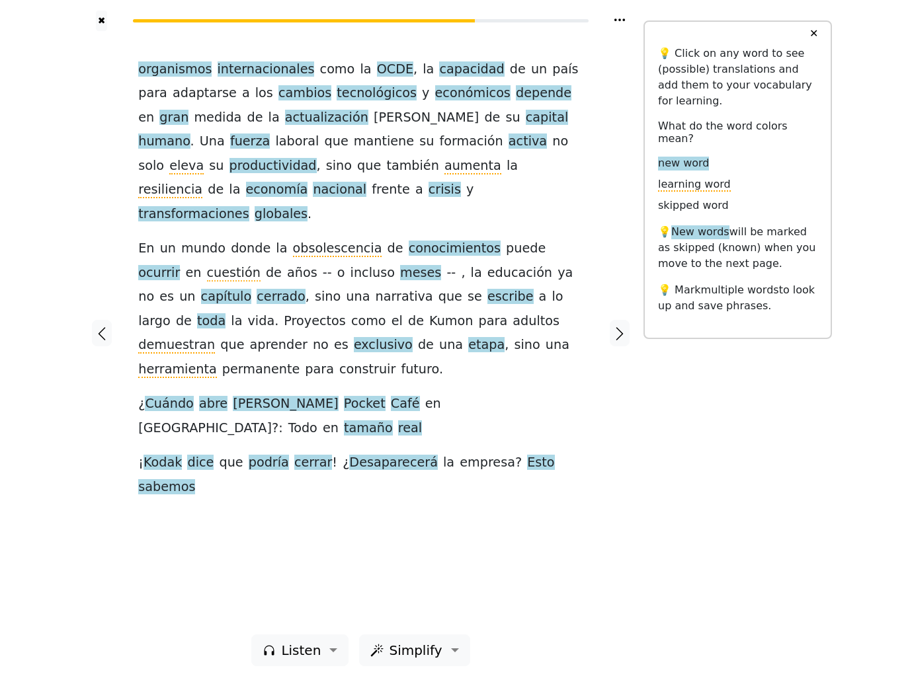
click at [468, 337] on span "etapa" at bounding box center [486, 345] width 36 height 17
click at [369, 308] on button "Save" at bounding box center [364, 310] width 29 height 17
click at [216, 362] on span "herramienta" at bounding box center [177, 370] width 78 height 17
click at [573, 369] on div "organismos internacionales como la OCDE , la capacidad de un país para adaptars…" at bounding box center [360, 279] width 445 height 442
click at [626, 332] on icon "button" at bounding box center [620, 334] width 16 height 16
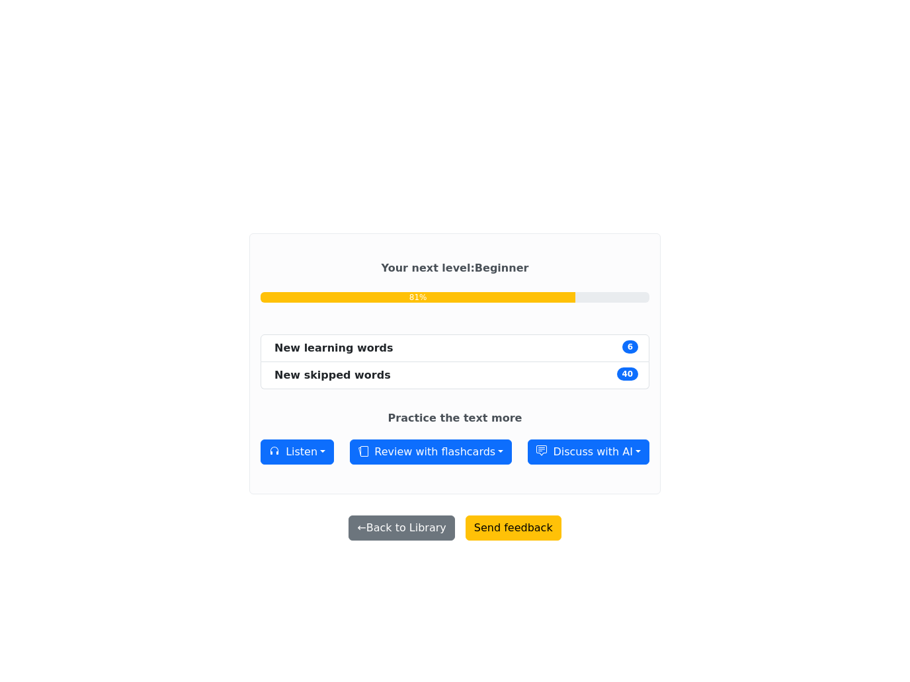
click at [315, 465] on button "Listen" at bounding box center [297, 452] width 73 height 25
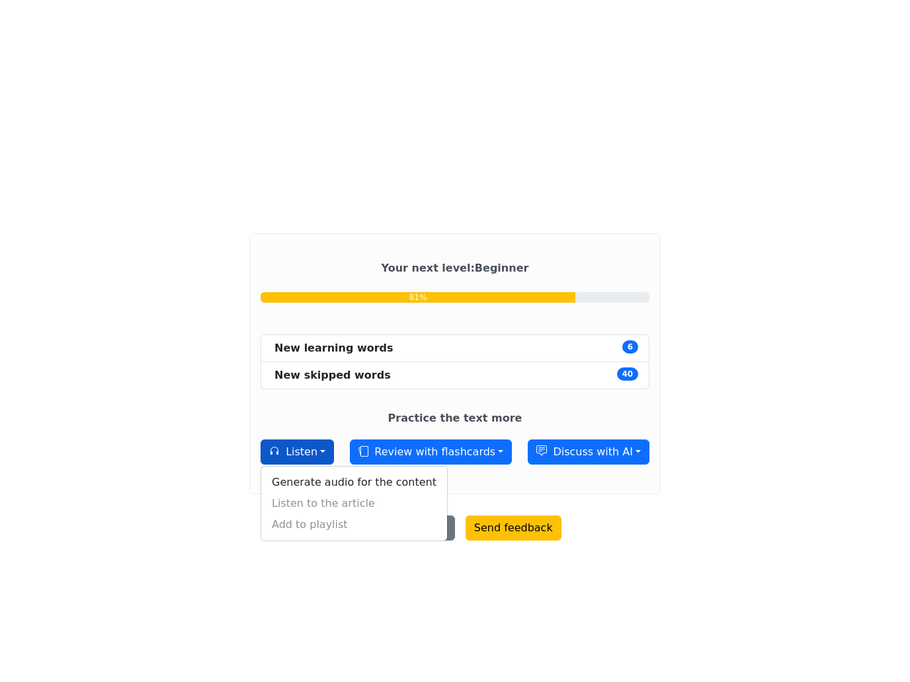
click at [372, 529] on div "Generate audio for the content Listen to the article Add to playlist" at bounding box center [354, 503] width 187 height 75
click at [423, 493] on link "Generate audio for the content" at bounding box center [354, 482] width 186 height 21
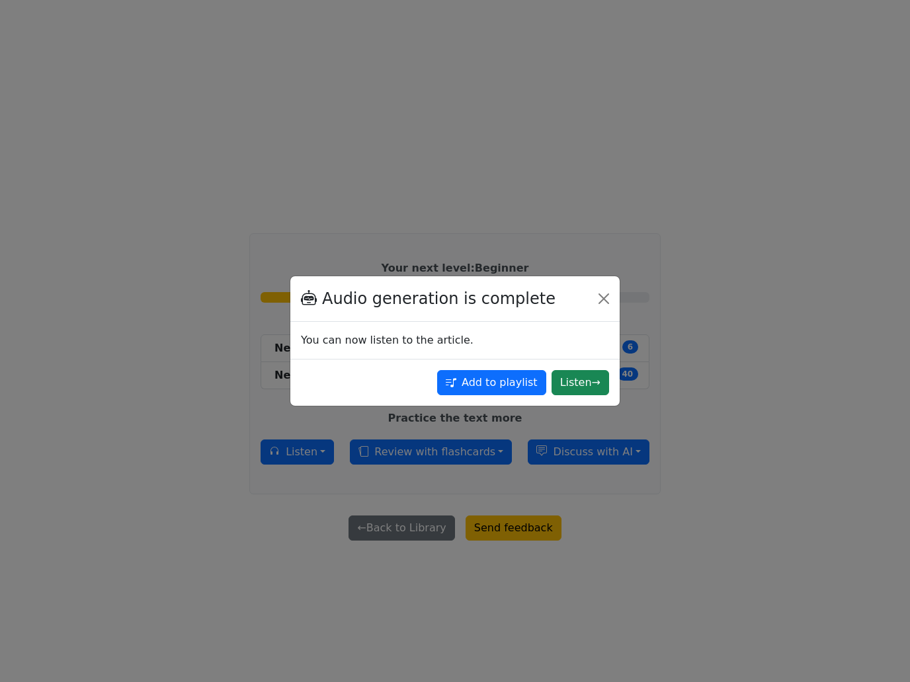
click at [530, 549] on div "Audio generation is complete You can now listen to the article. Add to playlist…" at bounding box center [455, 341] width 910 height 682
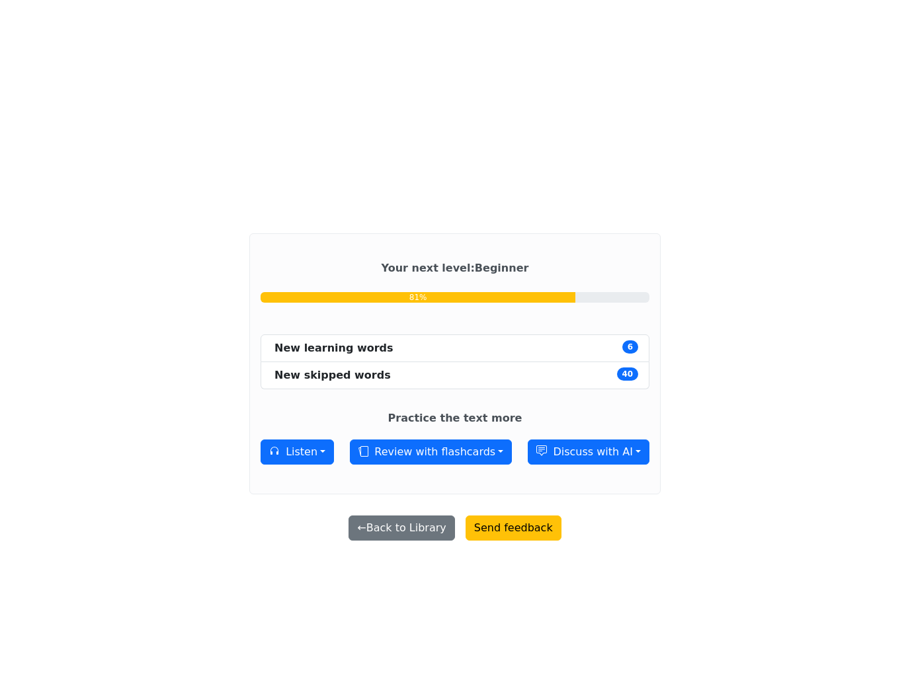
click at [530, 541] on button "Send feedback" at bounding box center [514, 528] width 96 height 25
click at [378, 465] on button "Review with flashcards" at bounding box center [431, 452] width 162 height 25
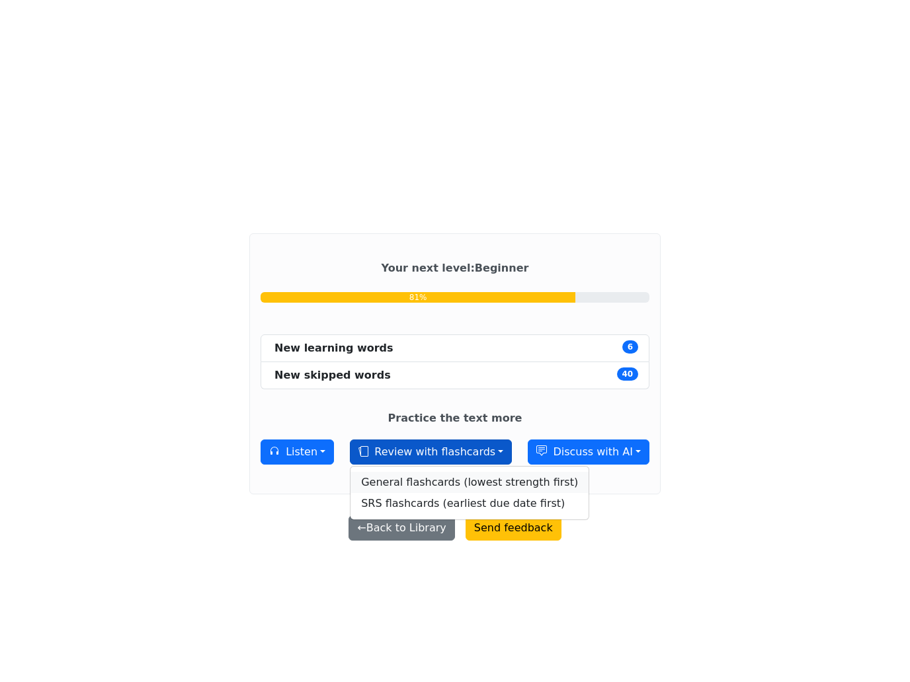
click at [440, 493] on link "General flashcards (lowest strength first)" at bounding box center [469, 482] width 238 height 21
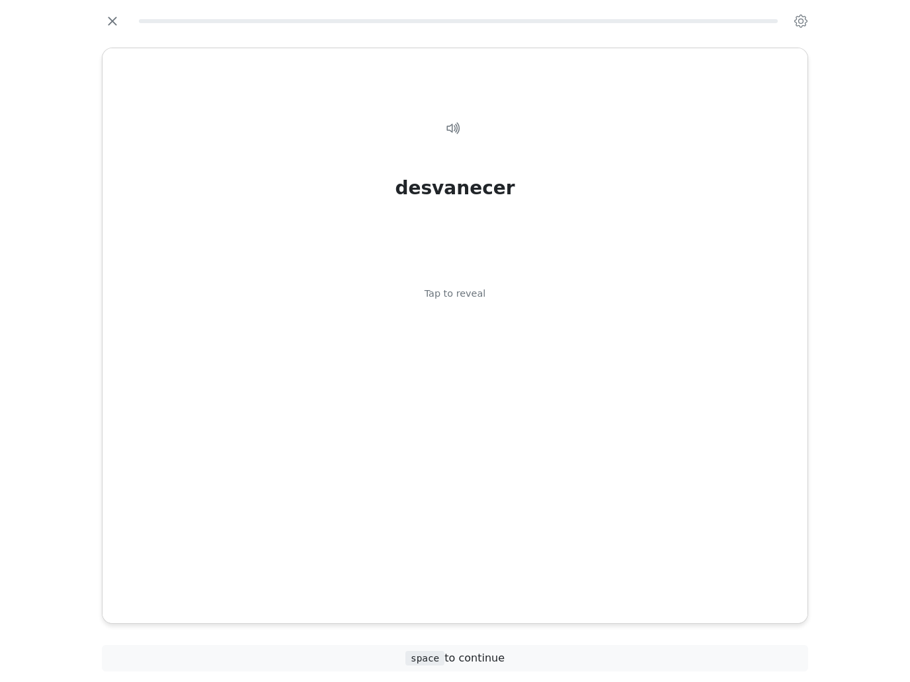
click at [688, 417] on div "desvanecer Tap to reveal" at bounding box center [454, 337] width 673 height 477
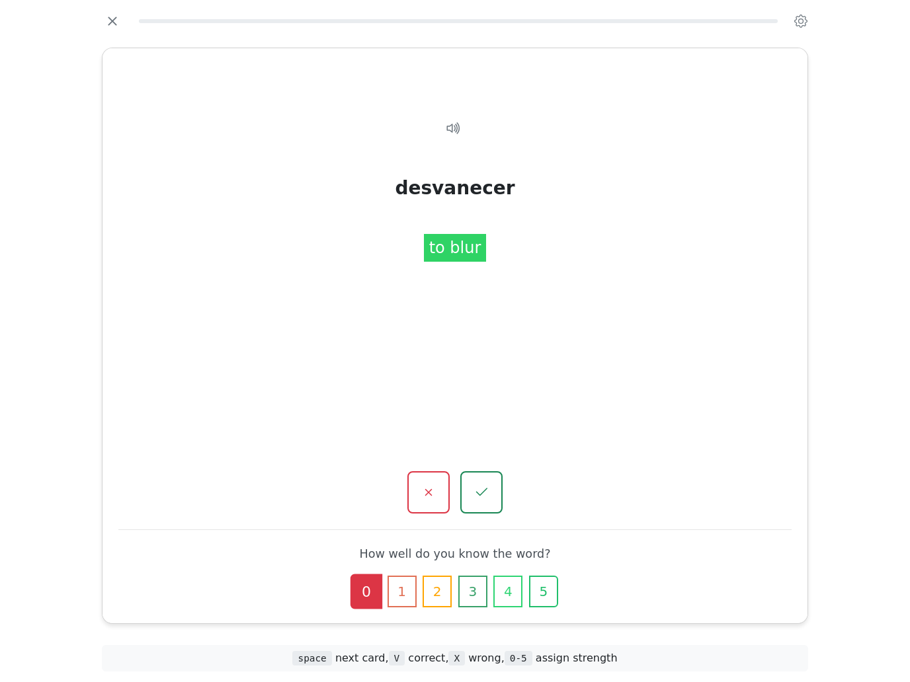
click at [362, 575] on button "0" at bounding box center [366, 592] width 32 height 35
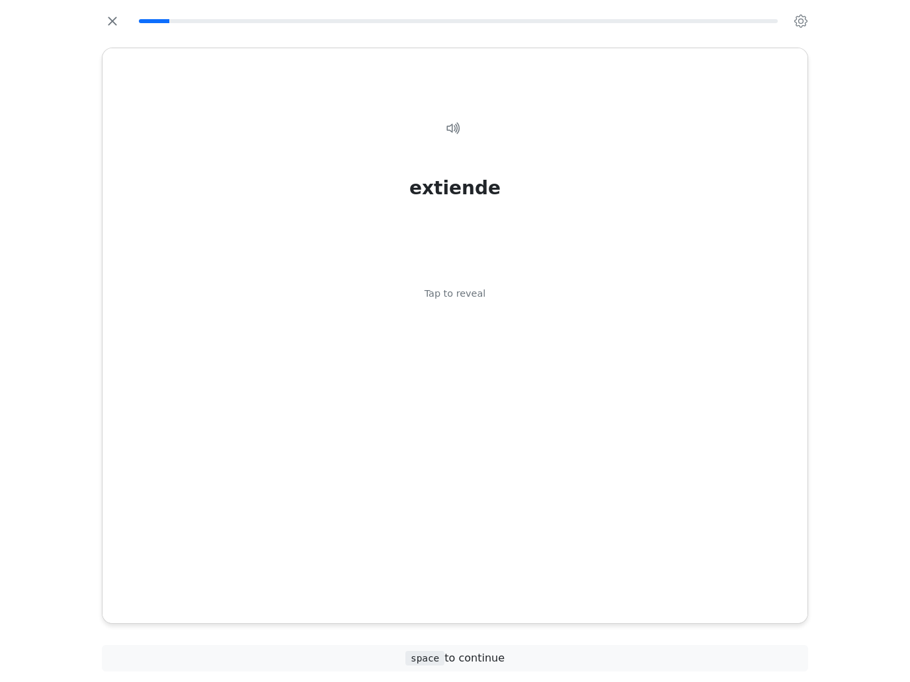
click at [643, 423] on div "extiende Tap to reveal" at bounding box center [454, 337] width 673 height 477
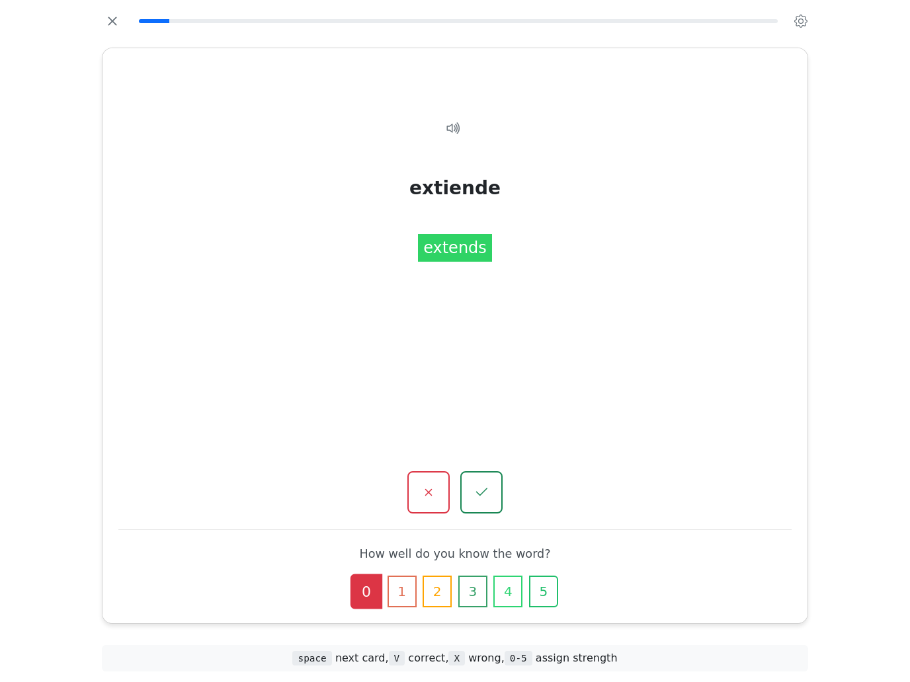
click at [436, 577] on button "2" at bounding box center [437, 592] width 29 height 32
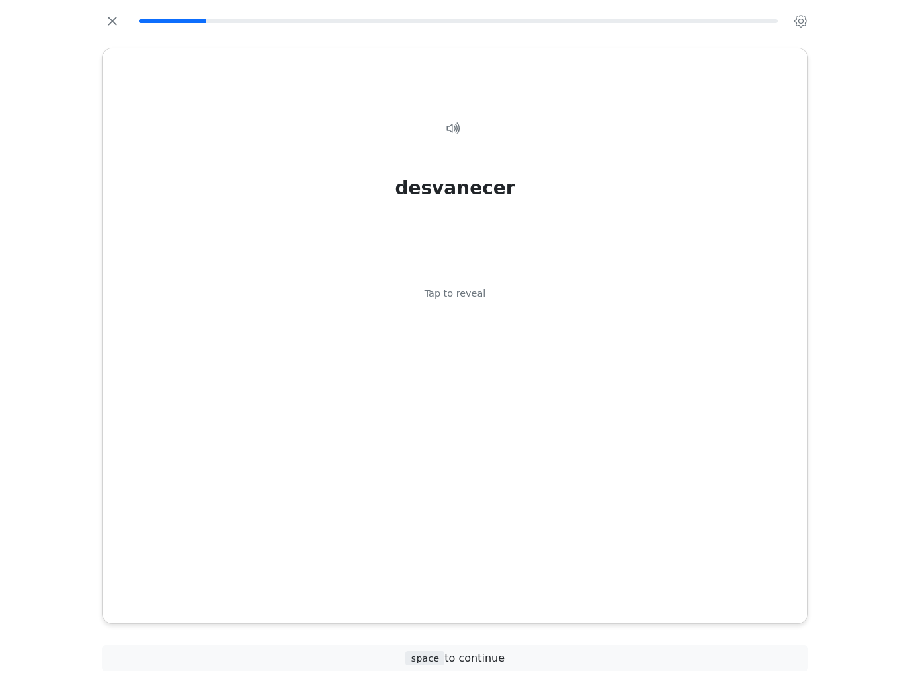
click at [636, 434] on div "desvanecer Tap to reveal" at bounding box center [454, 337] width 673 height 477
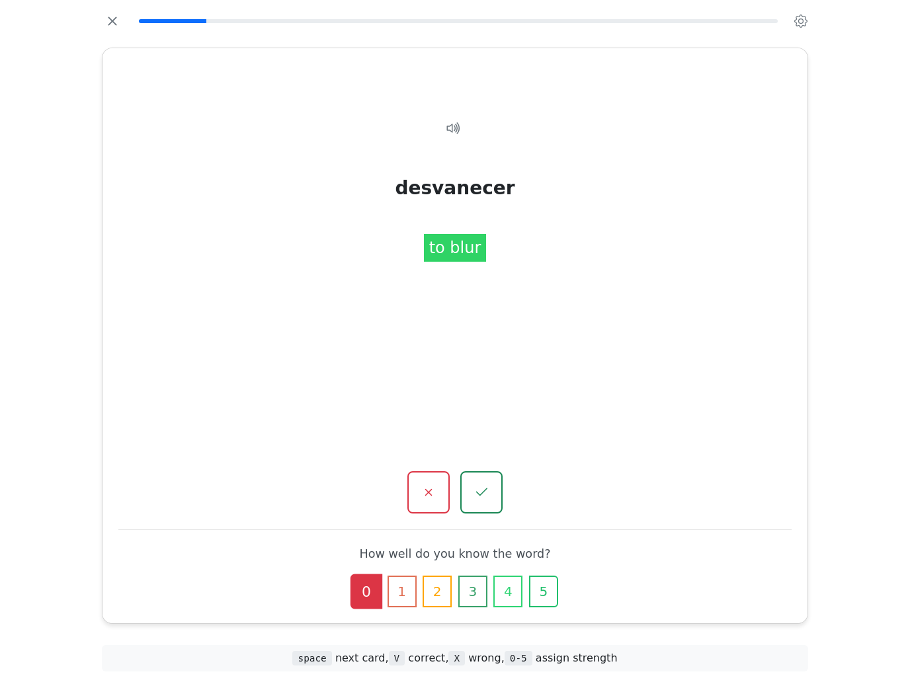
click at [397, 577] on button "1" at bounding box center [402, 592] width 29 height 32
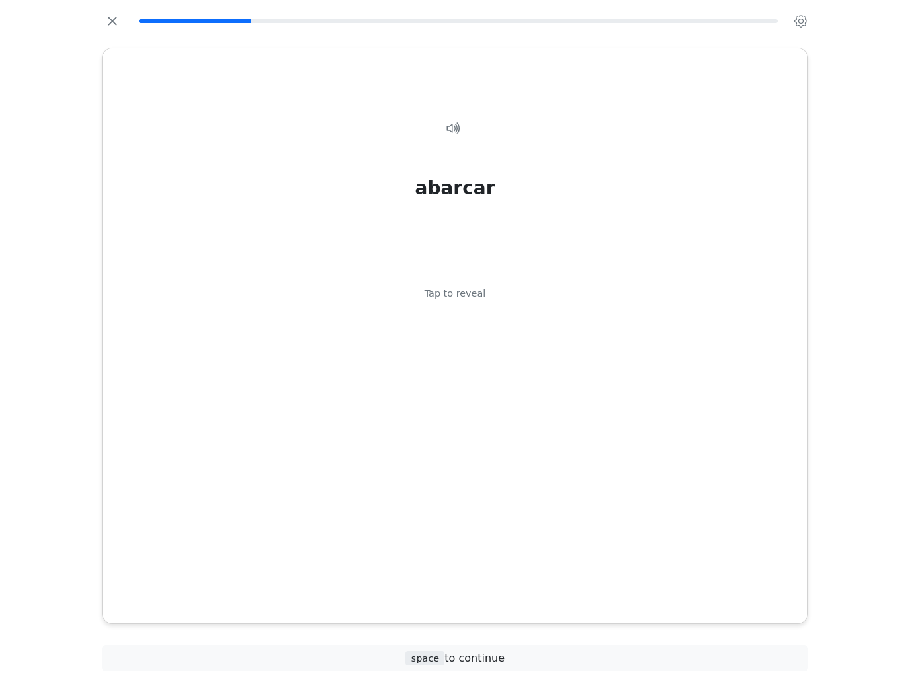
click at [654, 429] on div "abarcar Tap to reveal" at bounding box center [454, 337] width 673 height 477
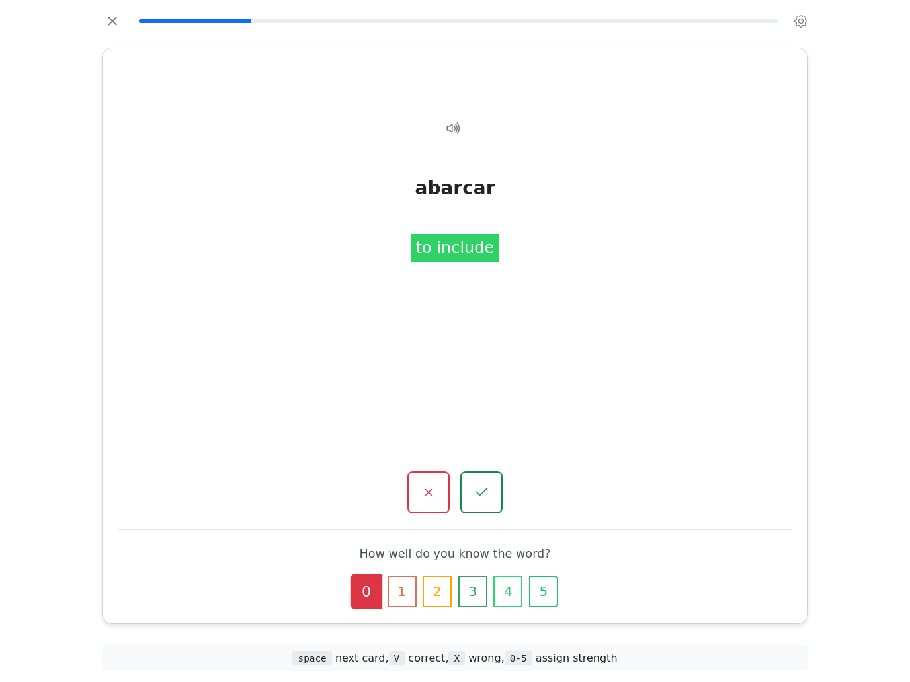
click at [360, 575] on button "0" at bounding box center [366, 592] width 32 height 35
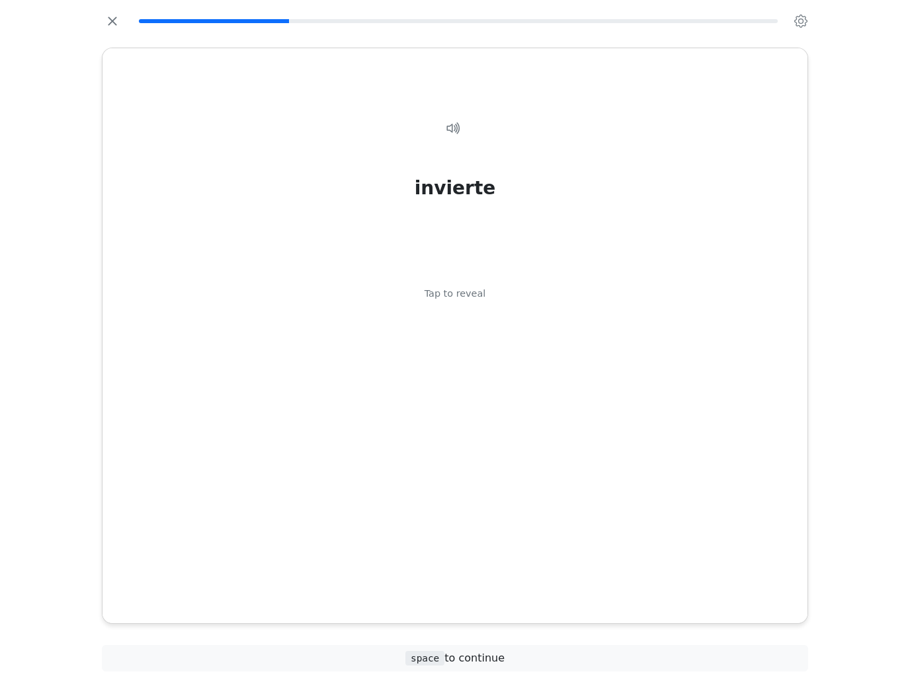
click at [651, 418] on div "invierte Tap to reveal" at bounding box center [454, 337] width 673 height 477
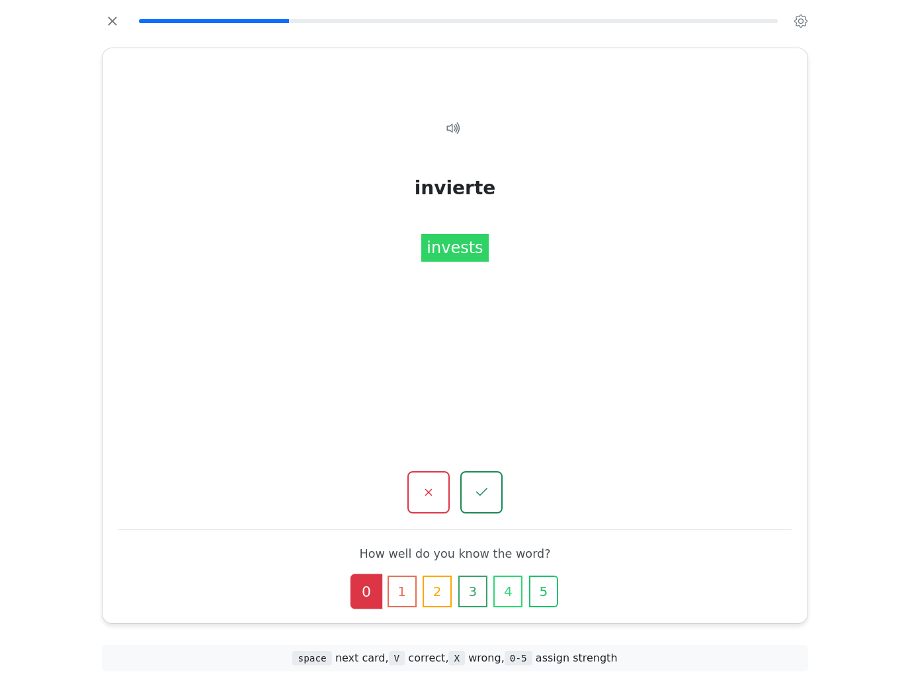
click at [508, 579] on button "4" at bounding box center [507, 592] width 29 height 32
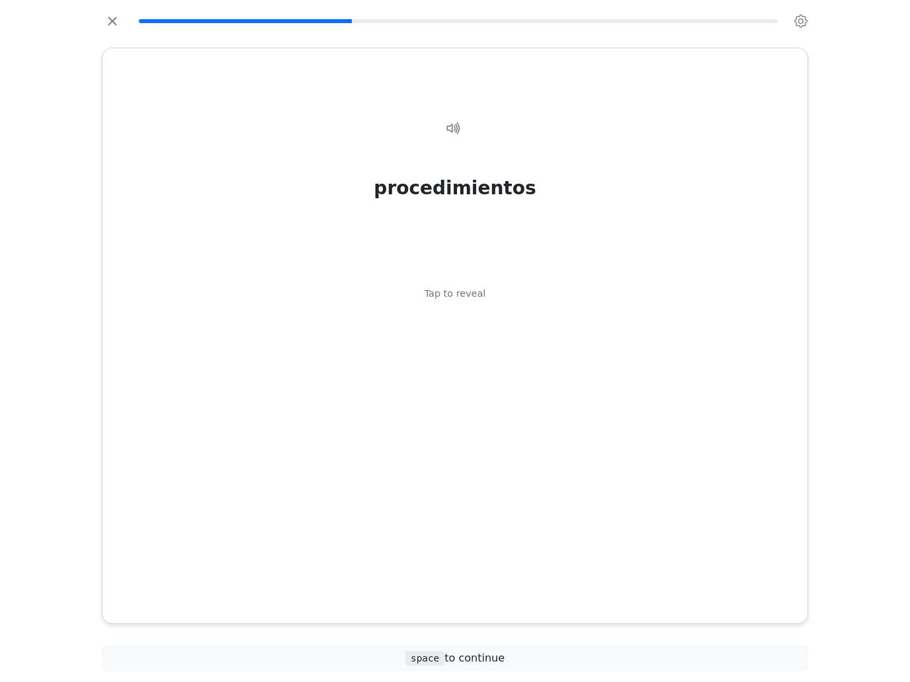
click at [675, 434] on div "procedimientos Tap to reveal" at bounding box center [454, 337] width 673 height 477
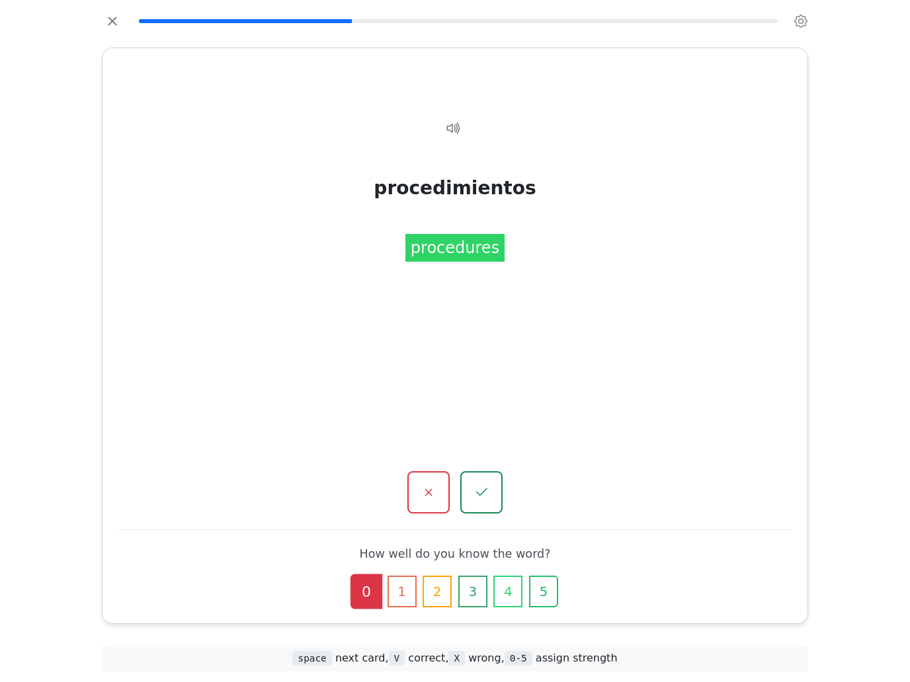
click at [380, 575] on button "0" at bounding box center [366, 592] width 32 height 35
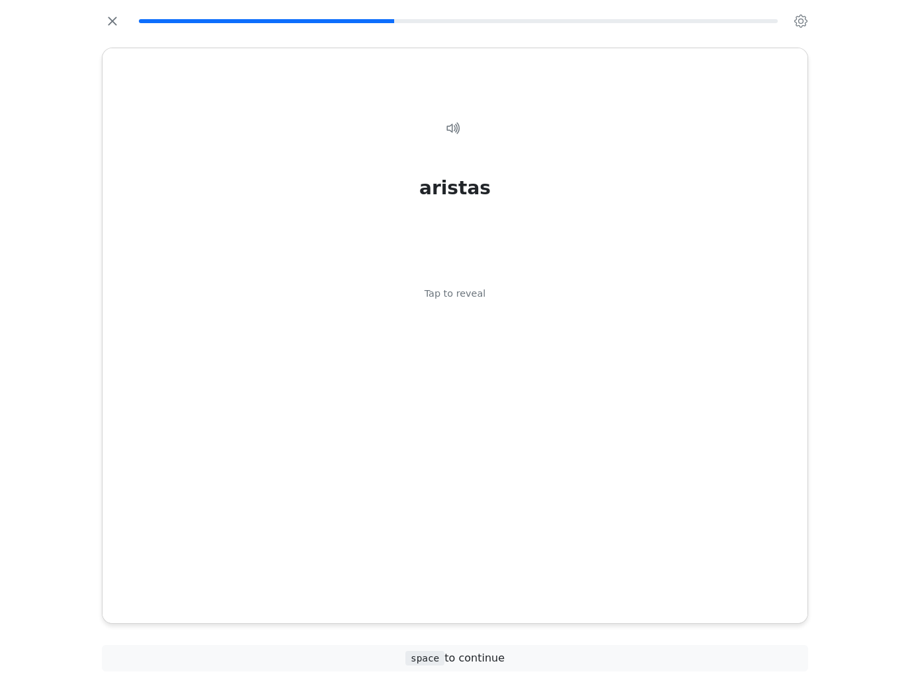
click at [584, 366] on div "aristas Tap to reveal" at bounding box center [454, 337] width 673 height 477
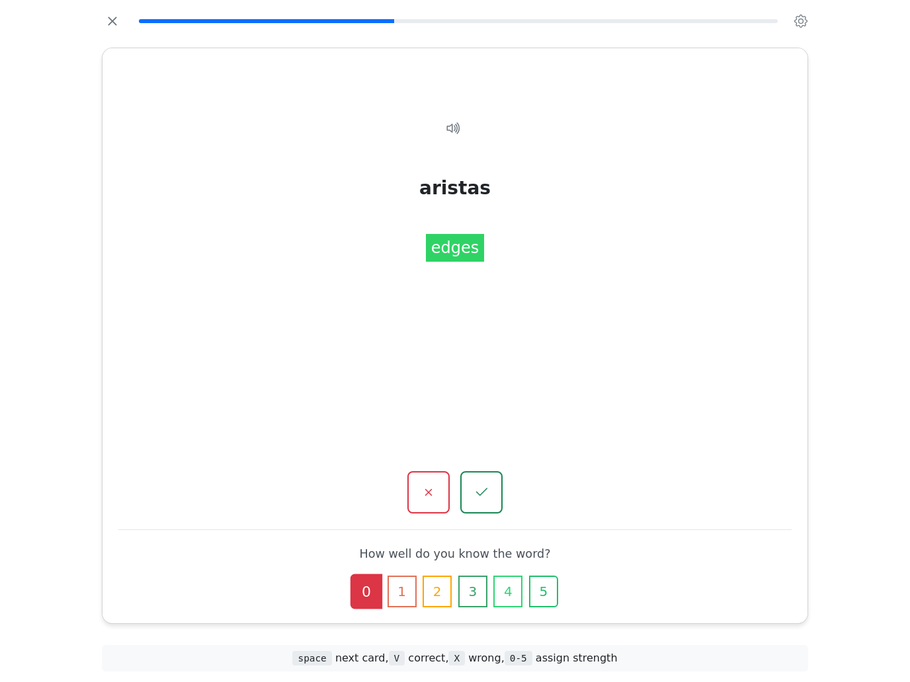
click at [372, 575] on button "0" at bounding box center [366, 592] width 32 height 35
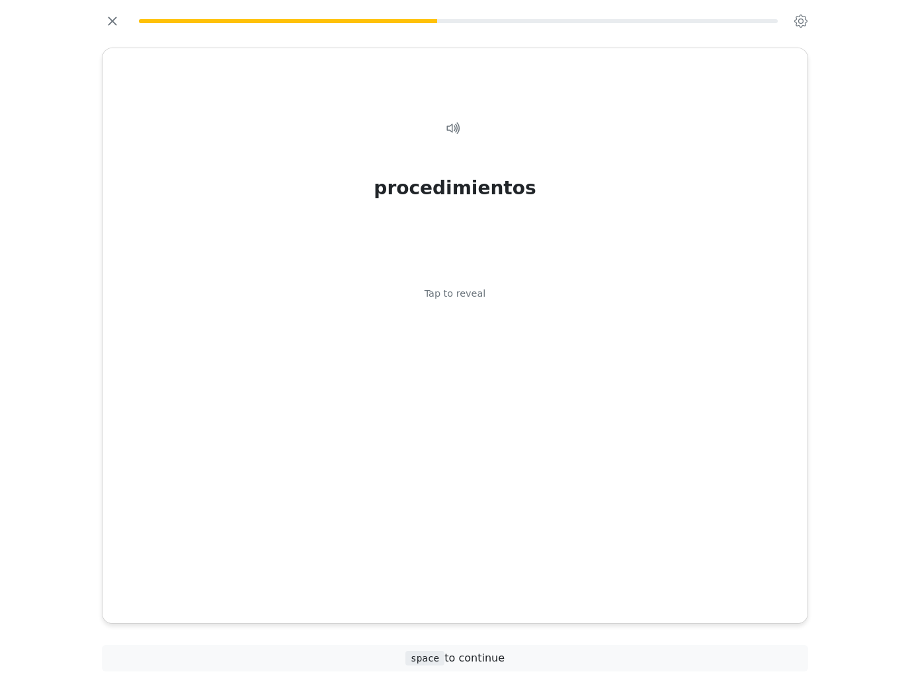
click at [566, 384] on div "procedimientos Tap to reveal" at bounding box center [454, 337] width 673 height 477
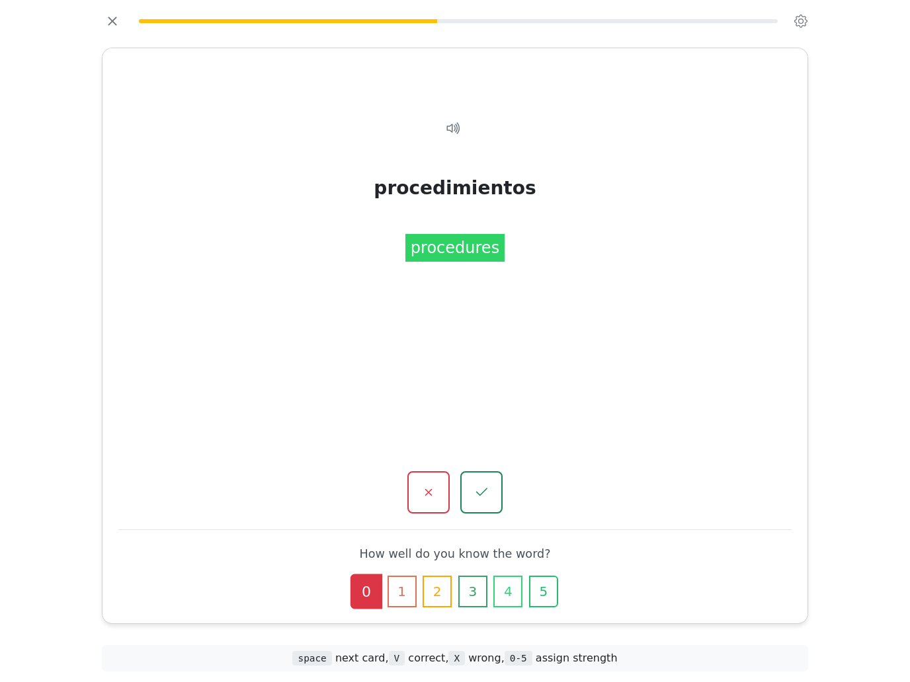
click at [372, 575] on button "0" at bounding box center [366, 592] width 32 height 35
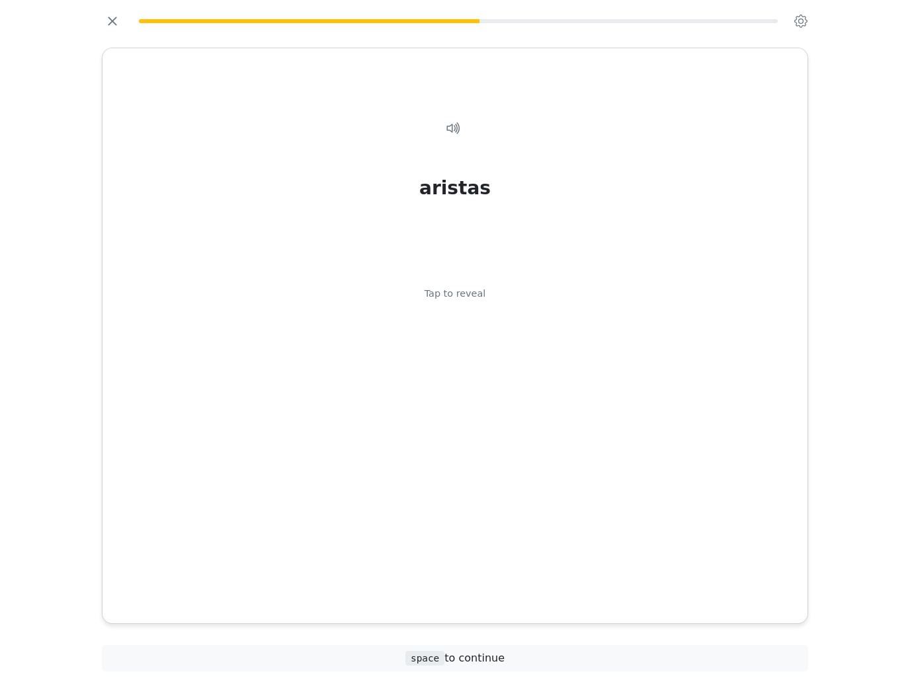
click at [557, 390] on div "aristas Tap to reveal" at bounding box center [454, 337] width 673 height 477
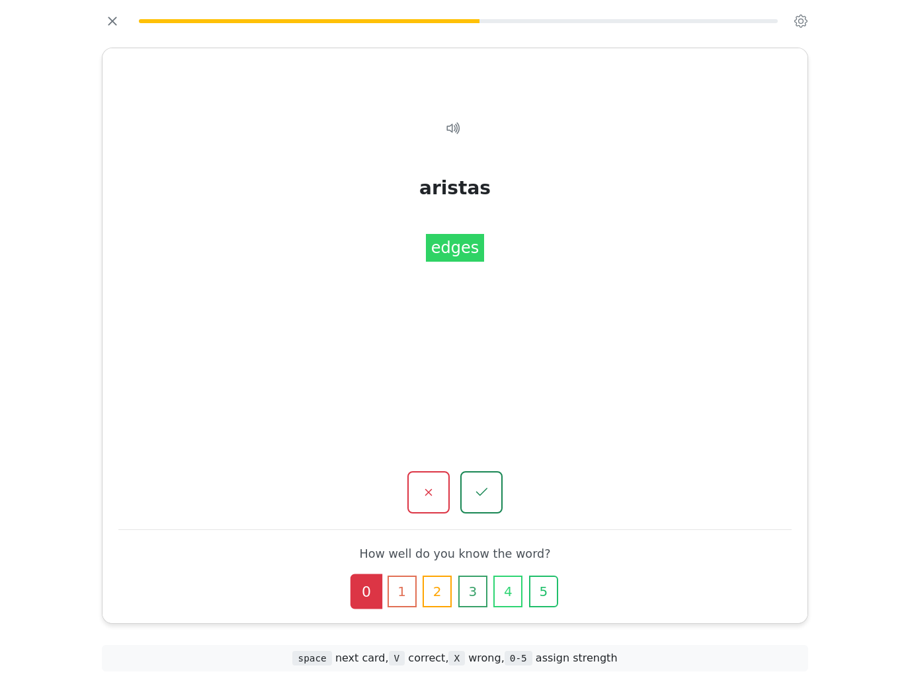
click at [408, 576] on button "1" at bounding box center [402, 592] width 29 height 32
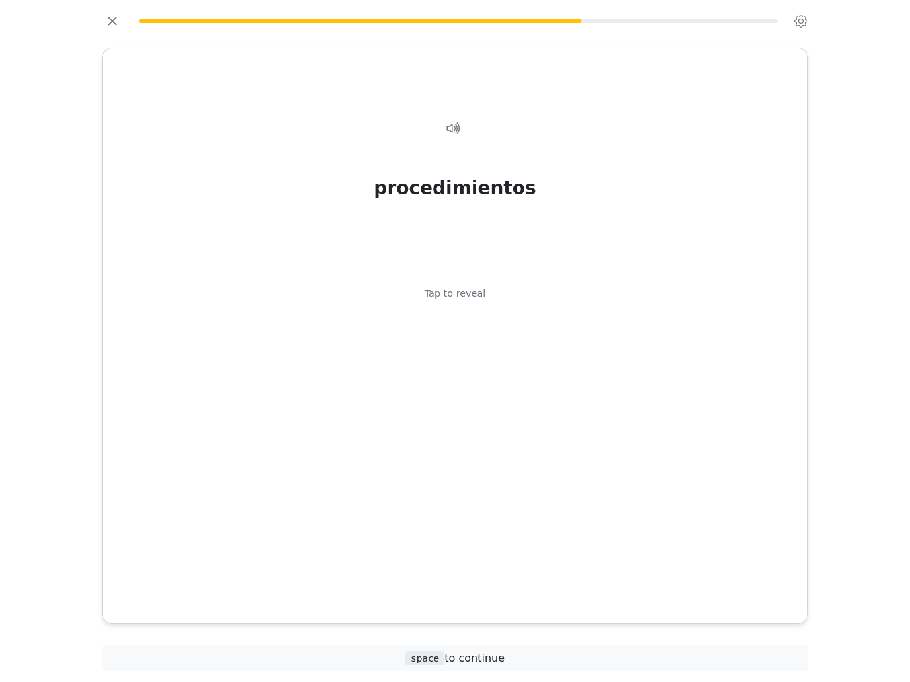
click at [575, 375] on div "procedimientos Tap to reveal" at bounding box center [454, 337] width 673 height 477
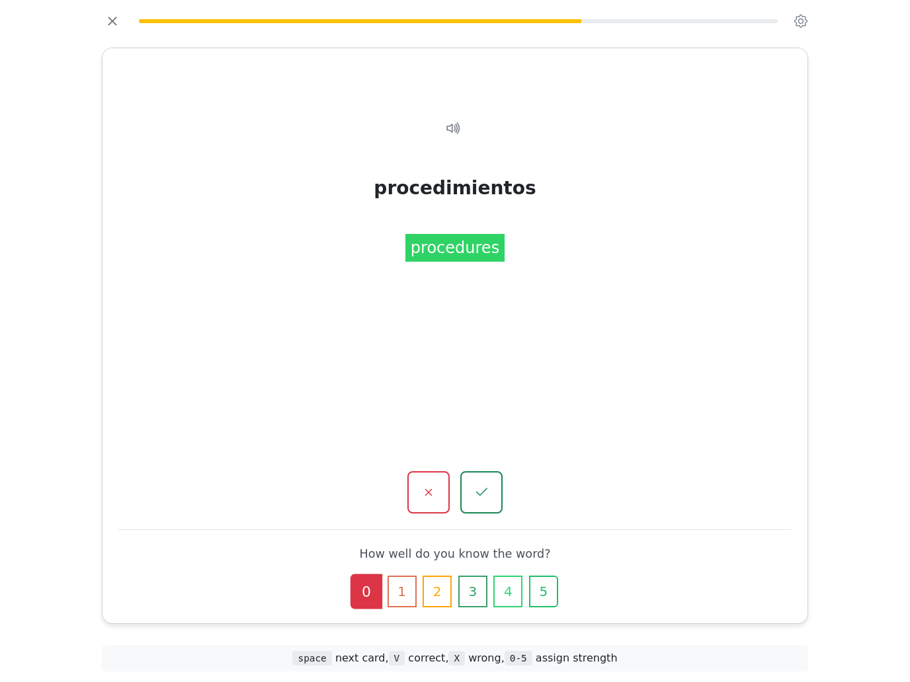
click at [589, 357] on div "procedimientos procedures" at bounding box center [454, 337] width 673 height 477
click at [411, 576] on button "1" at bounding box center [402, 592] width 29 height 32
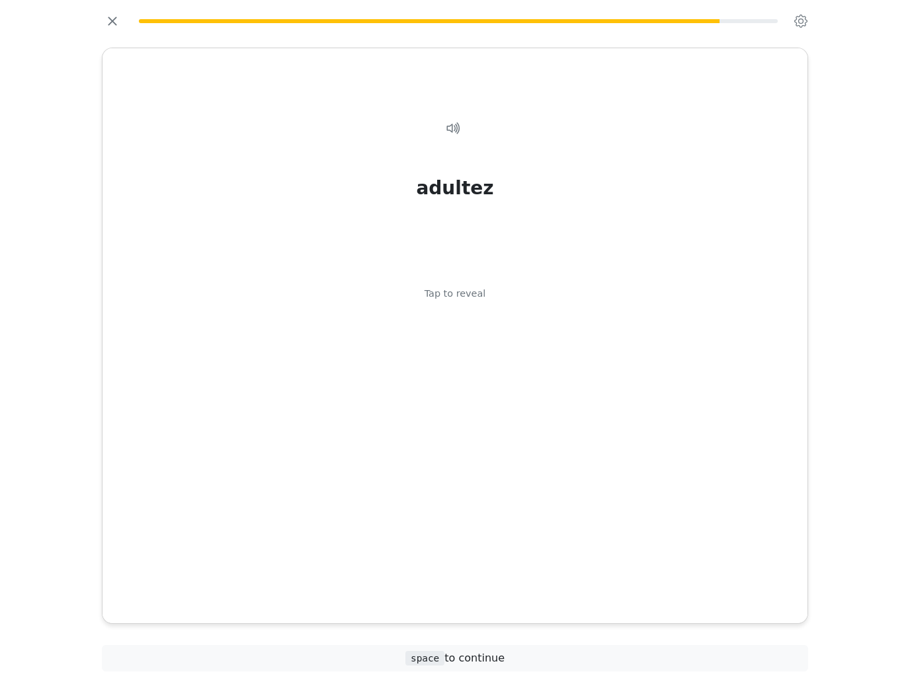
click at [583, 370] on div "adultez Tap to reveal" at bounding box center [454, 337] width 673 height 477
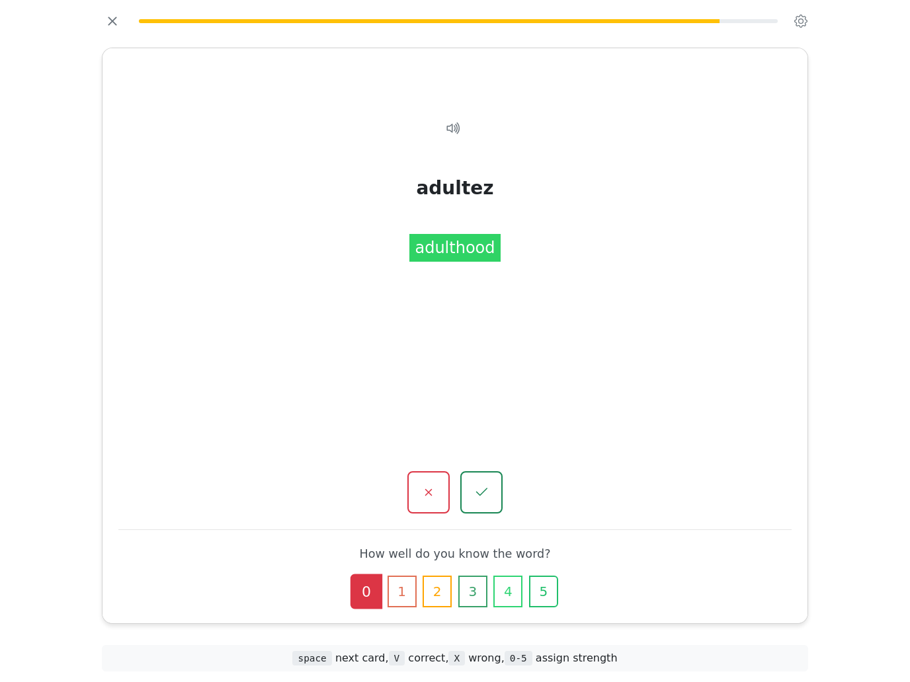
click at [360, 575] on button "0" at bounding box center [366, 592] width 32 height 35
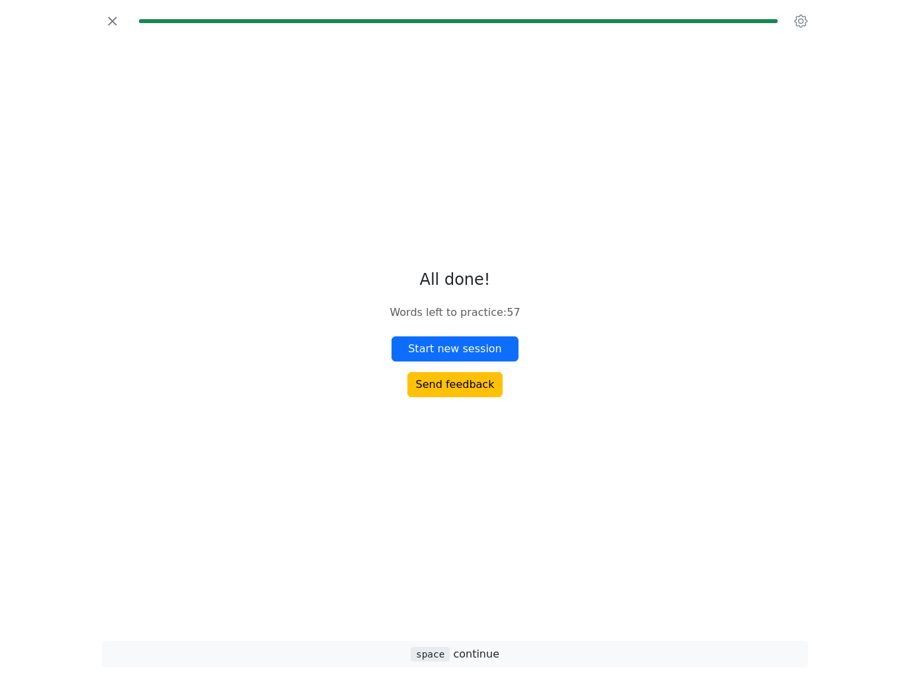
click at [499, 360] on button "Start new session" at bounding box center [454, 349] width 127 height 25
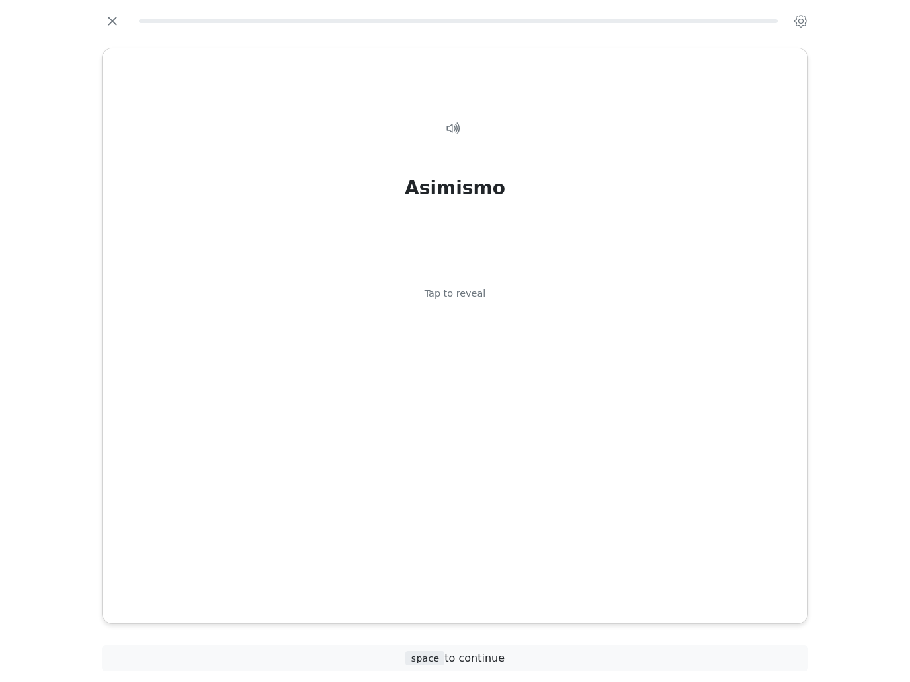
click at [532, 317] on div "Asimismo Tap to reveal" at bounding box center [454, 337] width 673 height 477
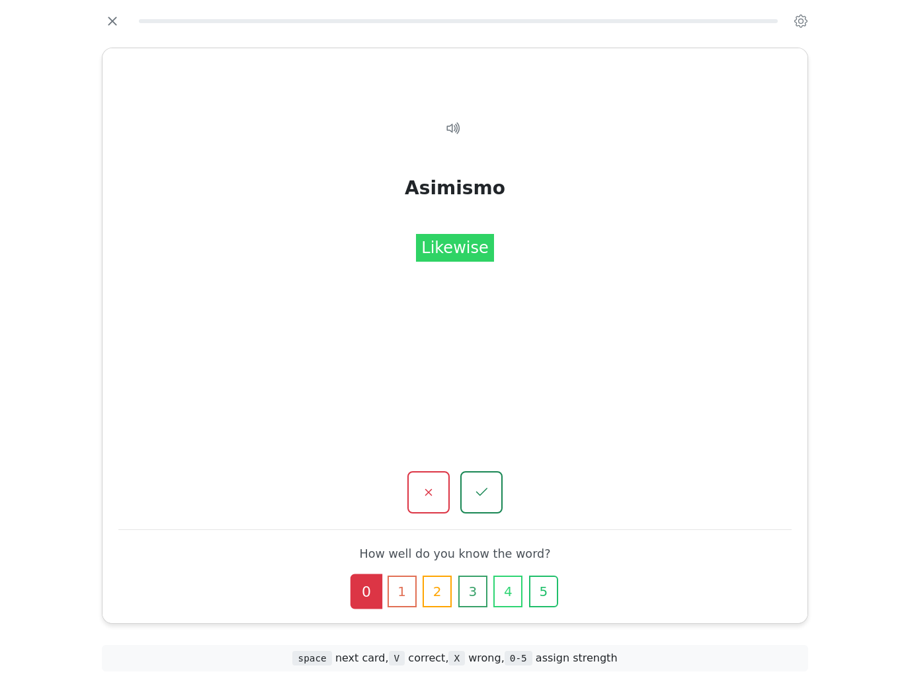
click at [375, 575] on button "0" at bounding box center [366, 592] width 32 height 35
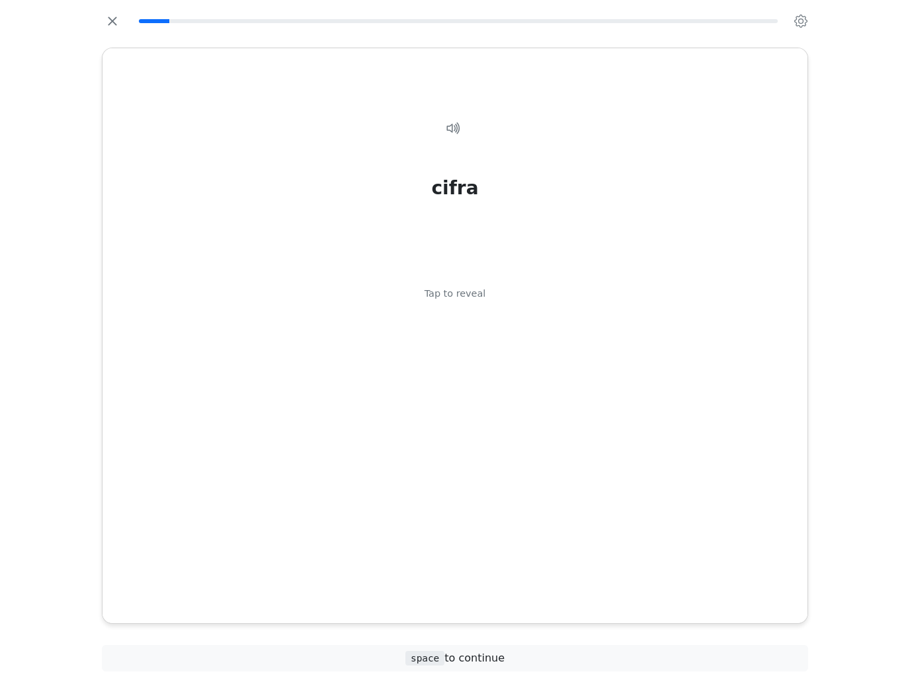
click at [534, 309] on div "cifra Tap to reveal" at bounding box center [454, 337] width 673 height 477
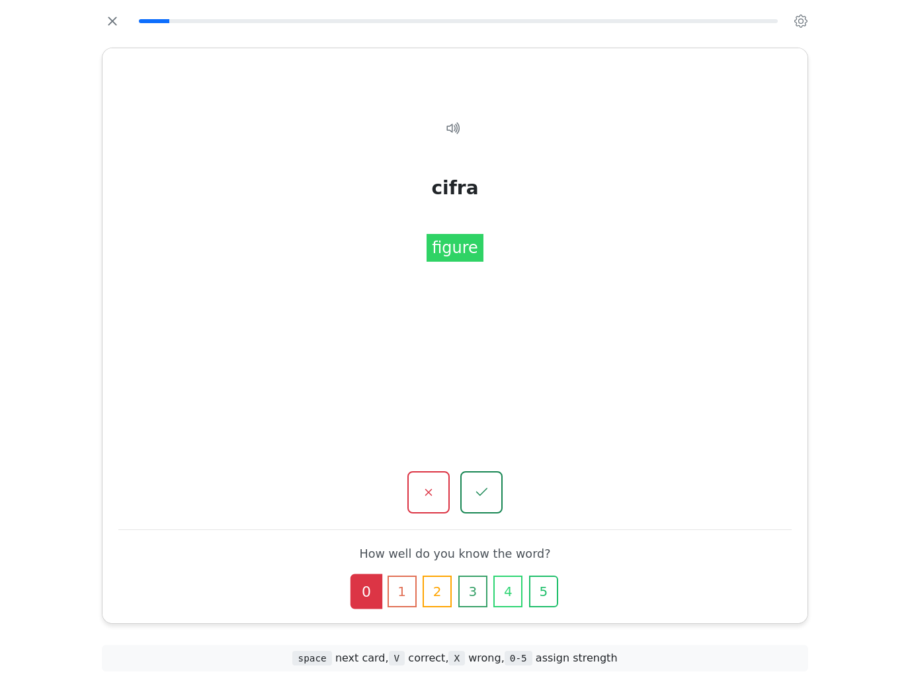
click at [371, 575] on button "0" at bounding box center [366, 592] width 32 height 35
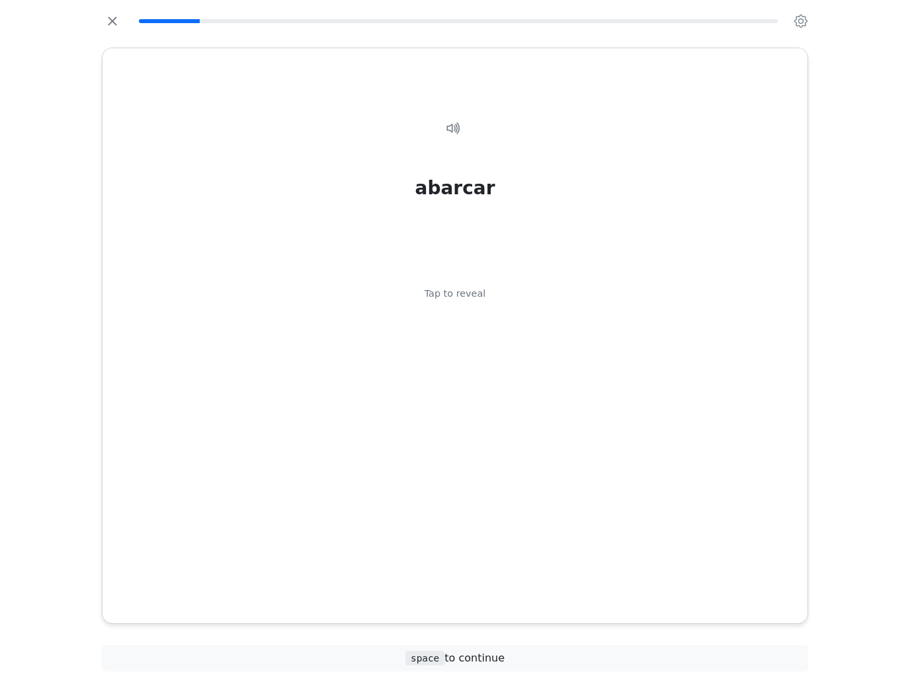
click at [515, 329] on div "abarcar Tap to reveal" at bounding box center [454, 337] width 673 height 477
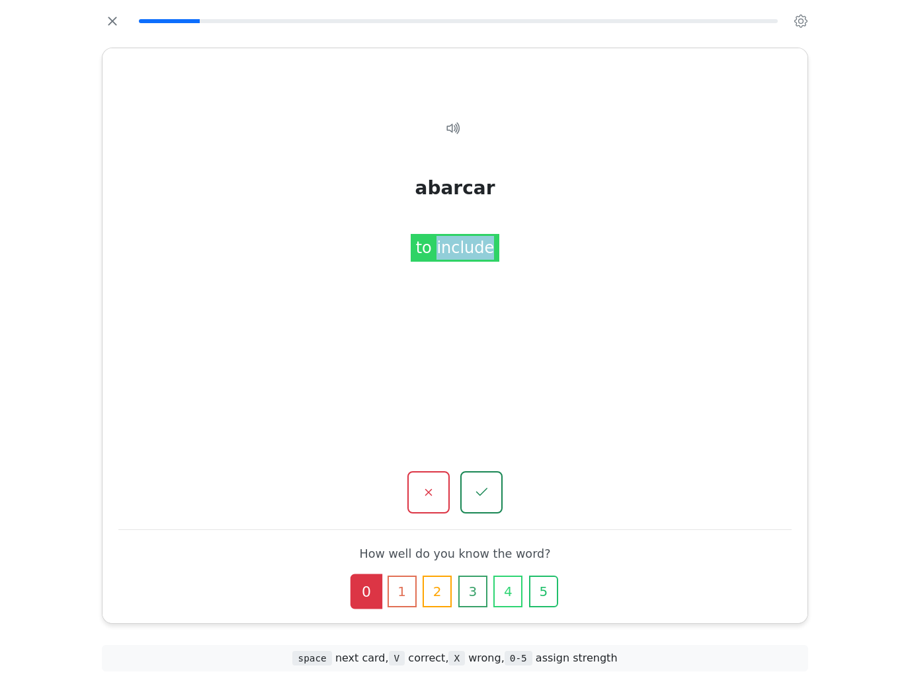
click at [794, 325] on div "abarcar Tap to reveal abarcar to include How well do you know the word? 0 1 2 3…" at bounding box center [455, 335] width 705 height 575
click at [714, 342] on div "abarcar to include" at bounding box center [454, 337] width 673 height 477
click at [690, 300] on div "abarcar to include" at bounding box center [454, 337] width 673 height 477
click at [365, 577] on button "0" at bounding box center [366, 592] width 32 height 35
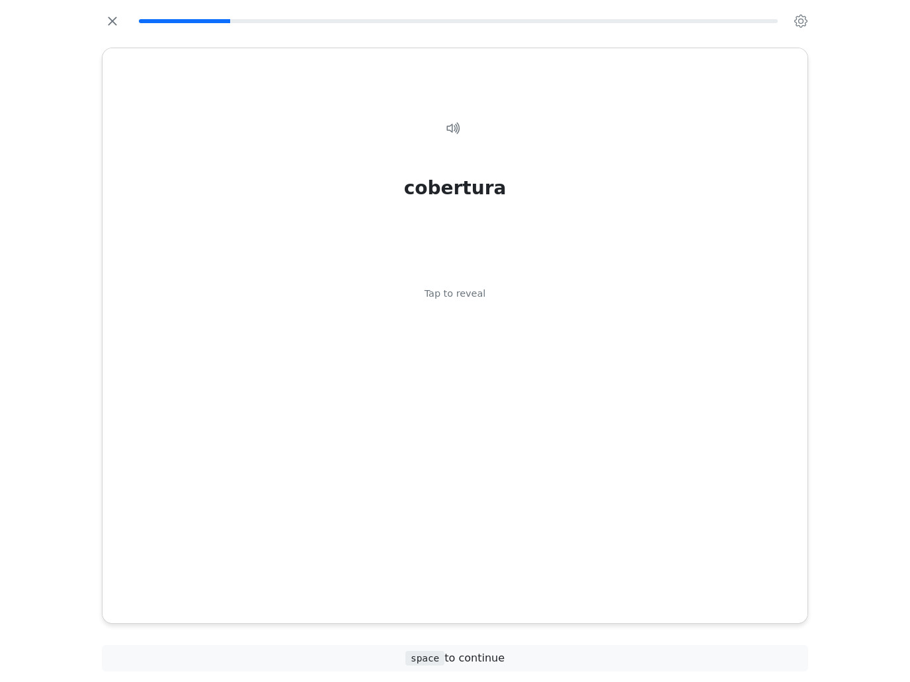
click at [667, 356] on div "cobertura Tap to reveal" at bounding box center [454, 337] width 673 height 477
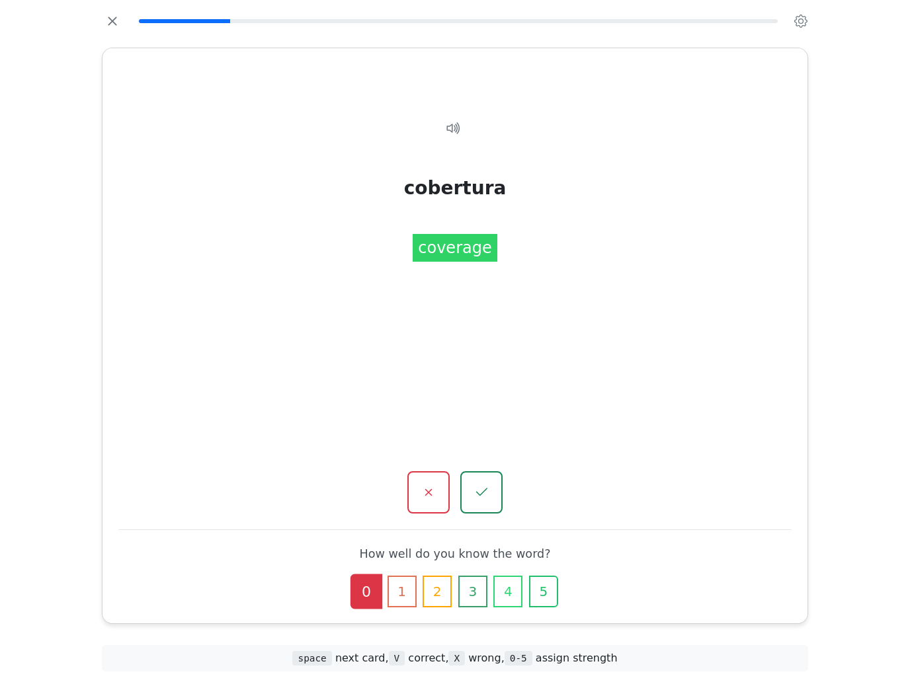
click at [366, 575] on button "0" at bounding box center [366, 592] width 32 height 35
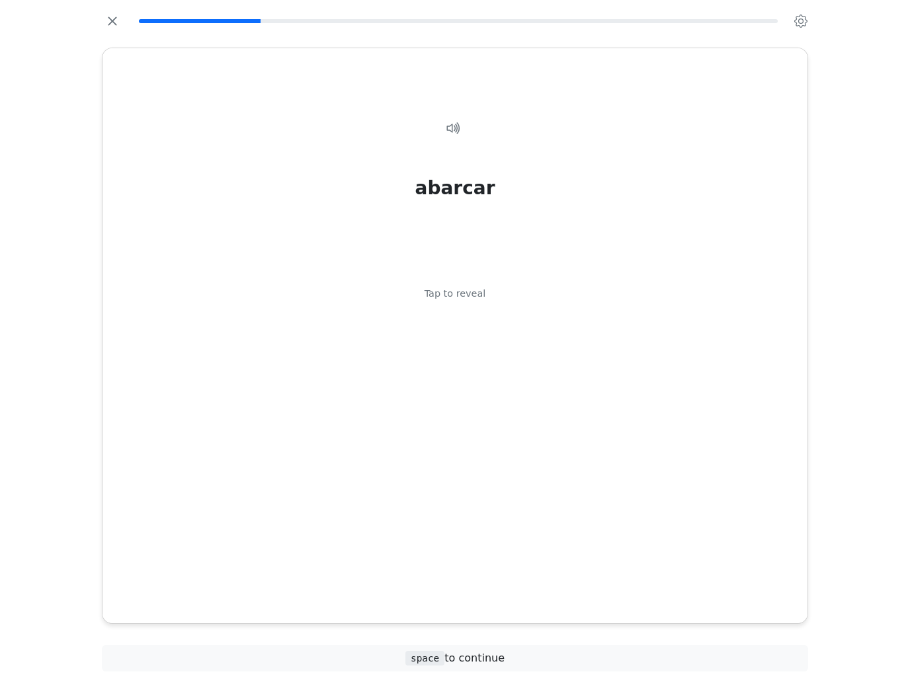
click at [676, 358] on div "abarcar Tap to reveal" at bounding box center [454, 337] width 673 height 477
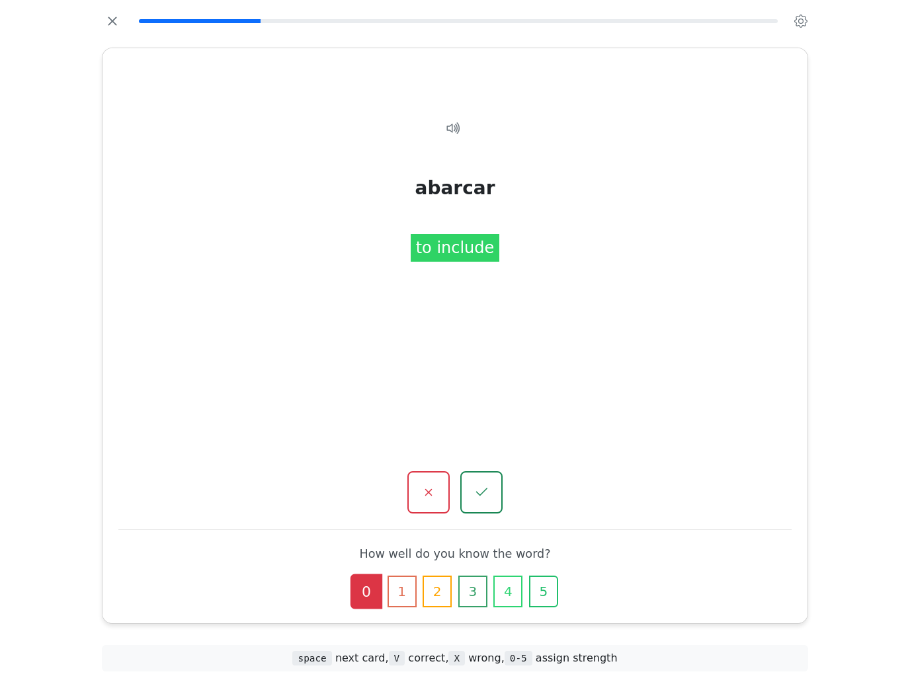
click at [370, 575] on button "0" at bounding box center [366, 592] width 32 height 35
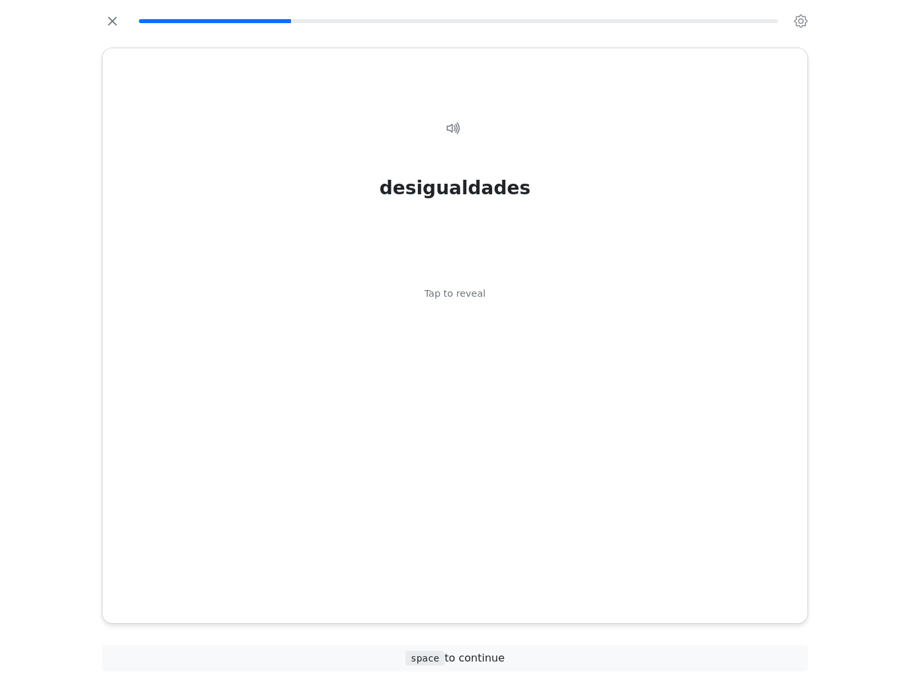
click at [661, 368] on div "desigualdades Tap to reveal" at bounding box center [454, 337] width 673 height 477
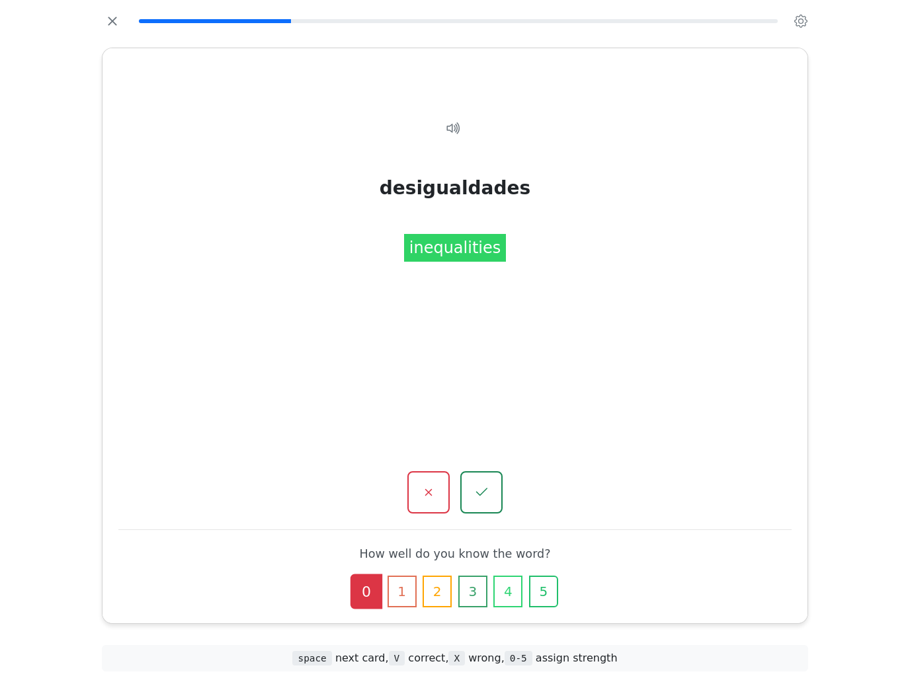
click at [372, 575] on button "0" at bounding box center [366, 592] width 32 height 35
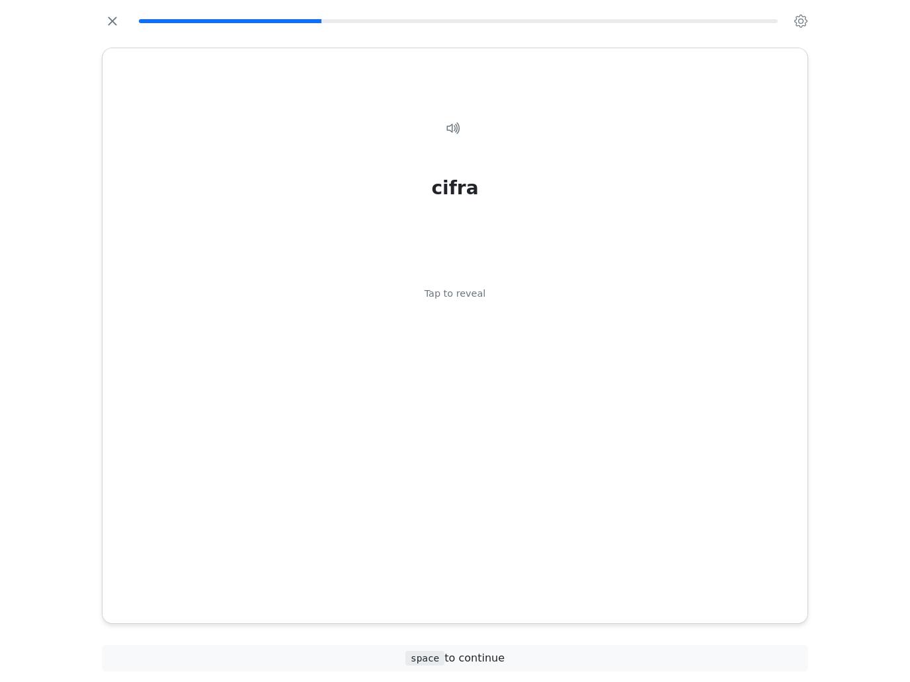
click at [673, 372] on div "cifra Tap to reveal" at bounding box center [454, 337] width 673 height 477
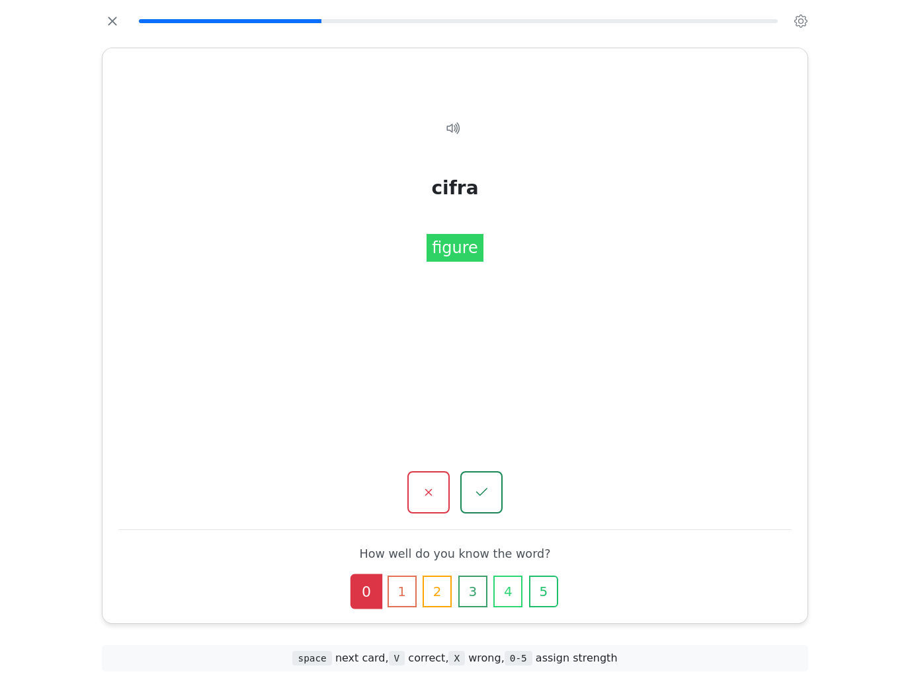
click at [376, 575] on button "0" at bounding box center [366, 592] width 32 height 35
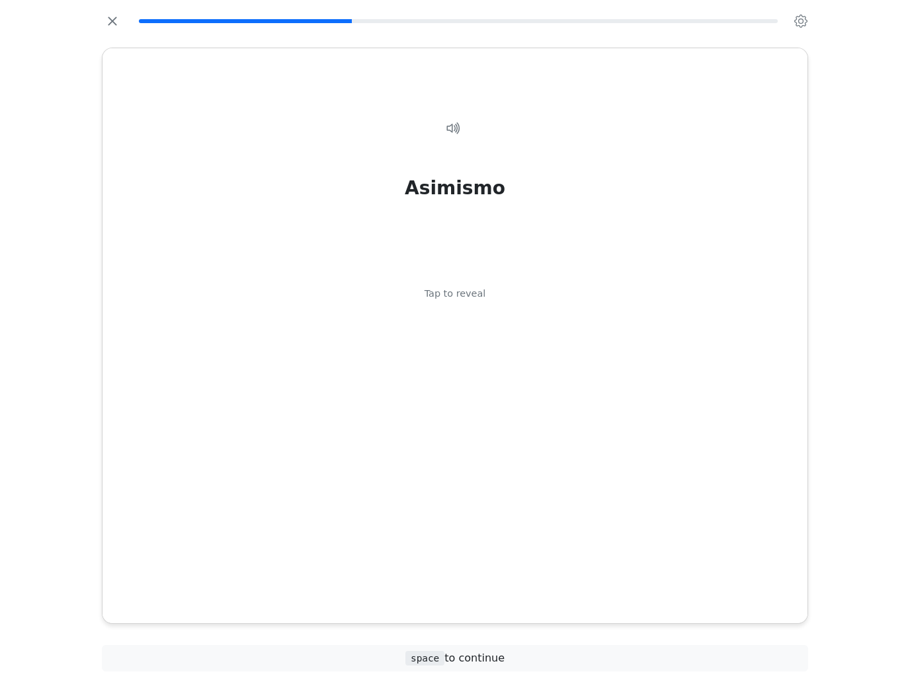
click at [673, 375] on div "Asimismo Tap to reveal" at bounding box center [454, 337] width 673 height 477
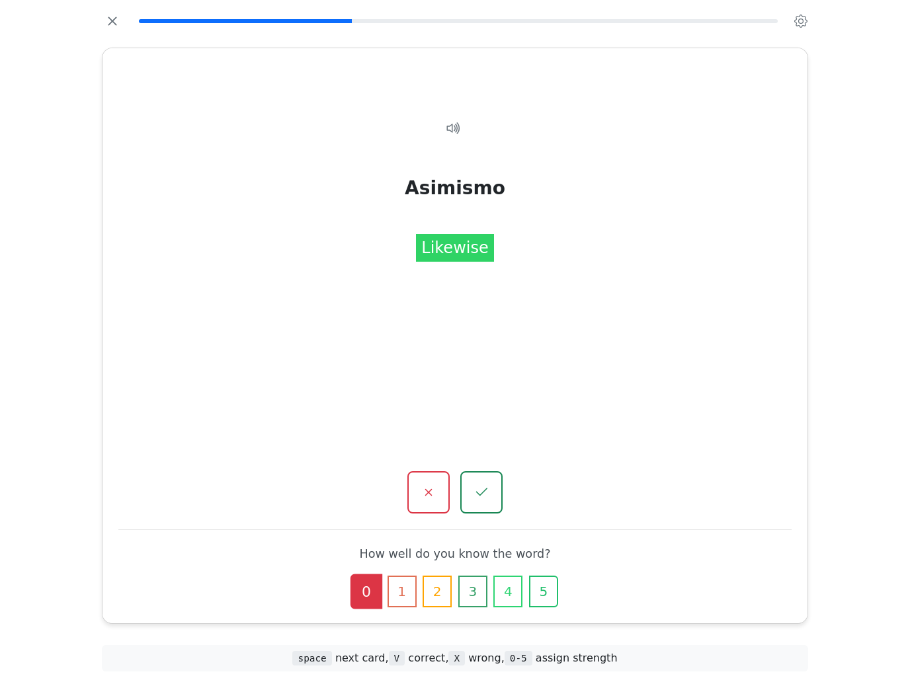
click at [403, 579] on button "1" at bounding box center [402, 592] width 29 height 32
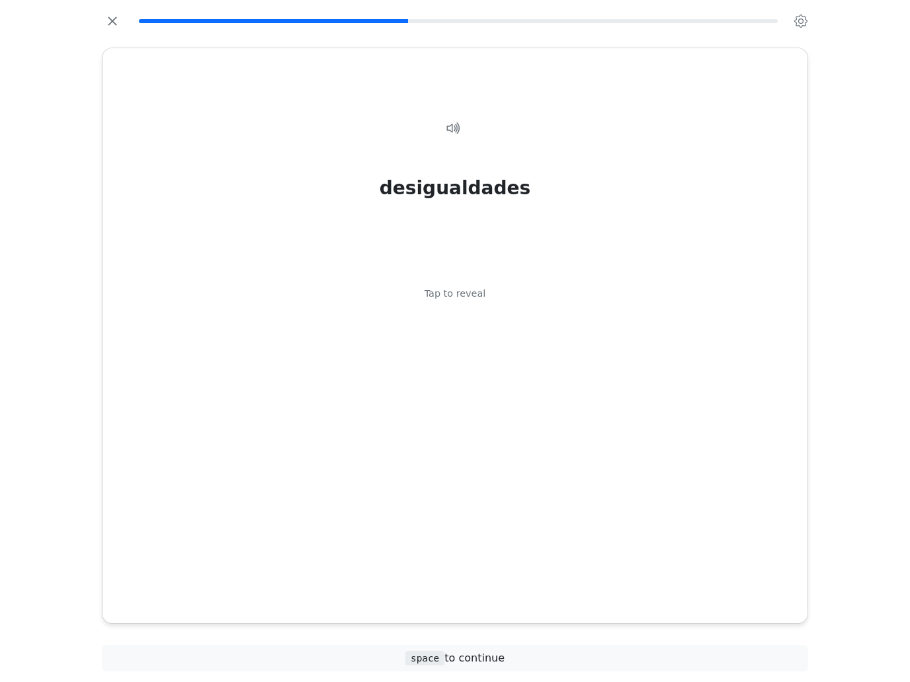
click at [677, 364] on div "desigualdades Tap to reveal" at bounding box center [454, 337] width 673 height 477
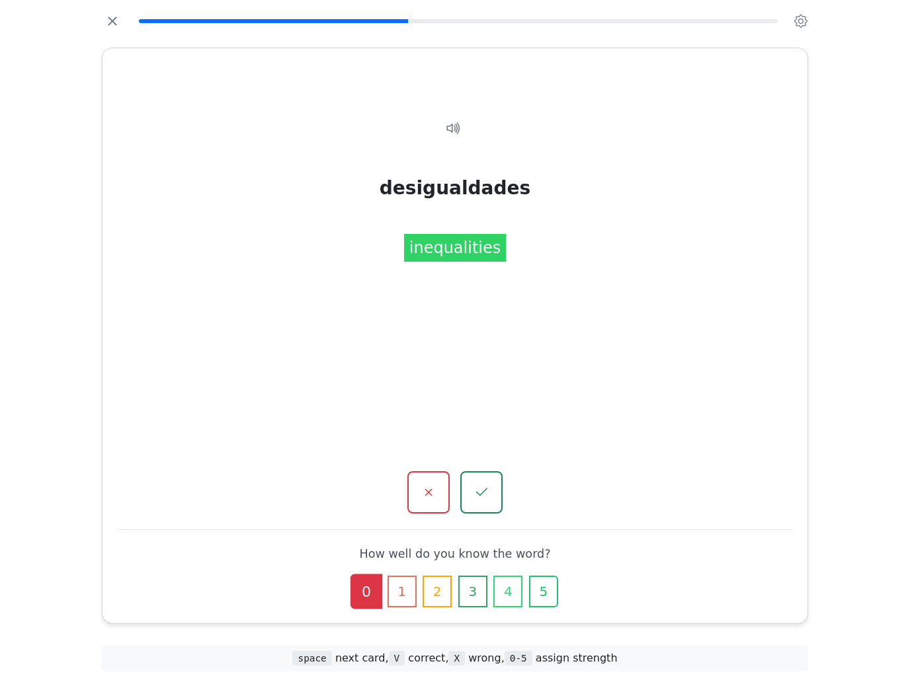
click at [668, 390] on div "desigualdades inequalities" at bounding box center [454, 337] width 673 height 477
click at [893, 328] on div "desigualdades Tap to reveal desigualdades inequalities How well do you know the…" at bounding box center [455, 341] width 910 height 682
click at [375, 576] on button "0" at bounding box center [366, 592] width 32 height 35
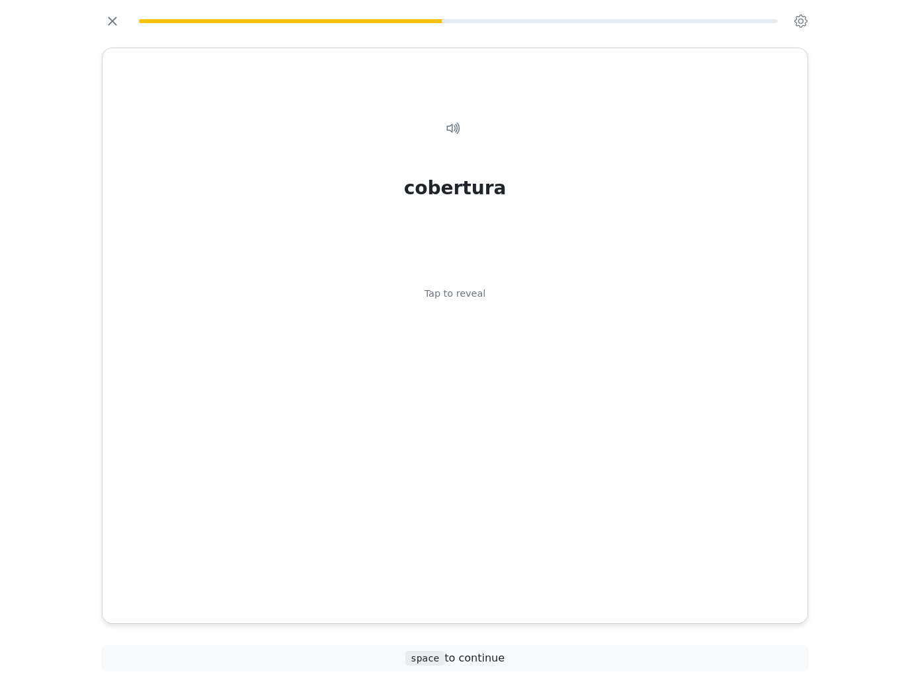
click at [673, 403] on div "cobertura Tap to reveal" at bounding box center [454, 337] width 673 height 477
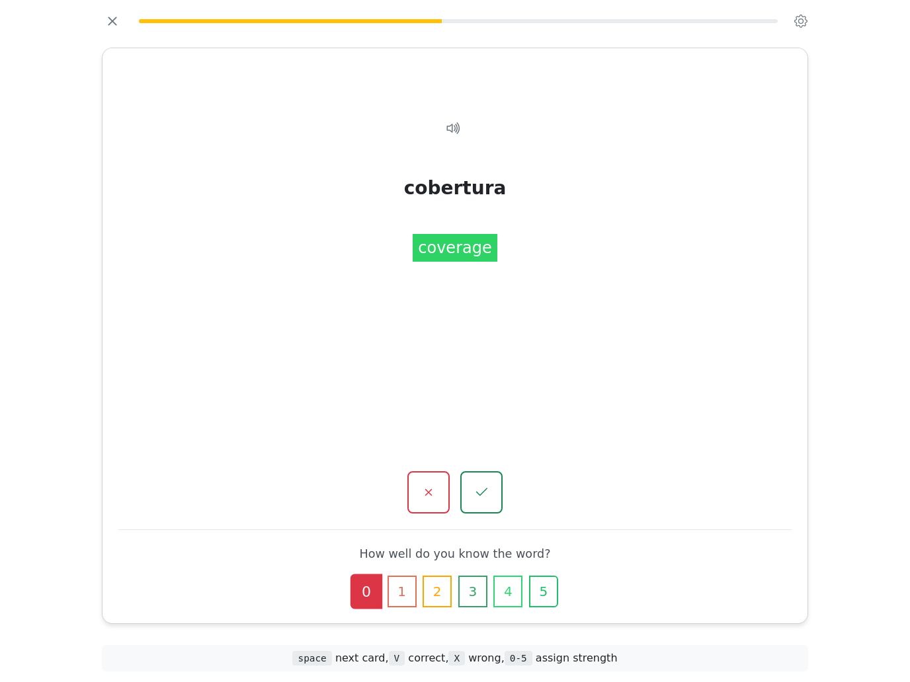
click at [736, 492] on div at bounding box center [454, 493] width 673 height 42
click at [366, 575] on button "0" at bounding box center [366, 592] width 32 height 35
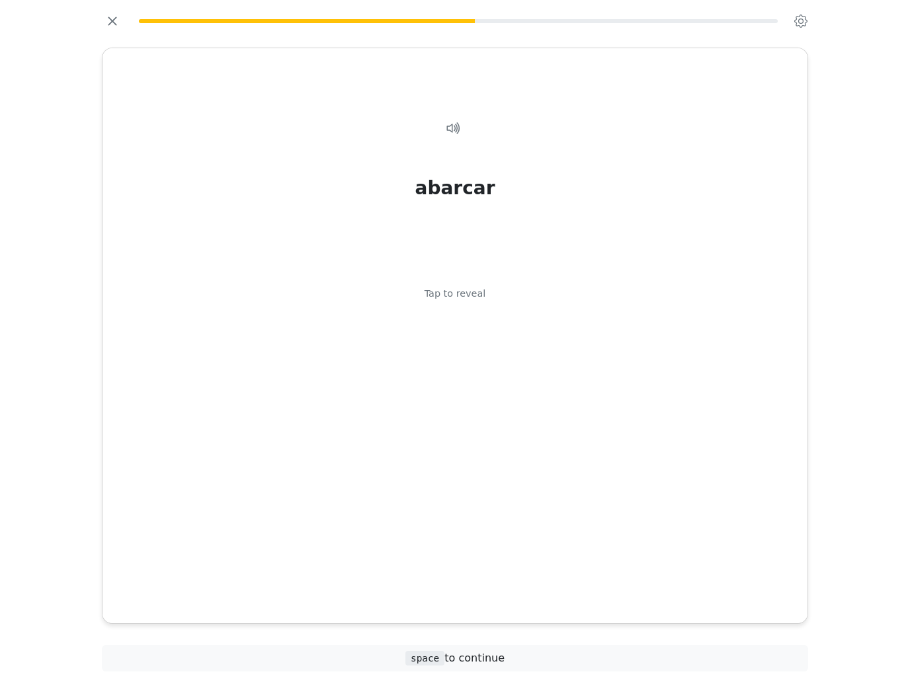
click at [661, 377] on div "abarcar Tap to reveal" at bounding box center [454, 337] width 673 height 477
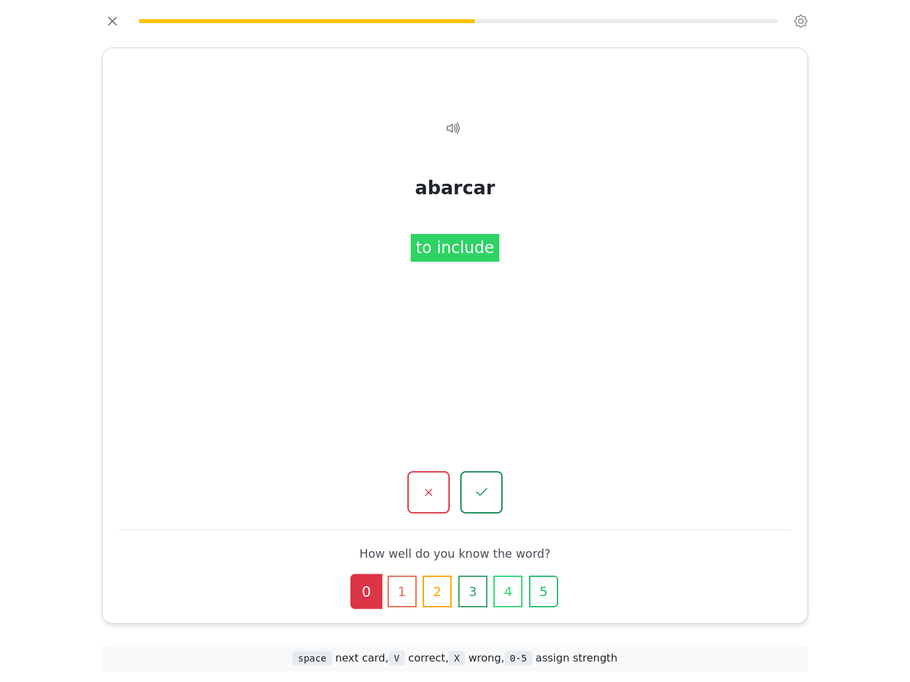
click at [369, 575] on button "0" at bounding box center [366, 592] width 32 height 35
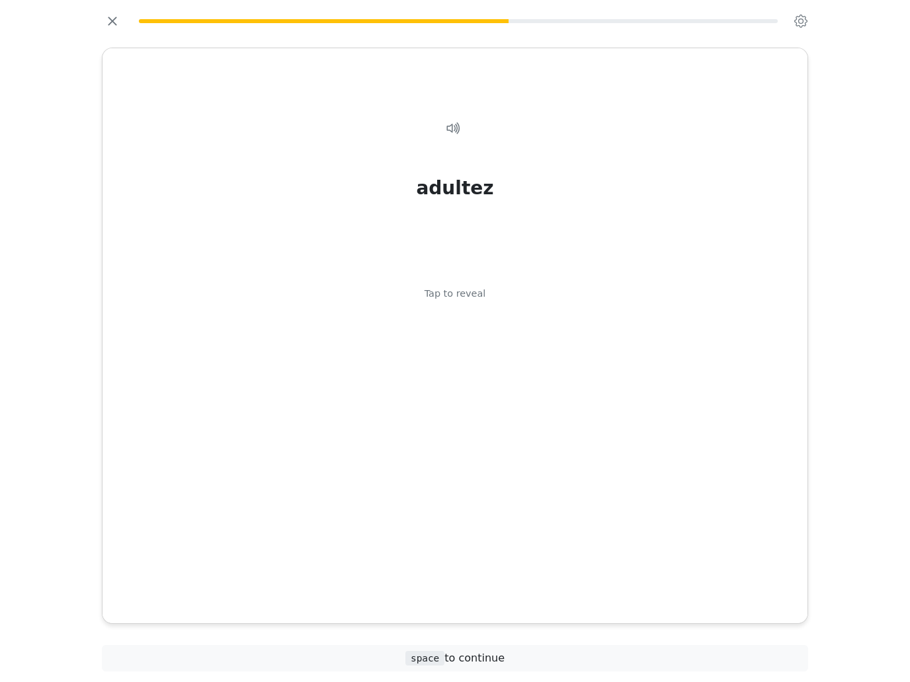
click at [680, 385] on div "adultez Tap to reveal" at bounding box center [454, 337] width 673 height 477
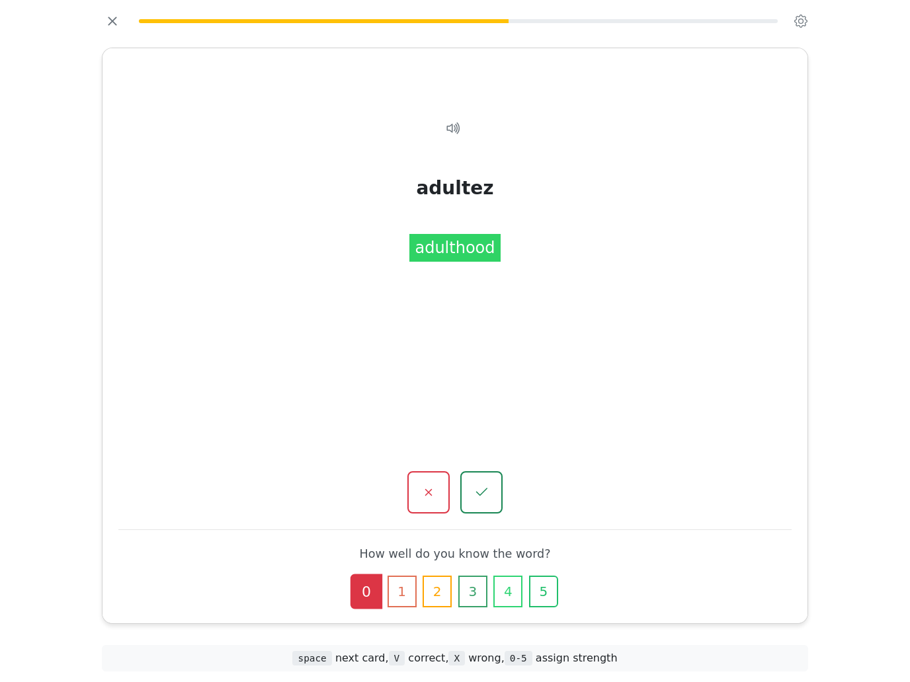
click at [446, 577] on button "2" at bounding box center [437, 592] width 29 height 32
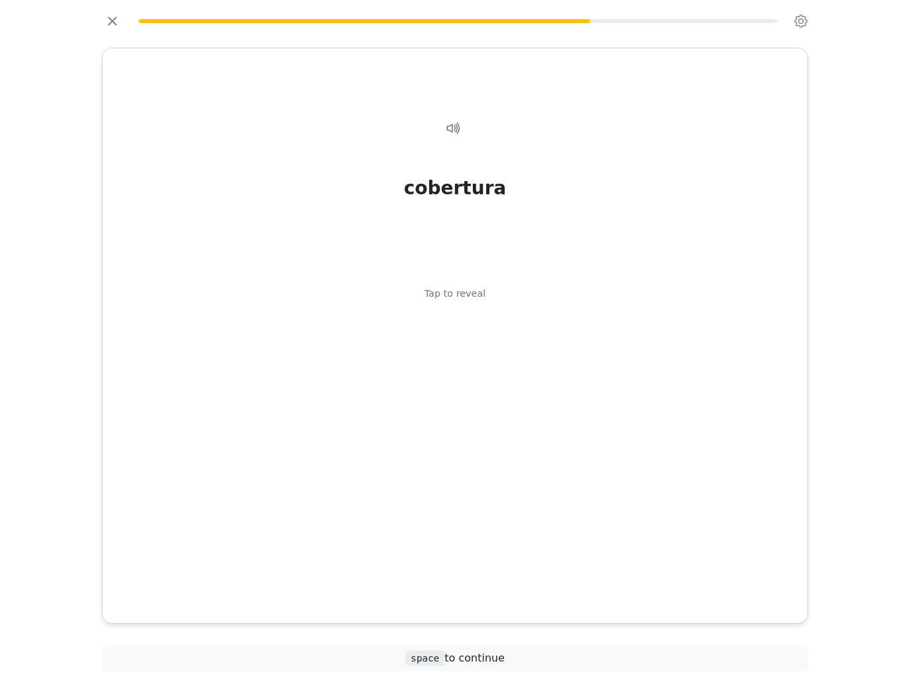
click at [696, 396] on div "cobertura Tap to reveal" at bounding box center [454, 337] width 673 height 477
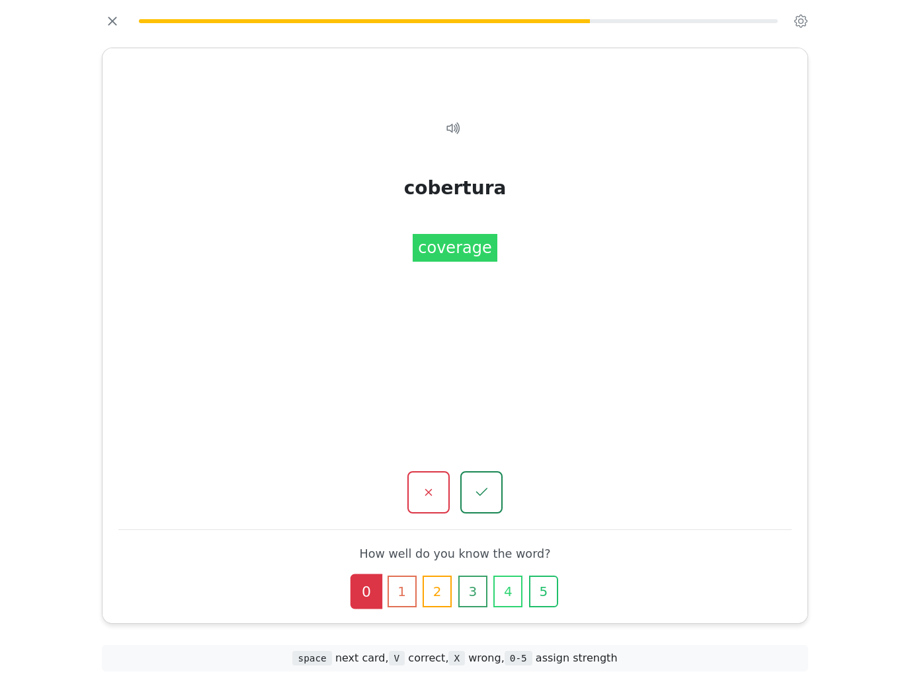
click at [410, 576] on button "1" at bounding box center [402, 592] width 29 height 32
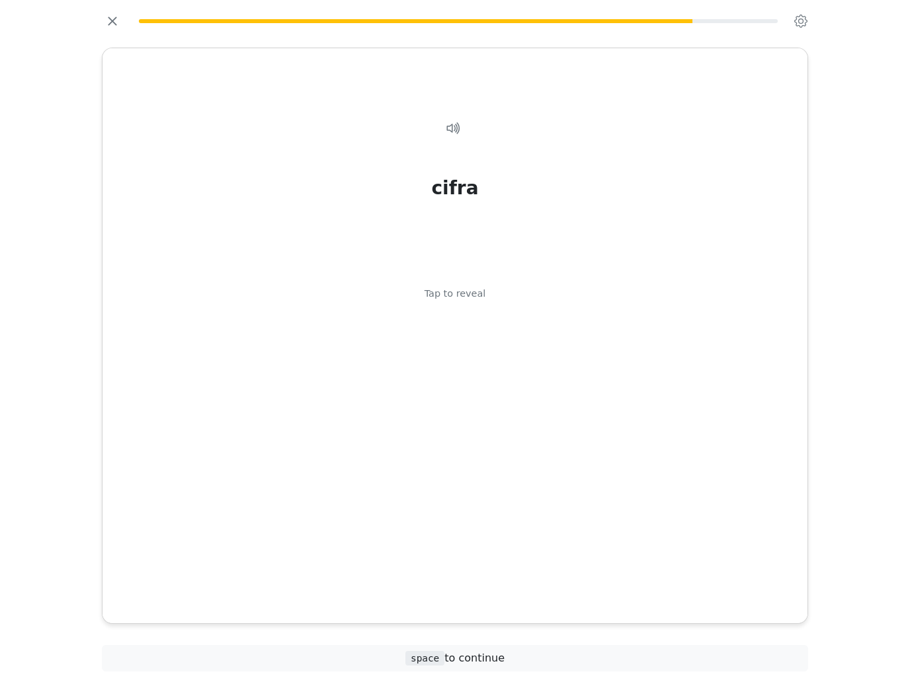
click at [684, 382] on div "cifra Tap to reveal" at bounding box center [454, 337] width 673 height 477
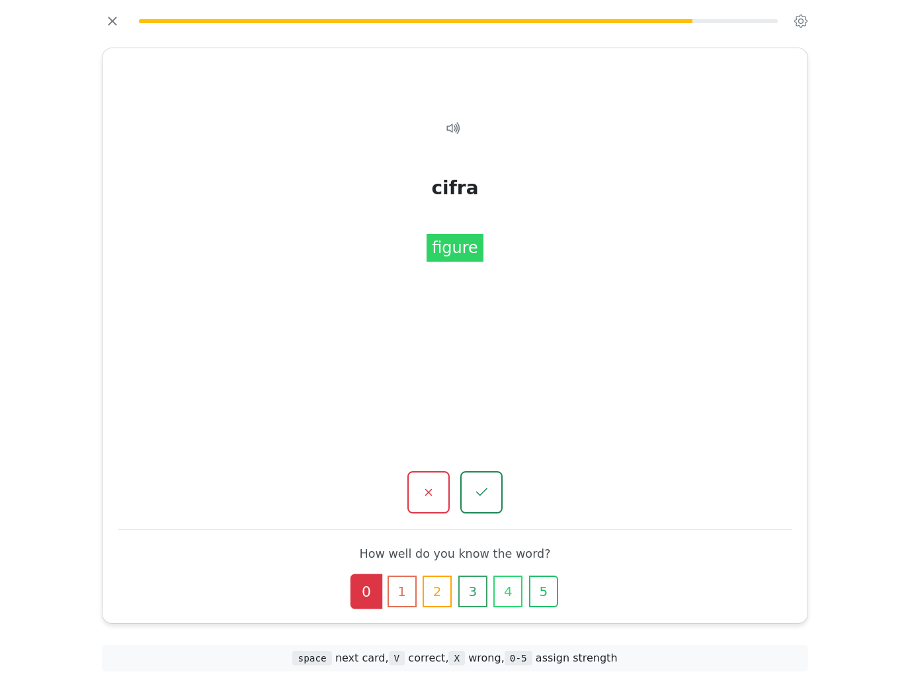
click at [411, 584] on button "1" at bounding box center [402, 592] width 29 height 32
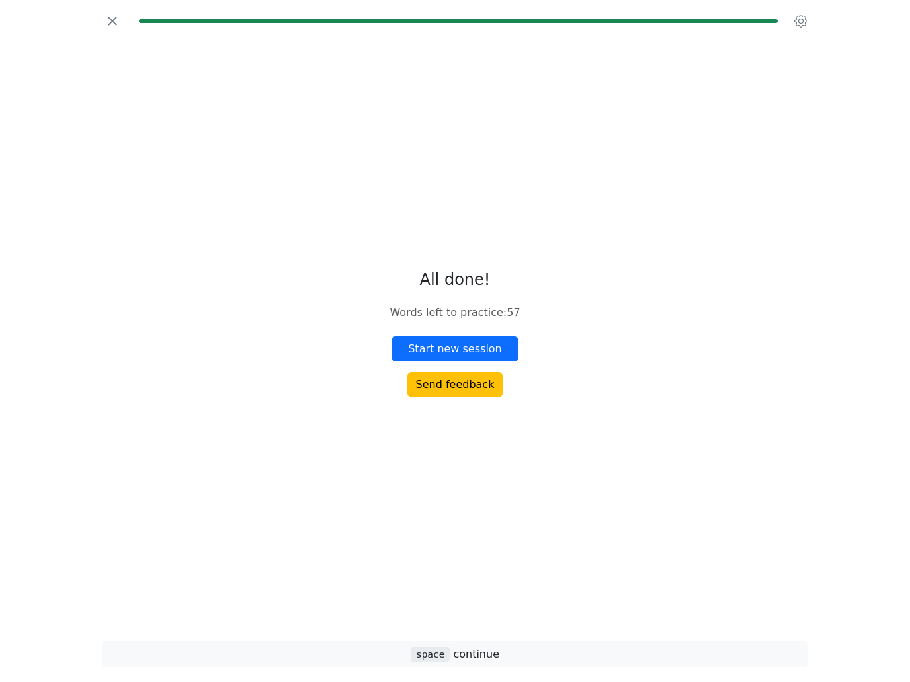
click at [683, 409] on div "All done! Words left to practice : 57 Start new session Send feedback" at bounding box center [454, 333] width 727 height 583
click at [116, 28] on icon "button" at bounding box center [113, 21] width 20 height 20
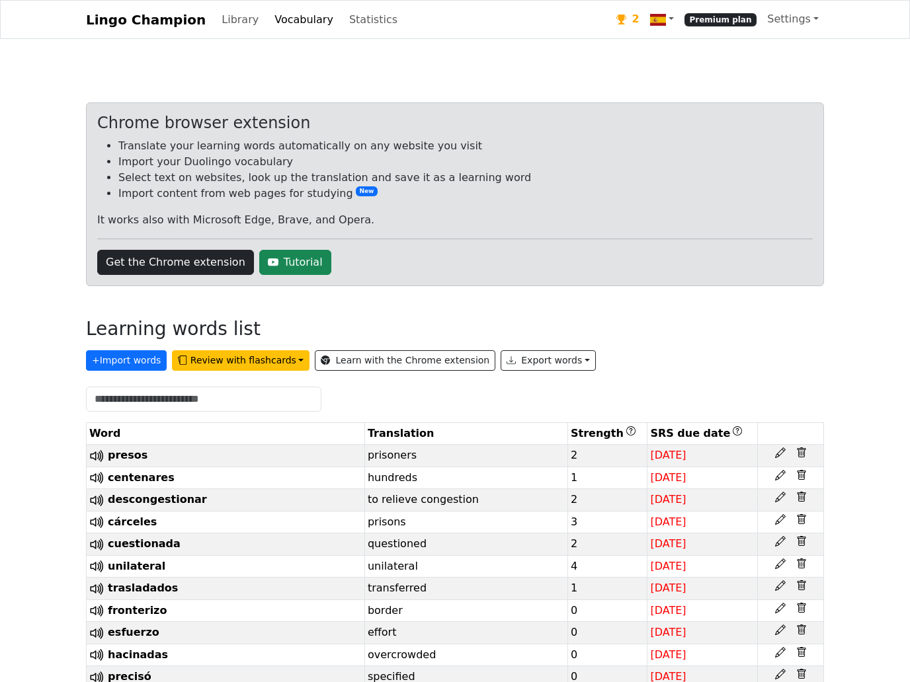
click at [234, 33] on link "Library" at bounding box center [240, 20] width 48 height 26
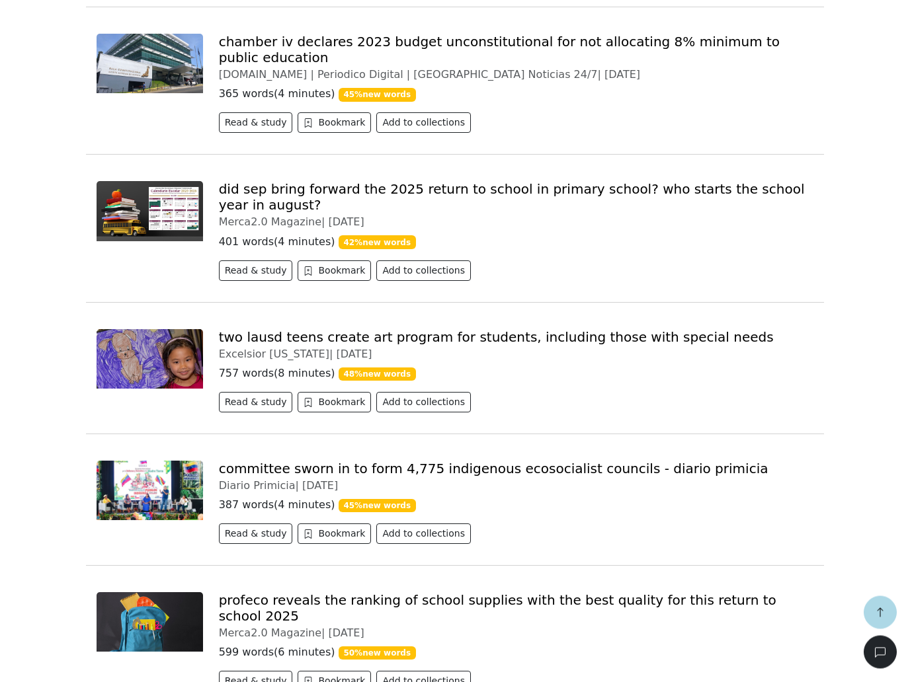
scroll to position [1214, 0]
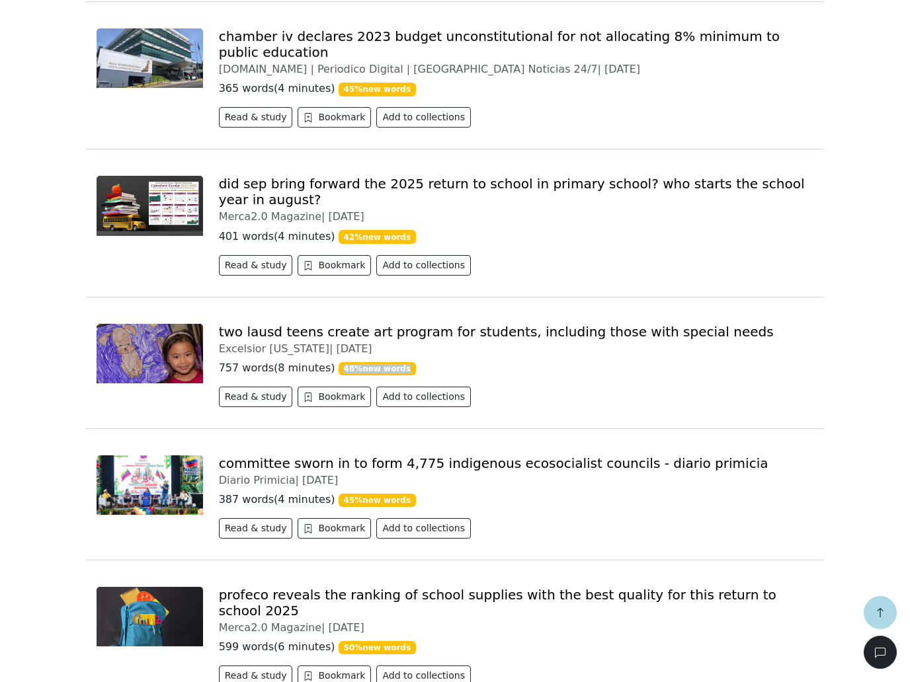
click at [800, 430] on div "committee sworn in to form 4,775 indigenous ecosocialist councils - diario prim…" at bounding box center [455, 492] width 738 height 126
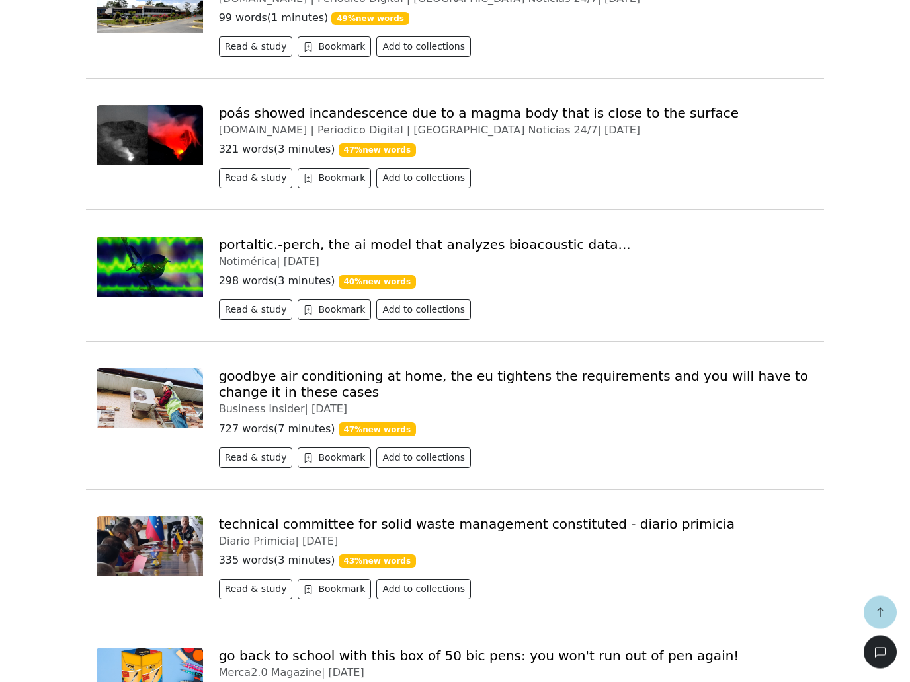
scroll to position [2518, 0]
click at [745, 368] on link "Adiós aire acondicionado en casa, la UE endurece las exigencias y deberás cambi…" at bounding box center [512, 384] width 587 height 32
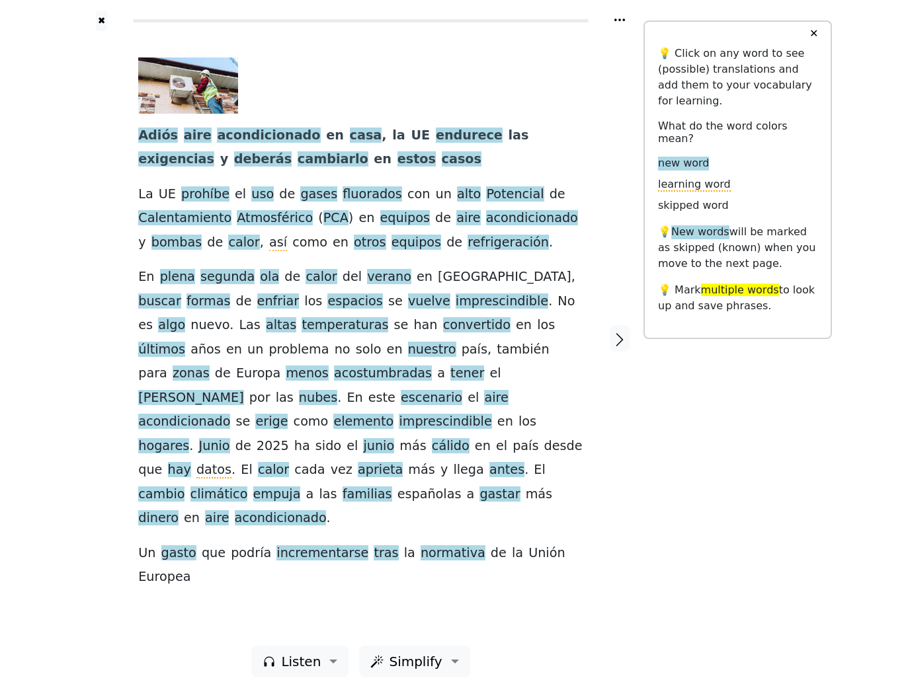
click at [436, 144] on span "endurece" at bounding box center [469, 136] width 67 height 17
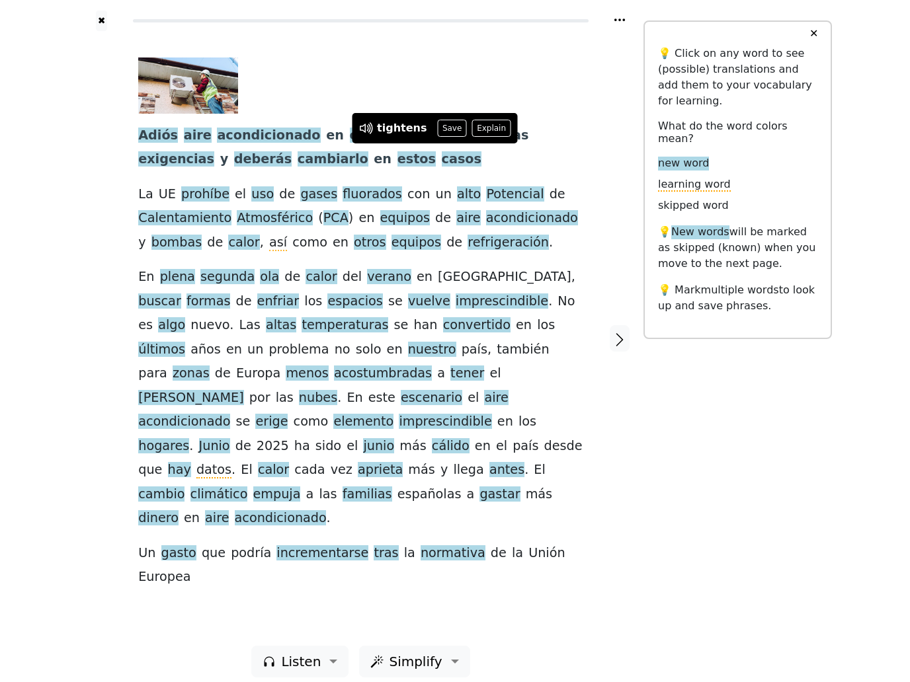
click at [452, 128] on button "Save" at bounding box center [451, 128] width 29 height 17
click at [214, 151] on span "exigencias" at bounding box center [176, 159] width 76 height 17
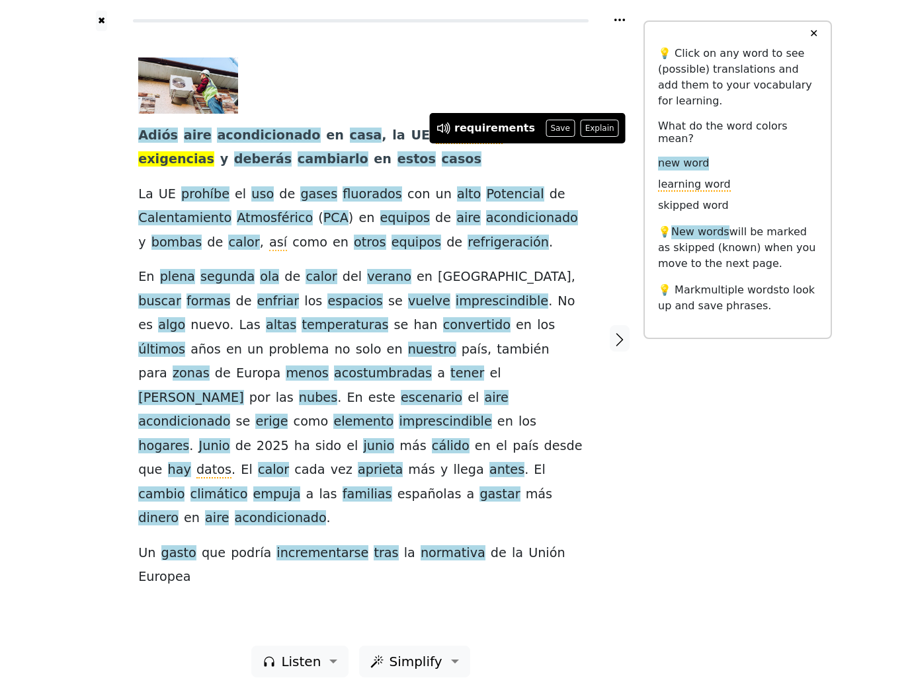
click at [550, 136] on button "Save" at bounding box center [560, 128] width 29 height 17
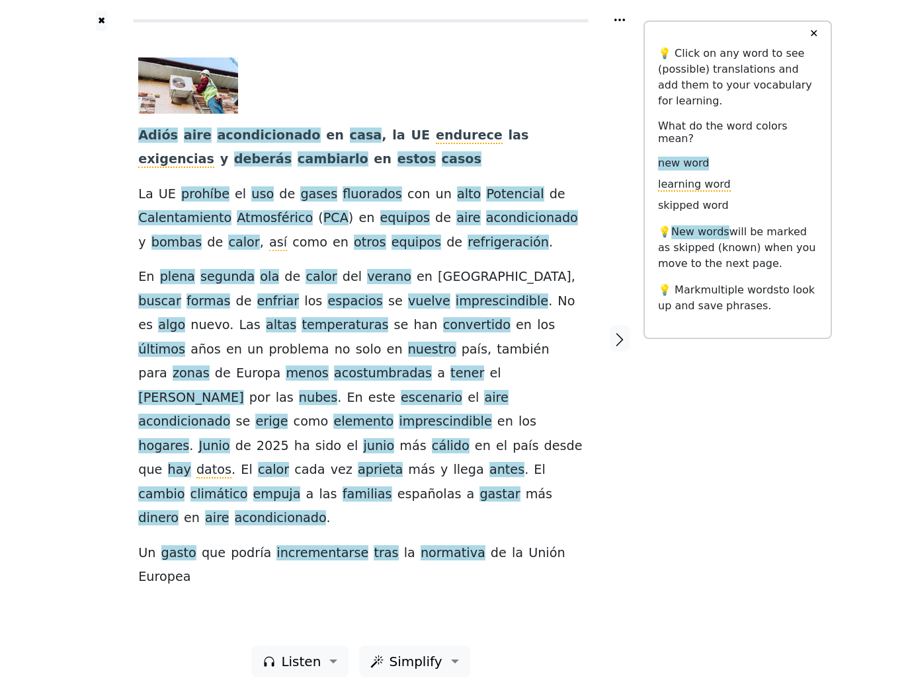
click at [359, 202] on span "fluorados" at bounding box center [373, 194] width 60 height 17
click at [552, 49] on div "Adiós aire acondicionado en casa , la UE endurece las exigencias y deberás camb…" at bounding box center [361, 338] width 472 height 615
click at [407, 203] on span "con" at bounding box center [418, 194] width 22 height 17
click at [397, 227] on span "equipos" at bounding box center [405, 218] width 50 height 17
click at [413, 212] on button "Save" at bounding box center [414, 210] width 29 height 17
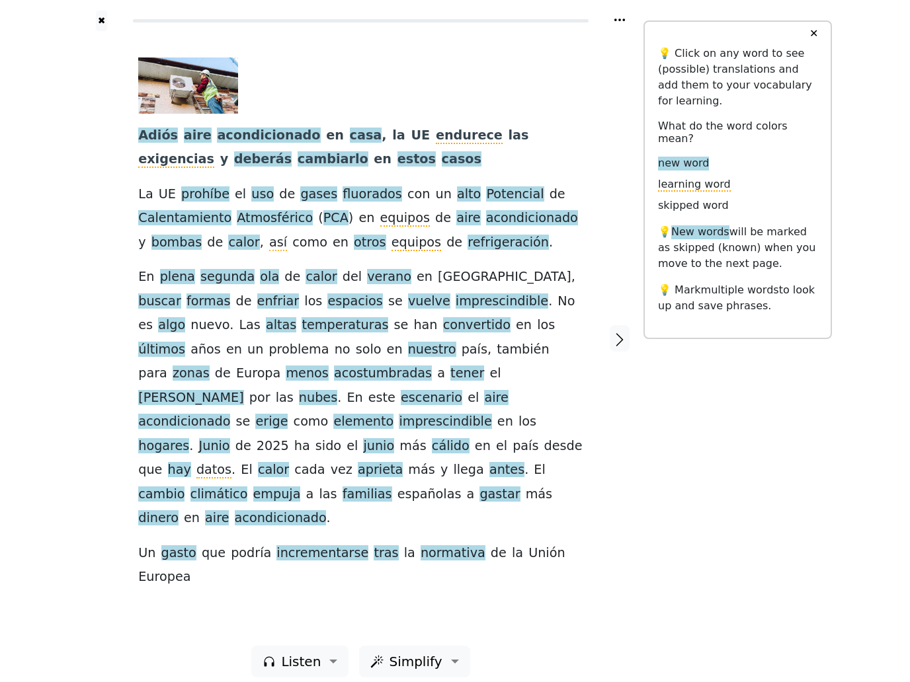
click at [167, 251] on span "bombas" at bounding box center [176, 243] width 51 height 17
click at [99, 444] on div at bounding box center [101, 338] width 47 height 615
click at [182, 286] on span "plena" at bounding box center [177, 277] width 35 height 17
click at [183, 263] on button "Save" at bounding box center [184, 268] width 29 height 17
click at [238, 286] on span "segunda" at bounding box center [227, 277] width 54 height 17
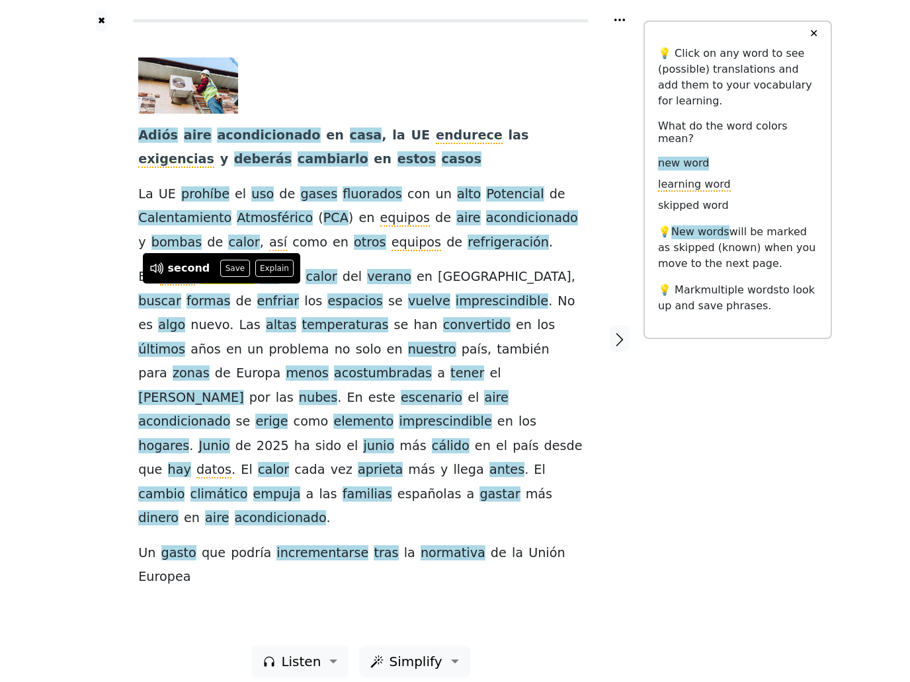
click at [264, 286] on span "ola" at bounding box center [269, 277] width 19 height 17
click at [275, 265] on button "Save" at bounding box center [267, 268] width 29 height 17
click at [182, 286] on span "plena" at bounding box center [177, 277] width 35 height 17
click at [306, 286] on span "calor" at bounding box center [321, 277] width 31 height 17
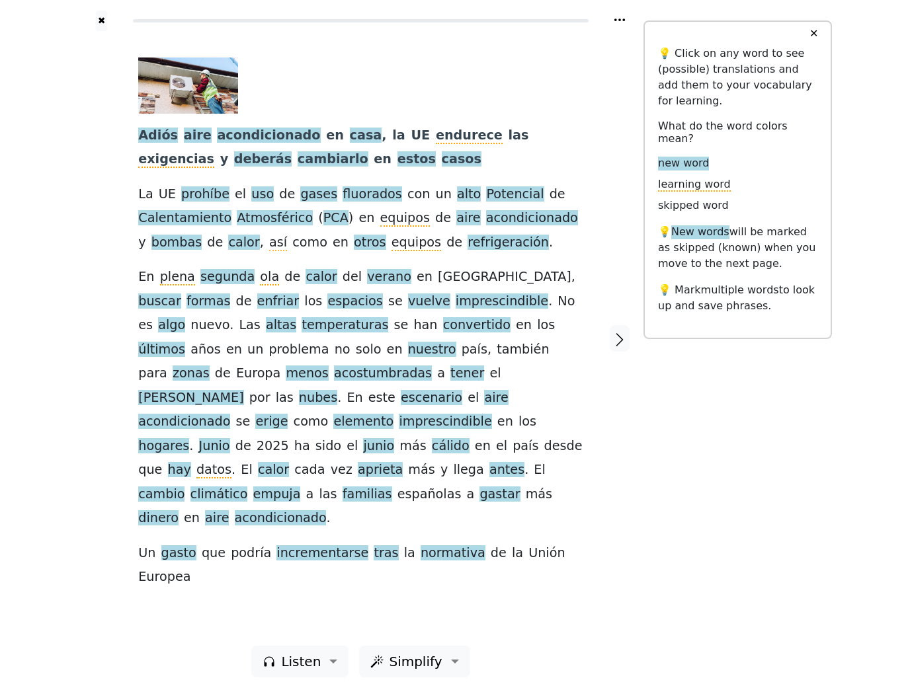
click at [216, 285] on span "segunda" at bounding box center [227, 277] width 54 height 17
click at [243, 286] on span "segunda" at bounding box center [227, 277] width 54 height 17
click at [354, 251] on span "otros" at bounding box center [370, 243] width 32 height 17
click at [322, 245] on div "other Save Explain" at bounding box center [341, 234] width 147 height 30
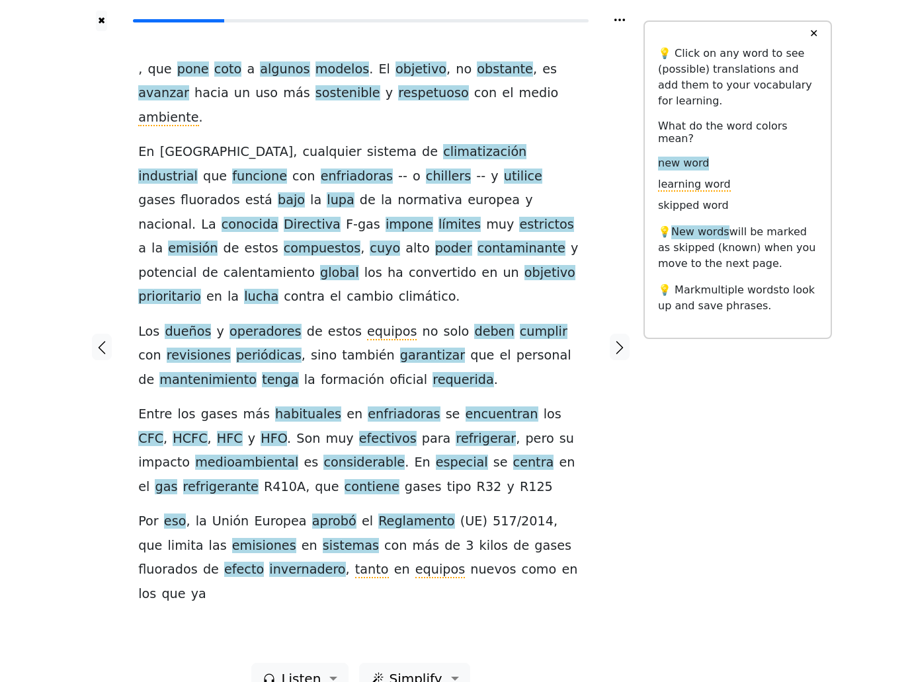
click at [108, 340] on icon "button" at bounding box center [102, 348] width 16 height 16
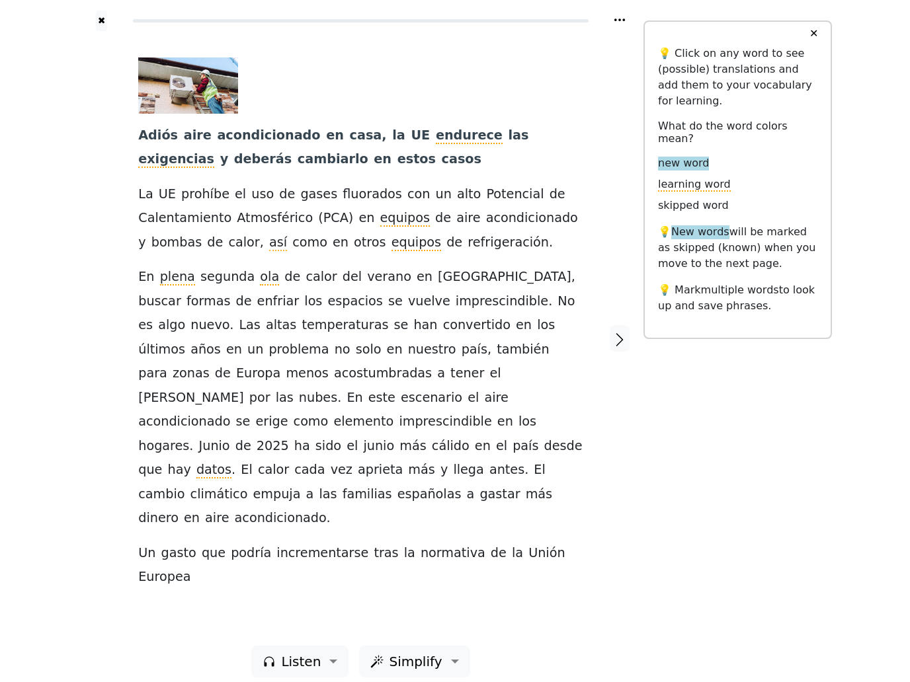
click at [107, 31] on button "✖" at bounding box center [101, 21] width 11 height 21
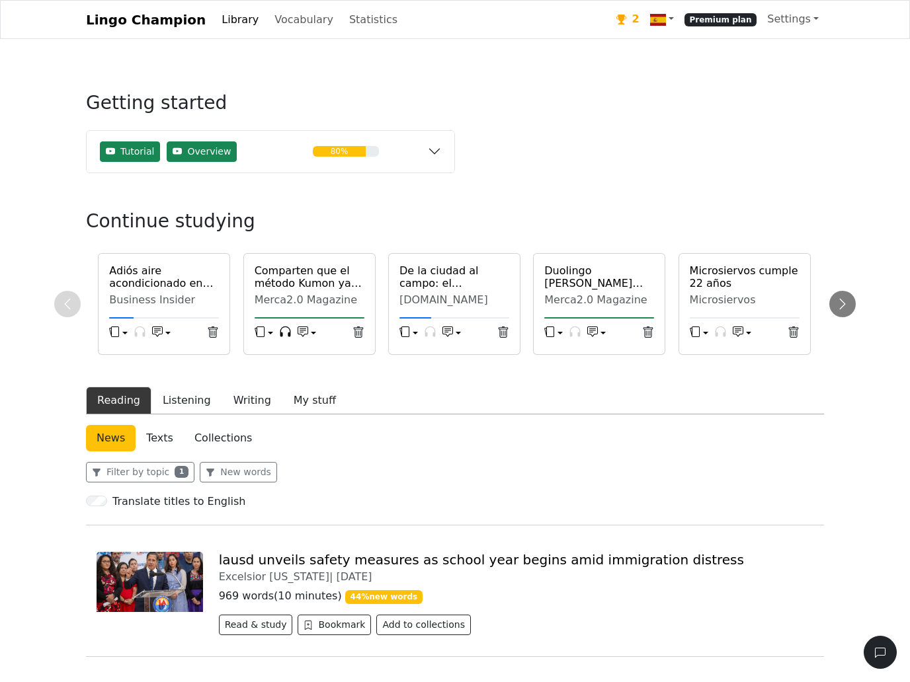
click at [171, 290] on h6 "Adiós aire acondicionado en casa, la UE endurece las exigencias y deberás cambi…" at bounding box center [164, 277] width 110 height 25
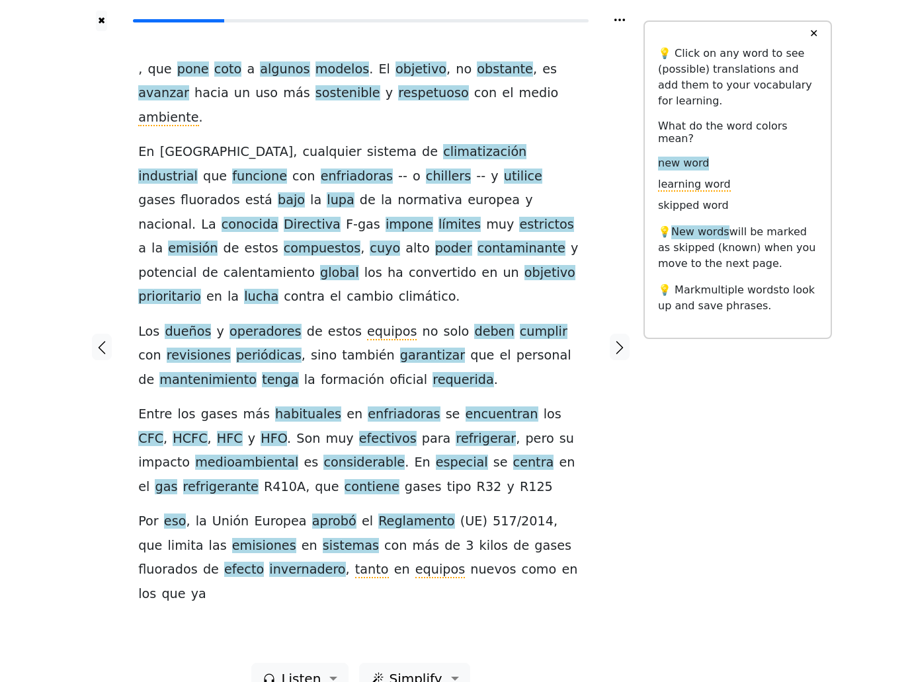
click at [433, 217] on span "impone" at bounding box center [410, 225] width 48 height 17
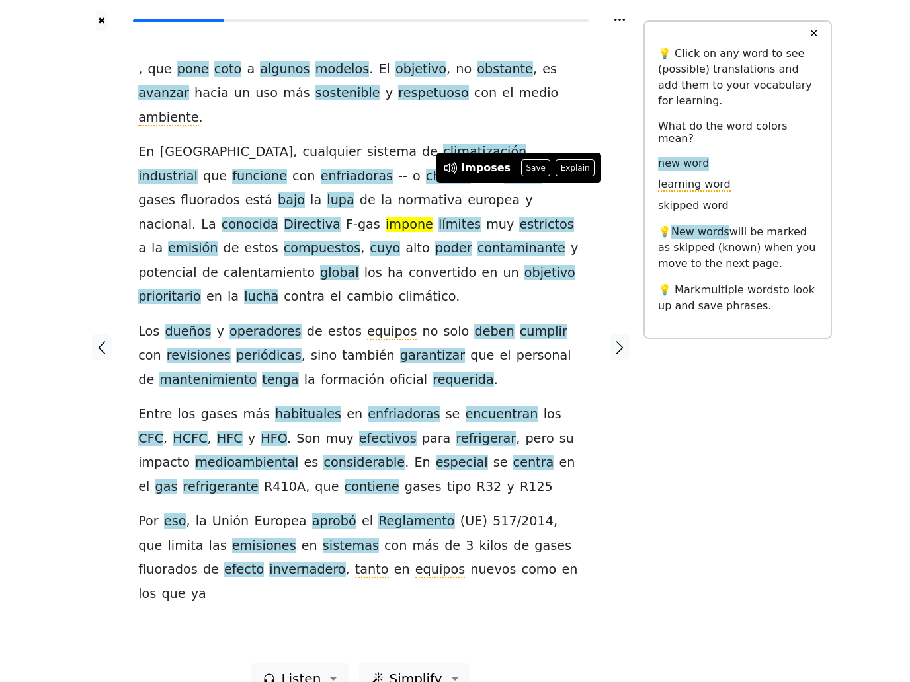
click at [538, 171] on button "Save" at bounding box center [535, 167] width 29 height 17
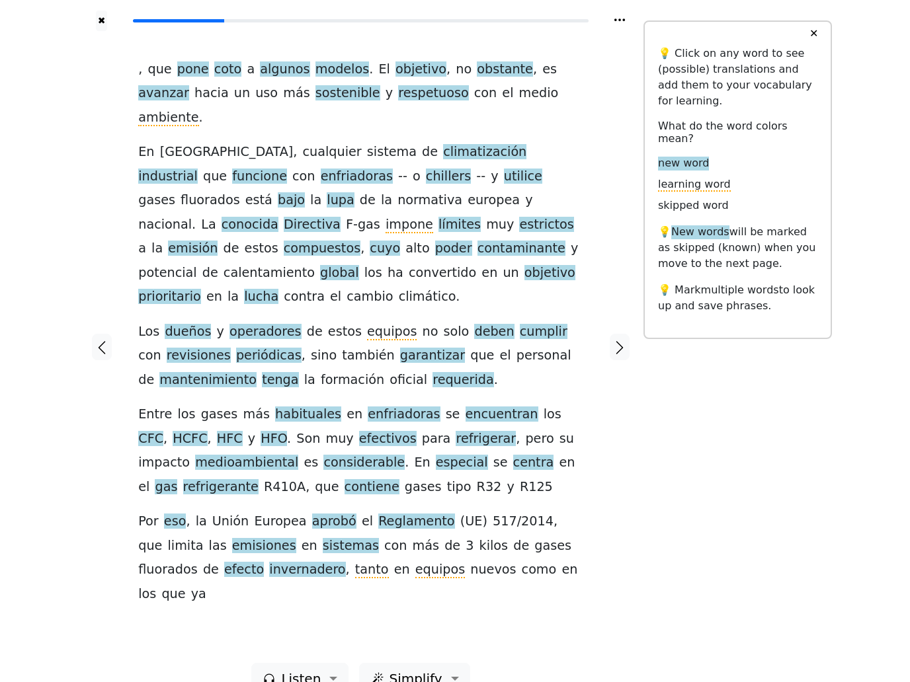
click at [360, 241] on span "compuestos" at bounding box center [322, 249] width 77 height 17
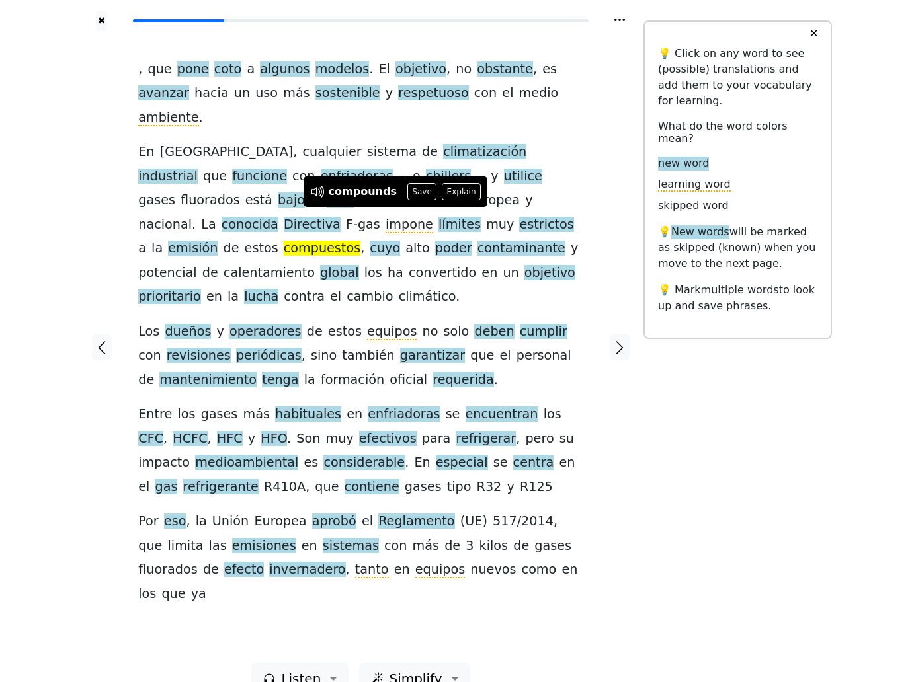
click at [420, 194] on button "Save" at bounding box center [421, 191] width 29 height 17
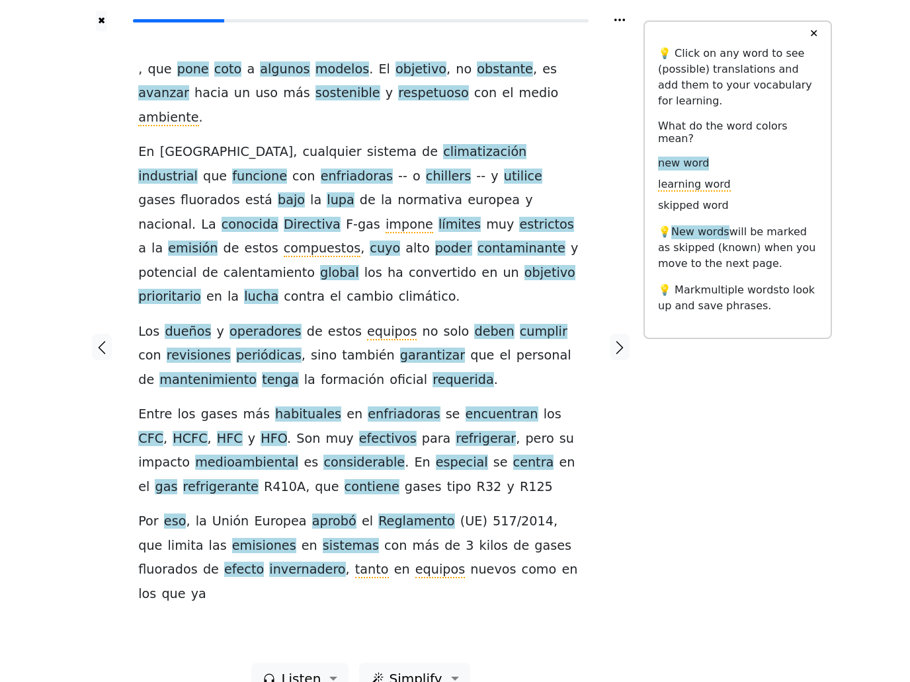
click at [400, 241] on span "cuyo" at bounding box center [385, 249] width 30 height 17
click at [469, 192] on button "Save" at bounding box center [464, 191] width 29 height 17
click at [472, 241] on span "poder" at bounding box center [453, 249] width 37 height 17
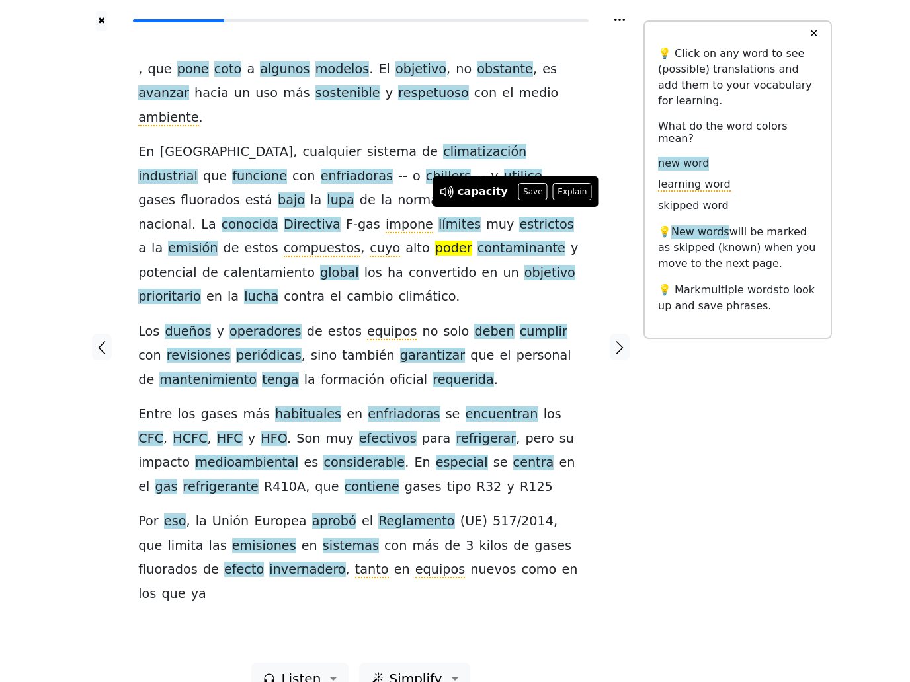
click at [530, 186] on button "Save" at bounding box center [532, 191] width 29 height 17
